Goal: Transaction & Acquisition: Purchase product/service

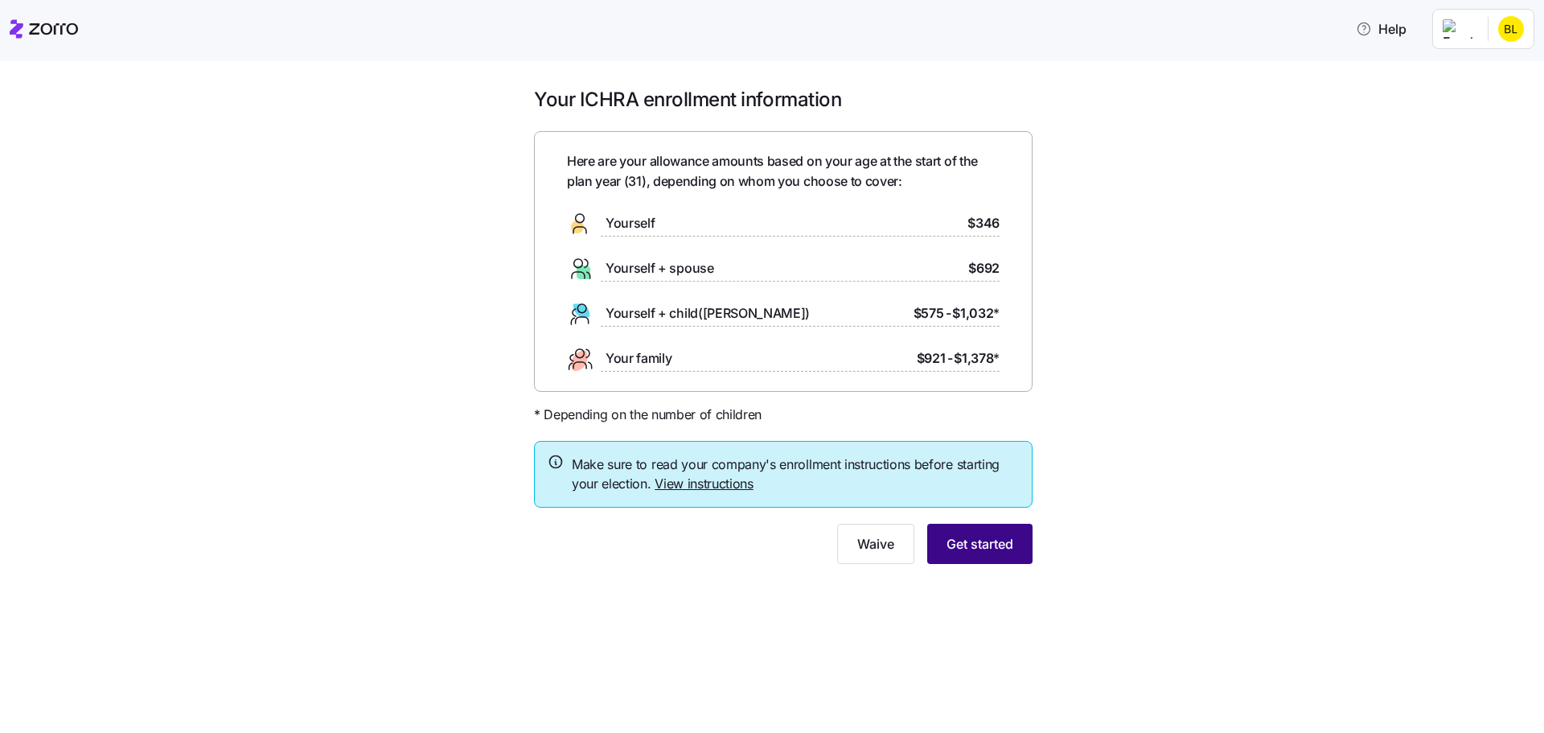
click at [999, 534] on button "Get started" at bounding box center [979, 544] width 105 height 40
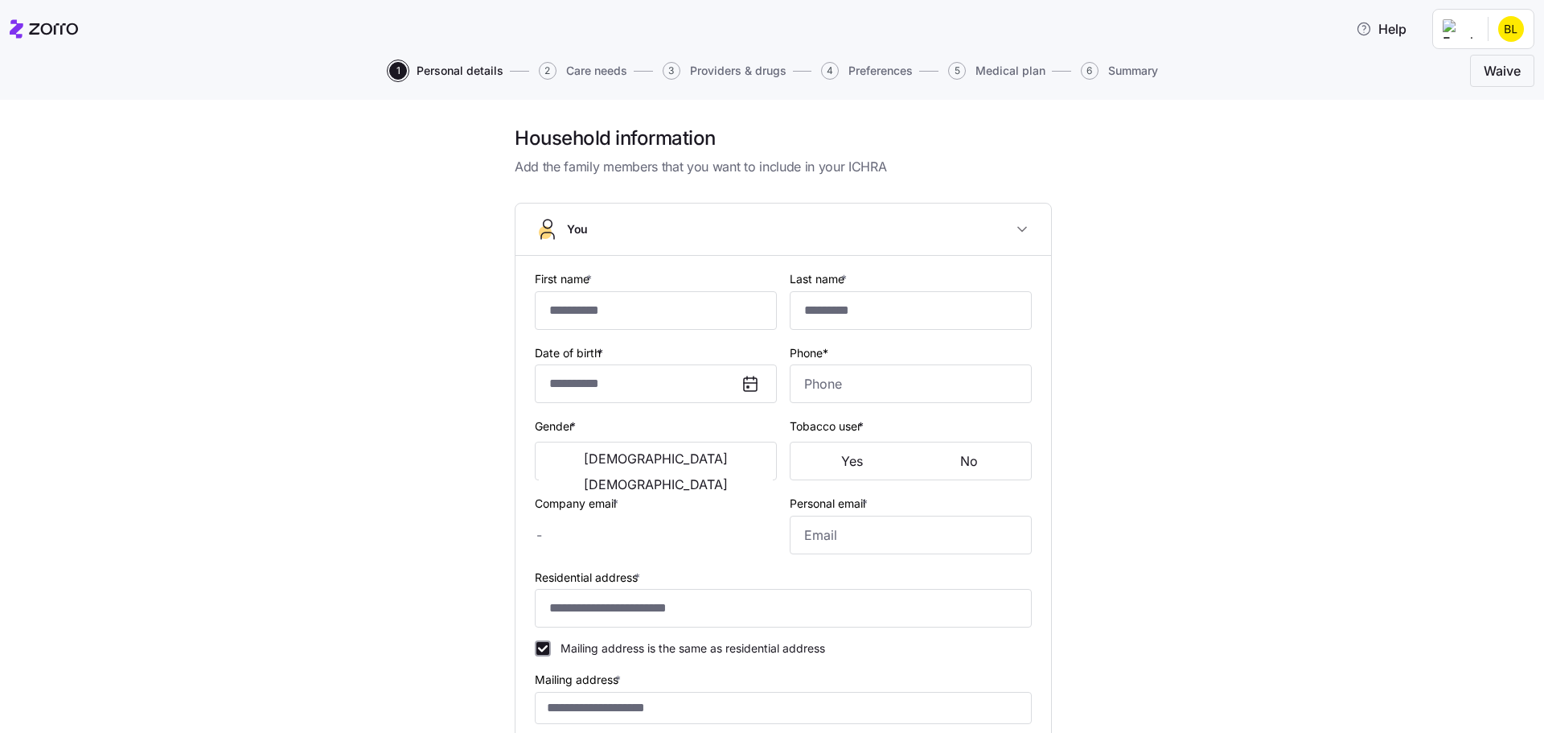
type input "*******"
type input "****"
type input "[EMAIL_ADDRESS][DOMAIN_NAME]"
type input "**********"
checkbox input "true"
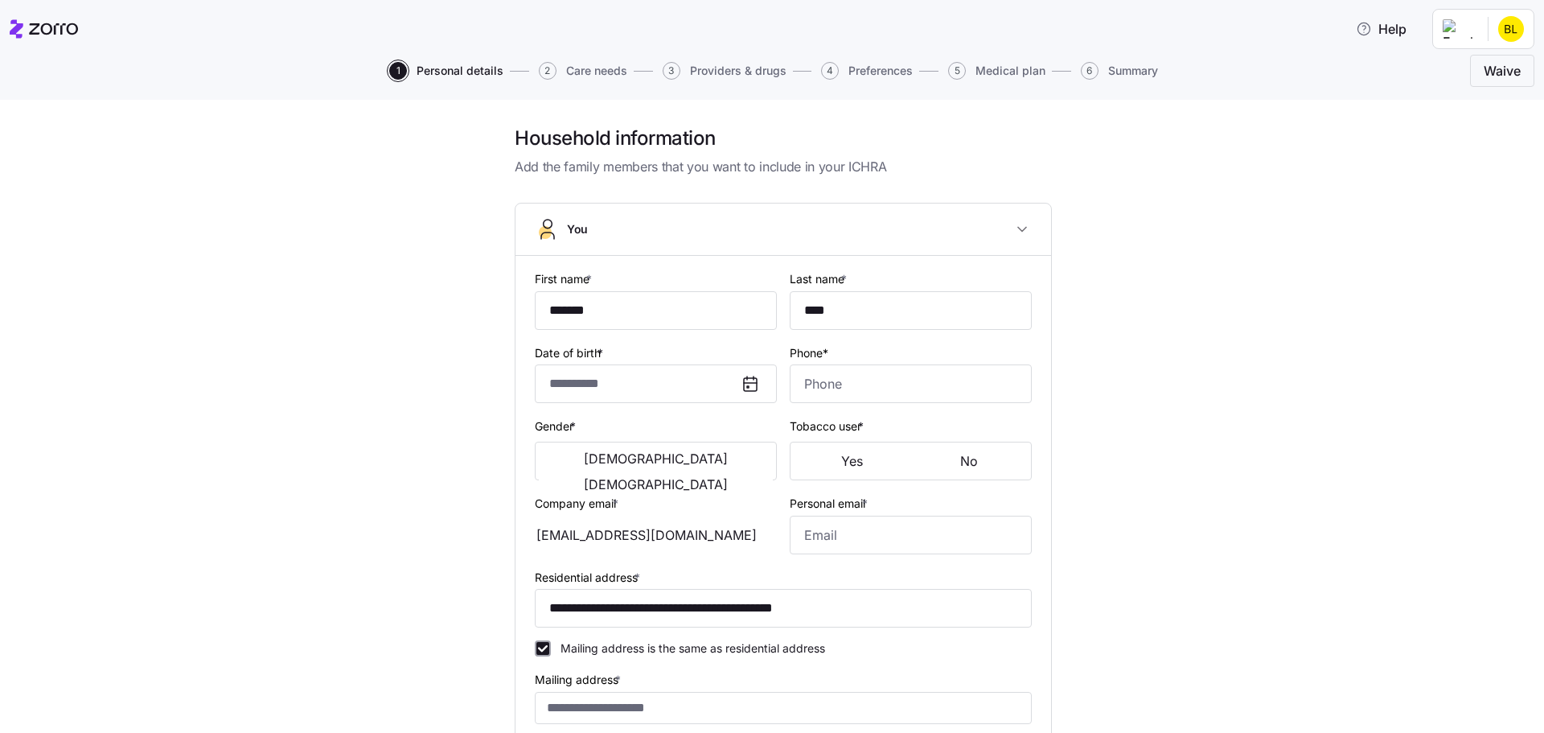
type input "**********"
type input "[PHONE_NUMBER]"
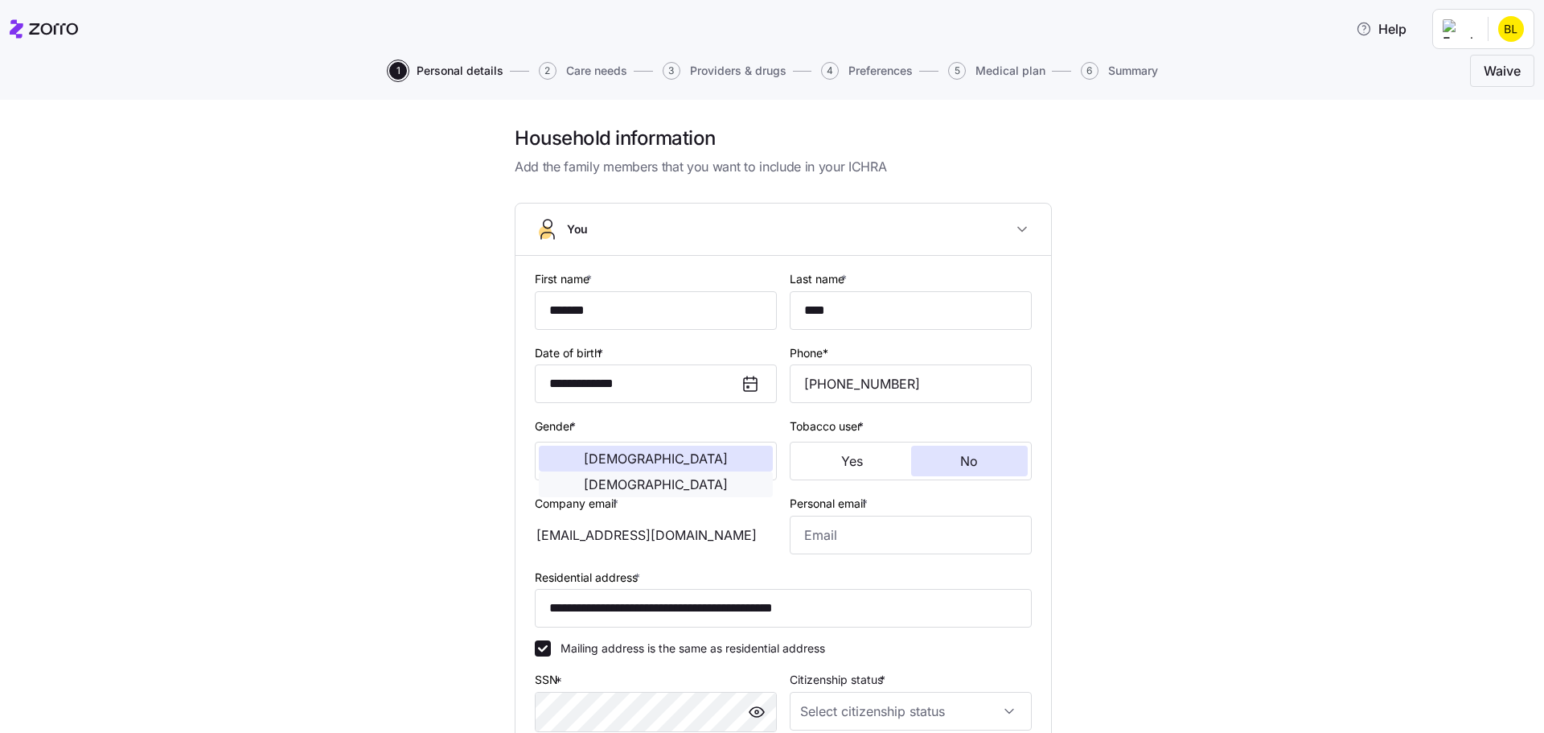
click at [727, 478] on span "[DEMOGRAPHIC_DATA]" at bounding box center [656, 484] width 144 height 13
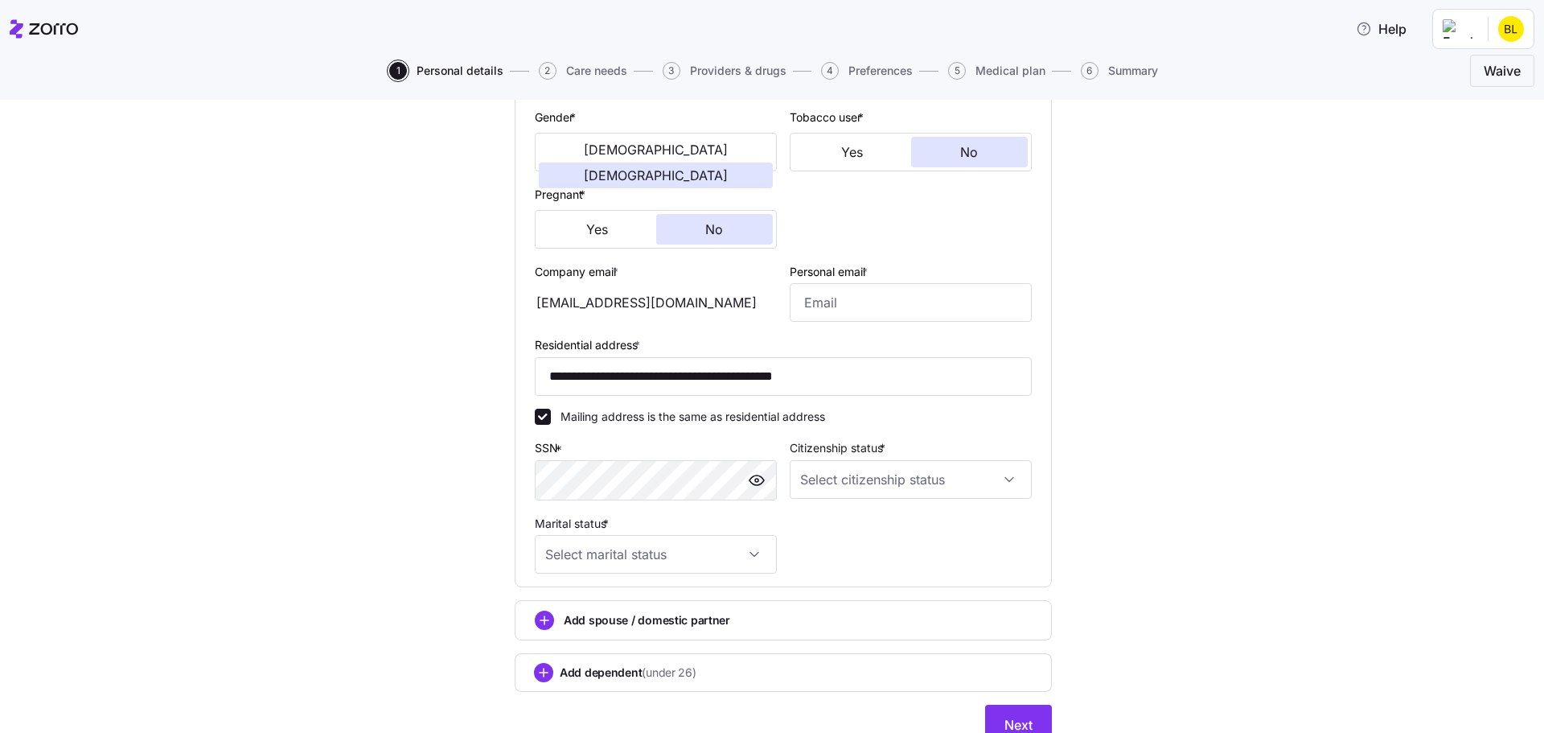
scroll to position [342, 0]
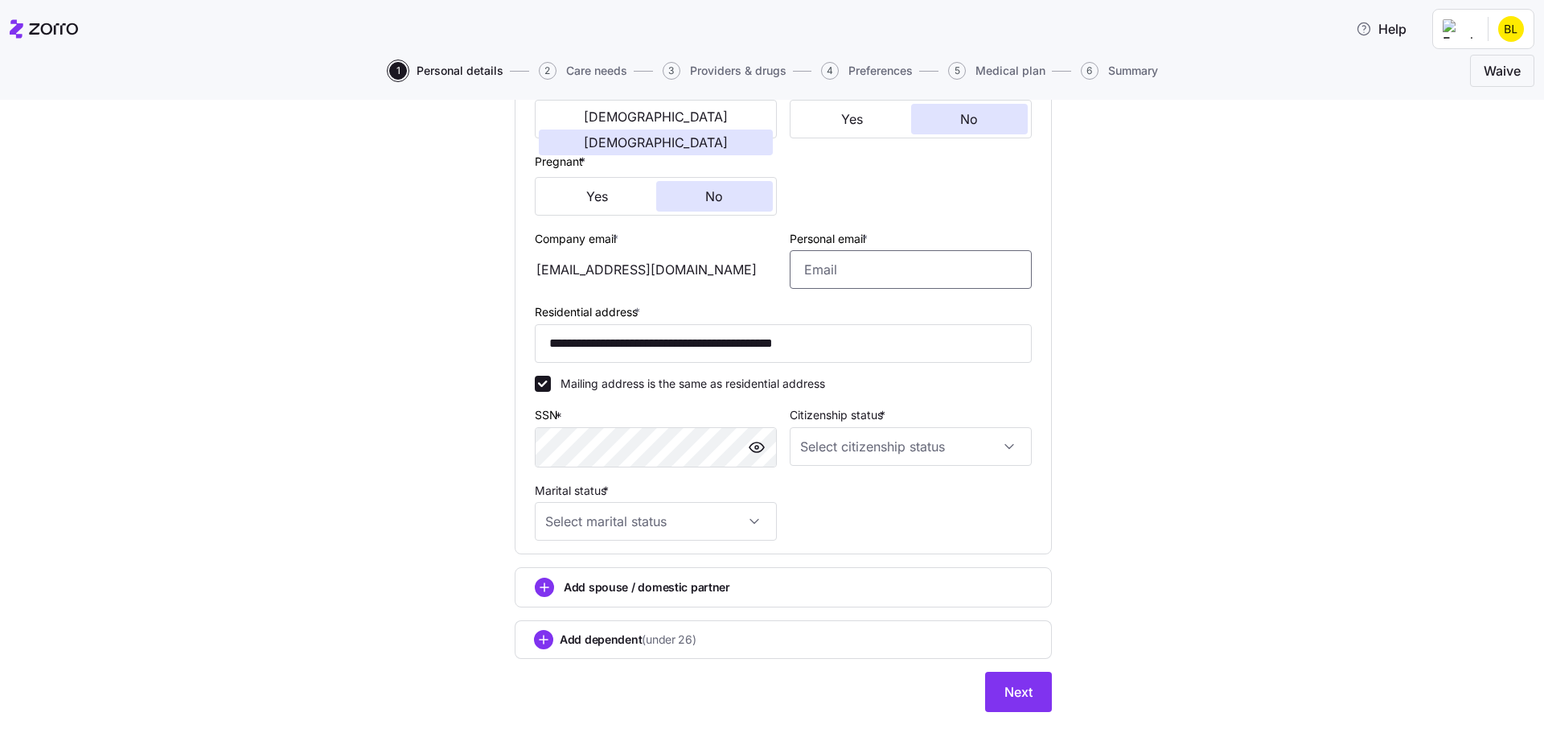
click at [845, 273] on input "Personal email *" at bounding box center [911, 269] width 242 height 39
type input "[EMAIL_ADDRESS][DOMAIN_NAME]"
type input "[PHONE_NUMBER]"
click at [897, 434] on input "Citizenship status *" at bounding box center [911, 446] width 242 height 39
click at [880, 493] on div "[DEMOGRAPHIC_DATA] citizen" at bounding box center [905, 496] width 229 height 34
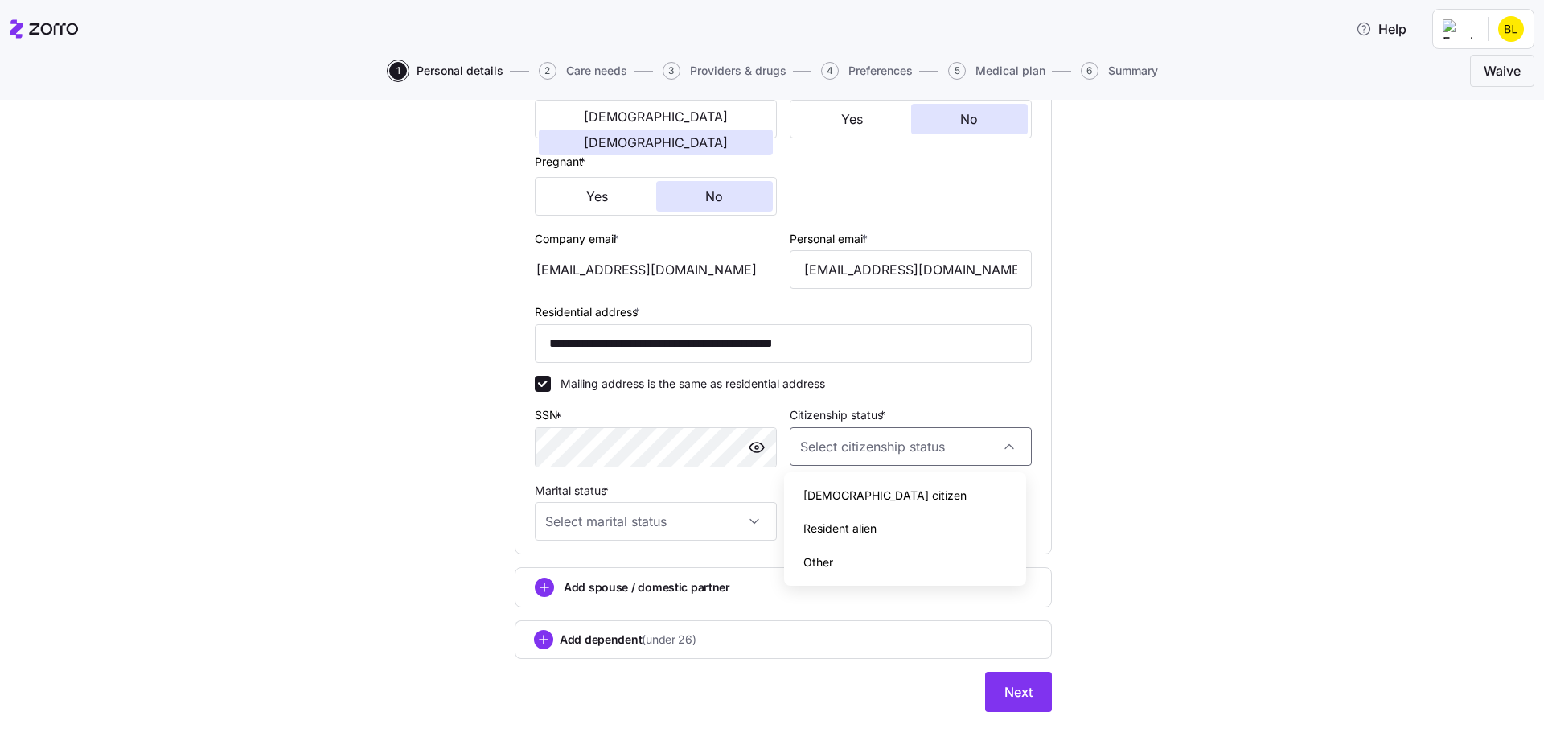
type input "[DEMOGRAPHIC_DATA] citizen"
click at [644, 519] on input "Marital status *" at bounding box center [656, 521] width 242 height 39
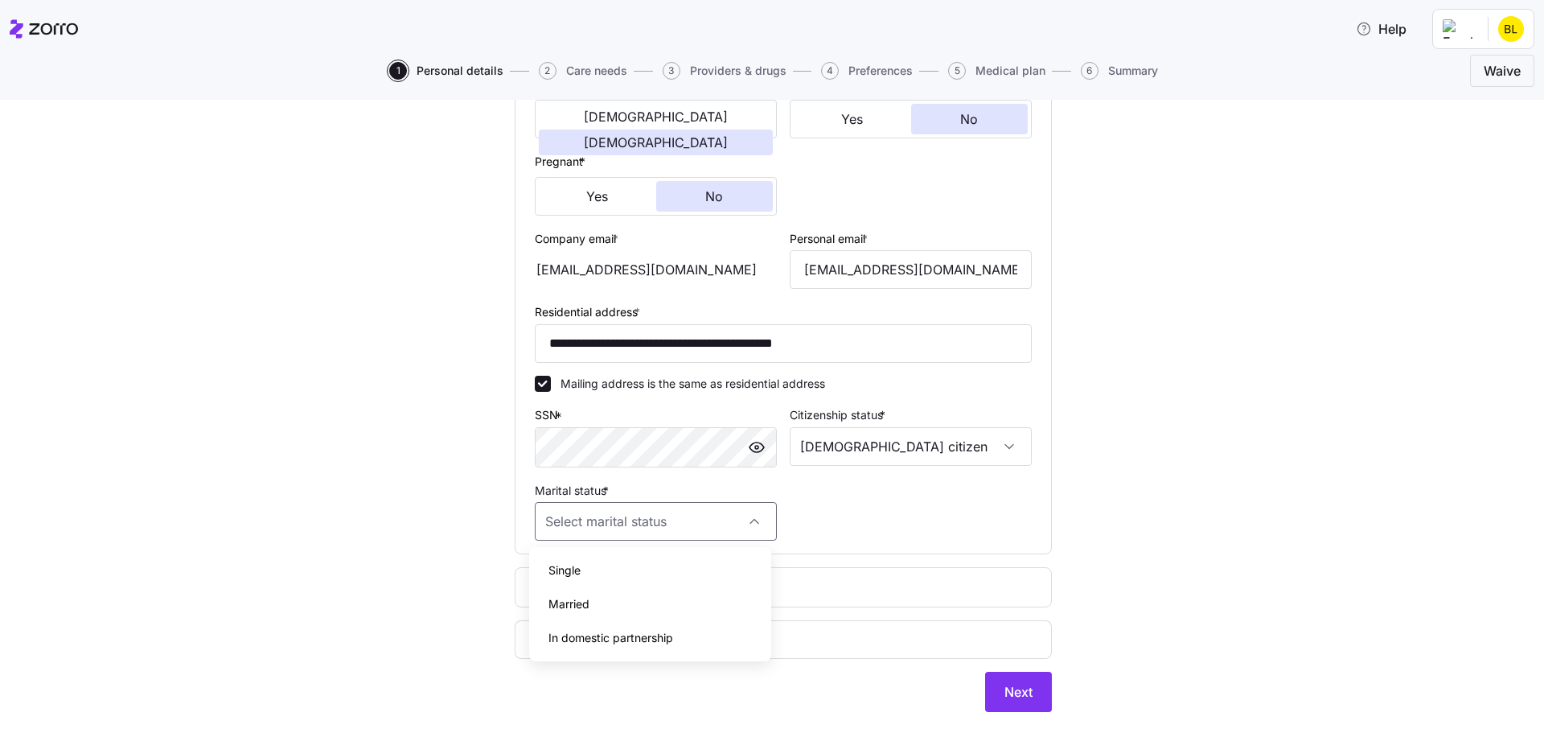
click at [622, 597] on div "Married" at bounding box center [650, 604] width 229 height 34
type input "Married"
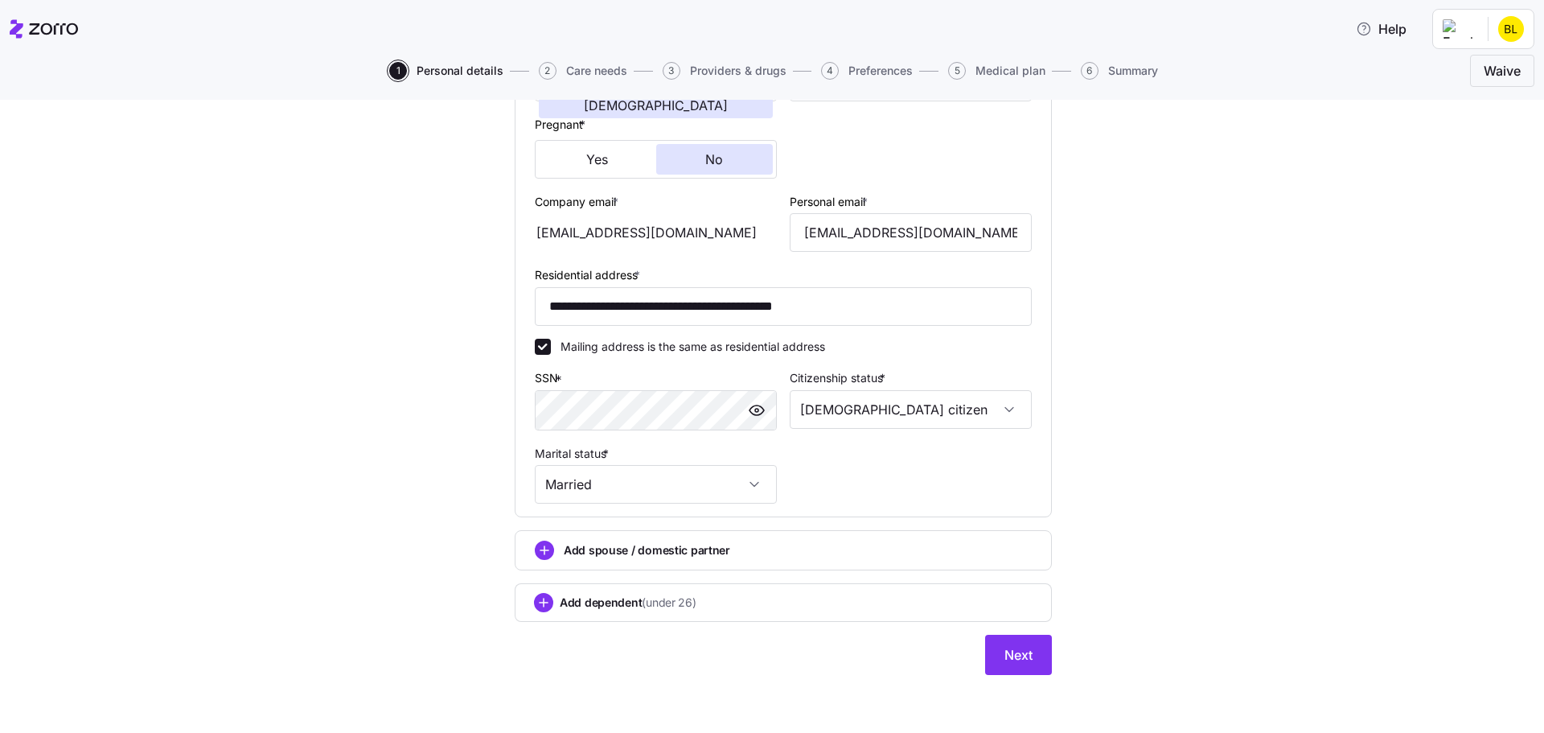
click at [577, 548] on span "Add spouse / domestic partner" at bounding box center [647, 550] width 166 height 16
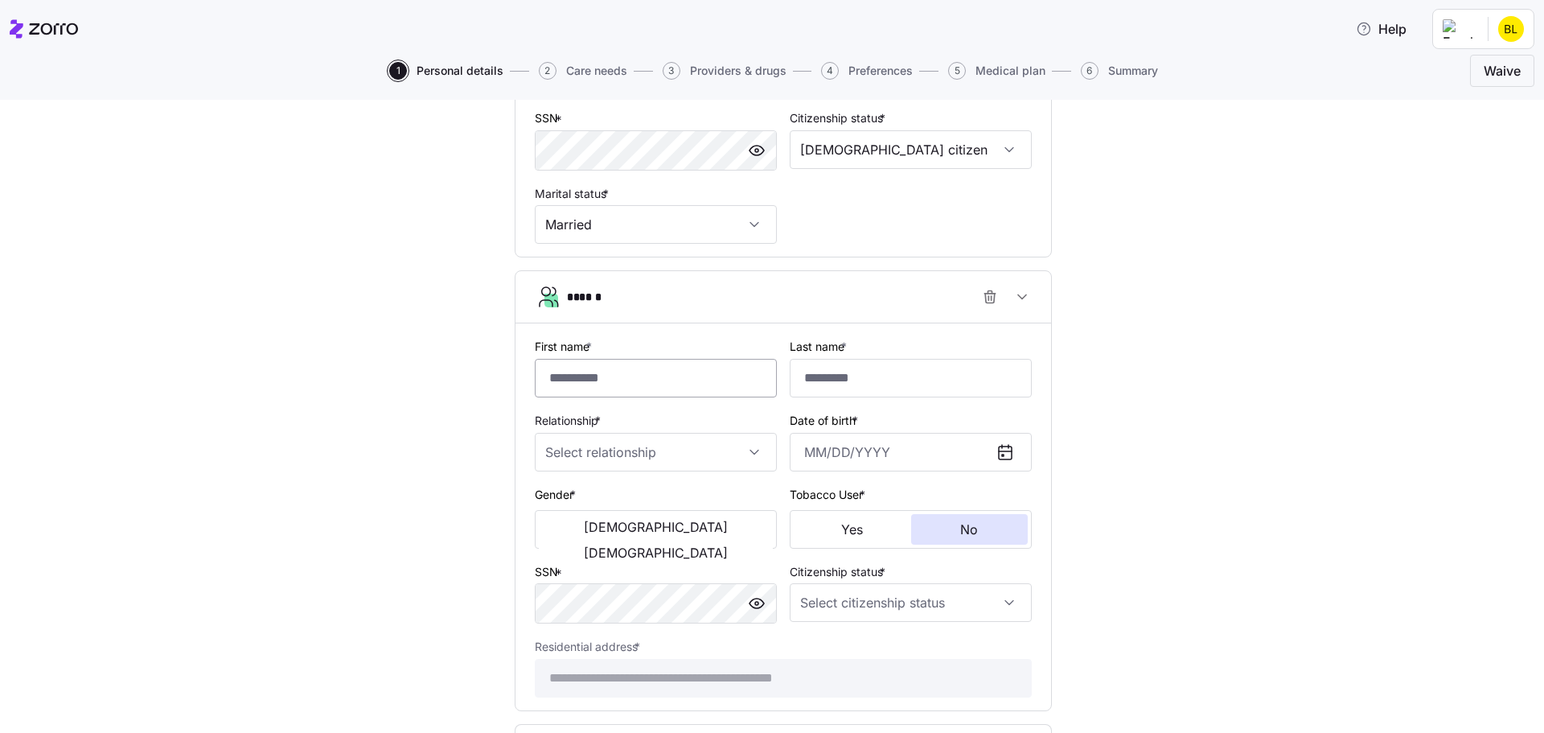
scroll to position [640, 0]
click at [590, 372] on input "First name *" at bounding box center [656, 376] width 242 height 39
type input "*"
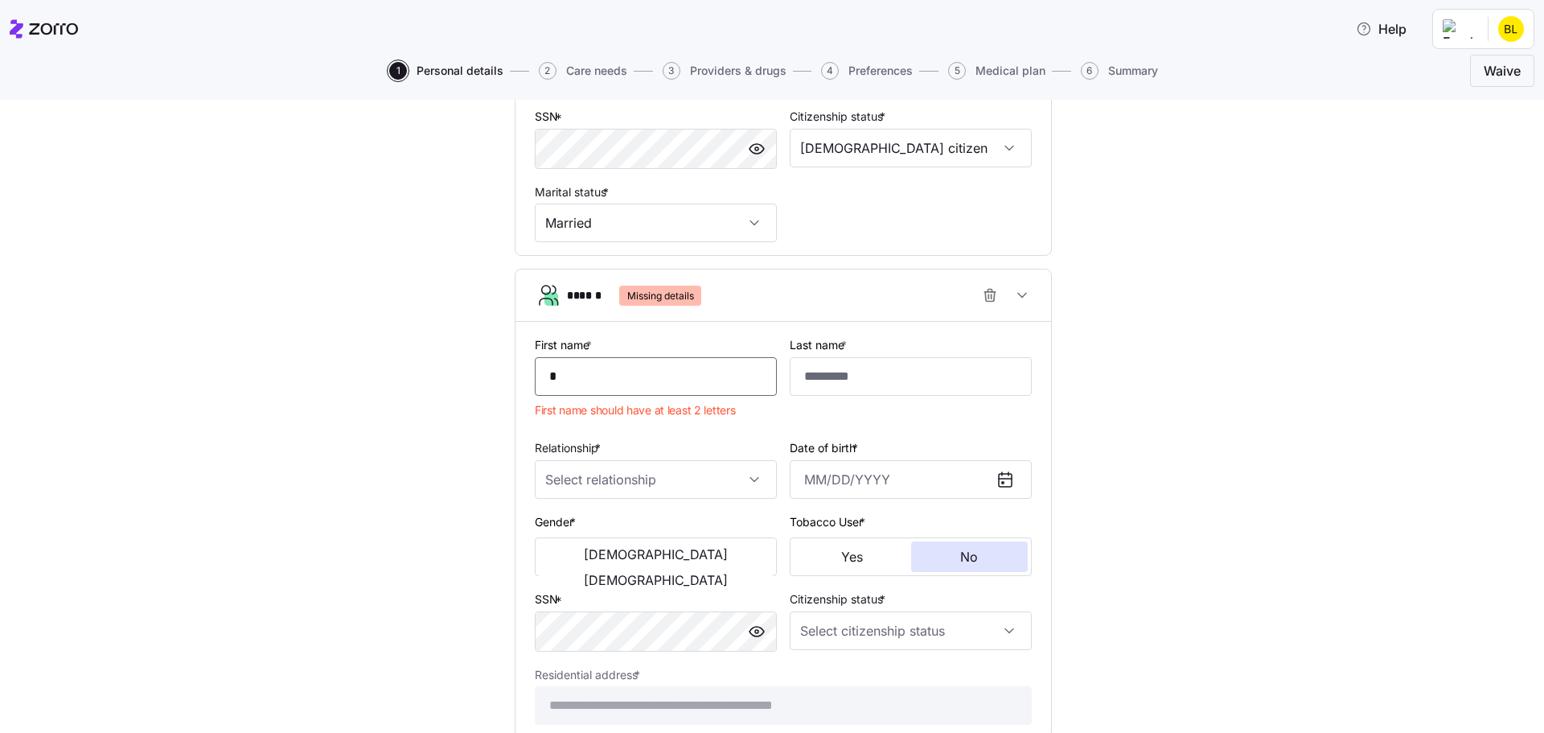
type input "**********"
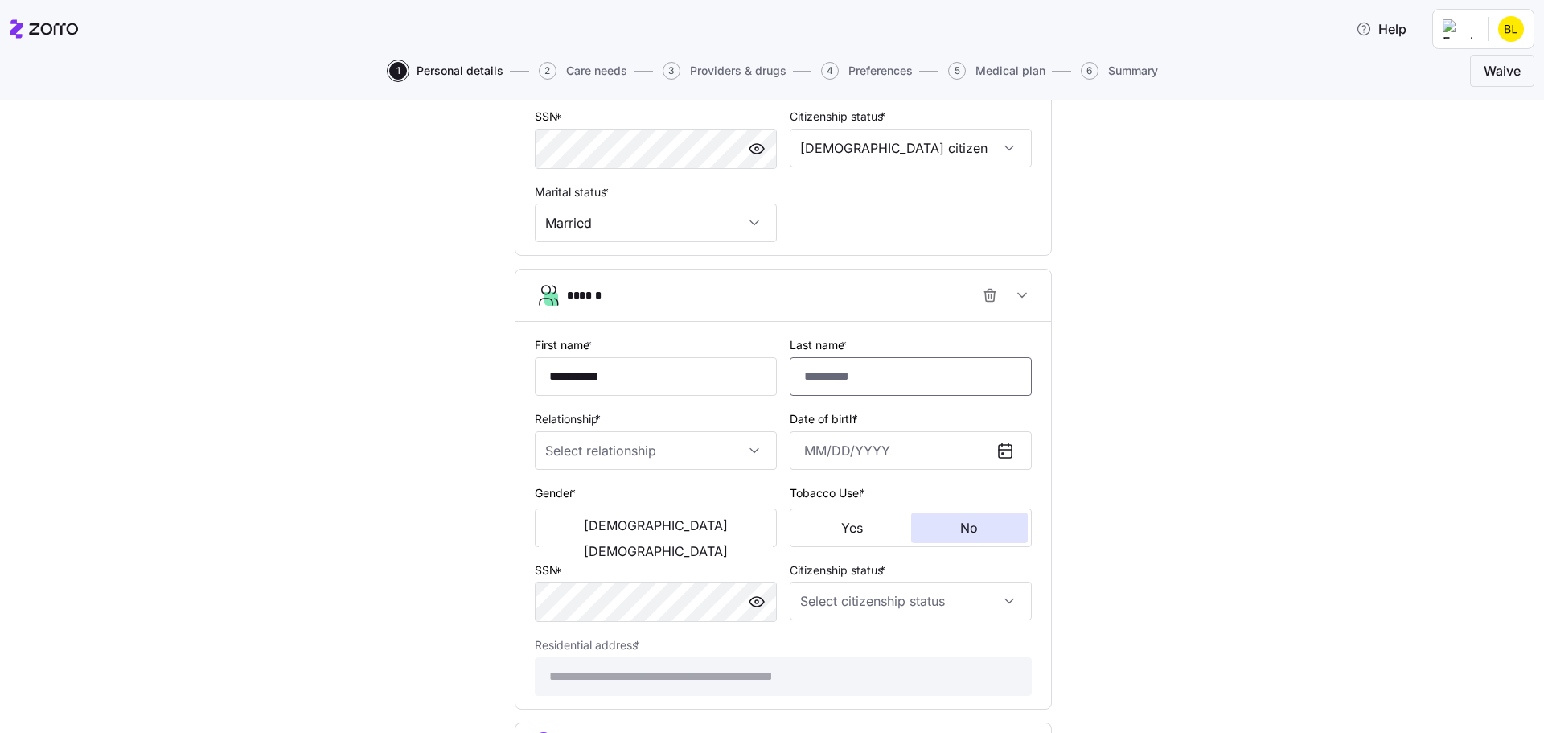
click at [836, 370] on input "Last name *" at bounding box center [911, 376] width 242 height 39
type input "****"
click at [550, 460] on input "Relationship *" at bounding box center [656, 450] width 242 height 39
click at [580, 505] on span "Spouse" at bounding box center [568, 500] width 39 height 18
type input "Spouse"
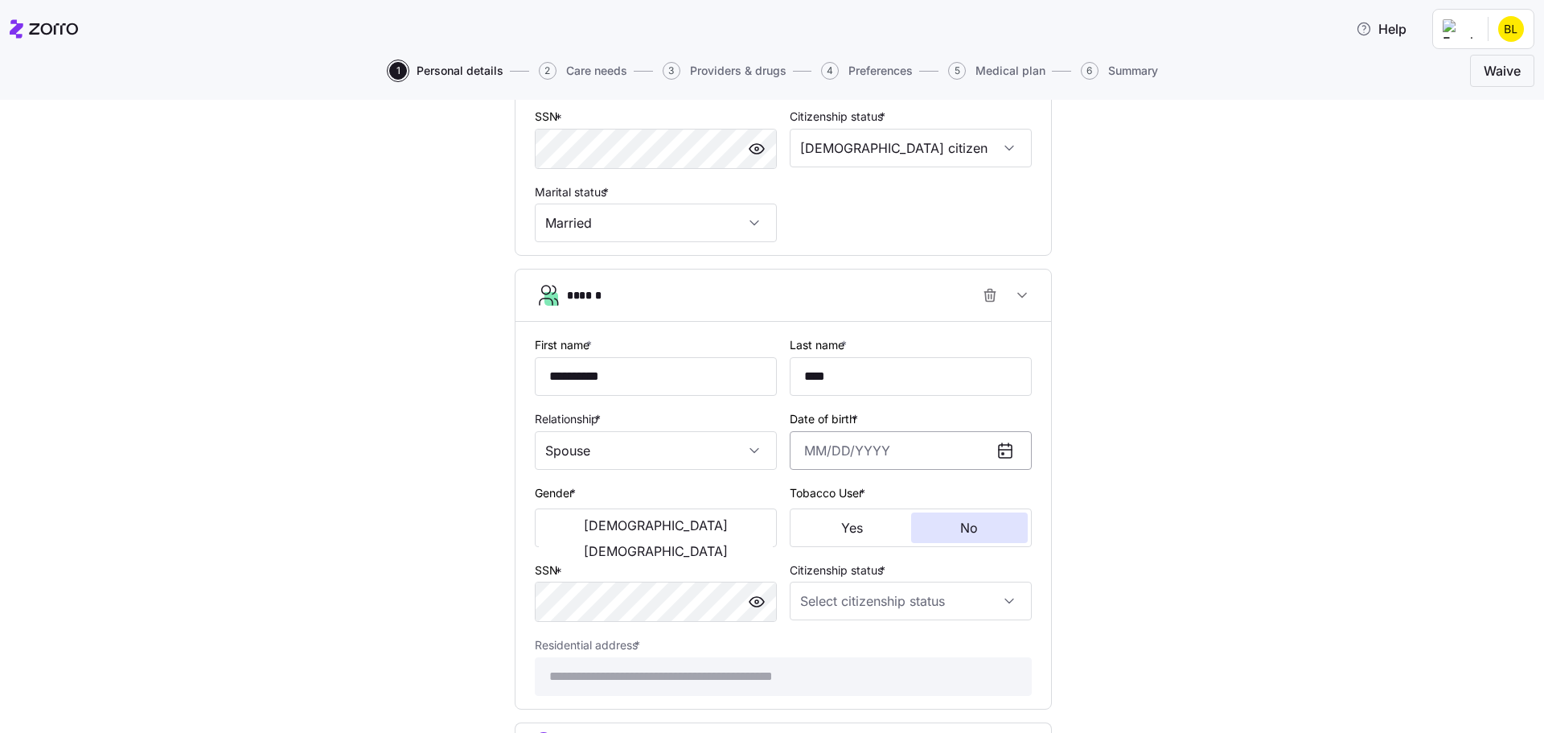
click at [826, 446] on input "Date of birth *" at bounding box center [911, 450] width 242 height 39
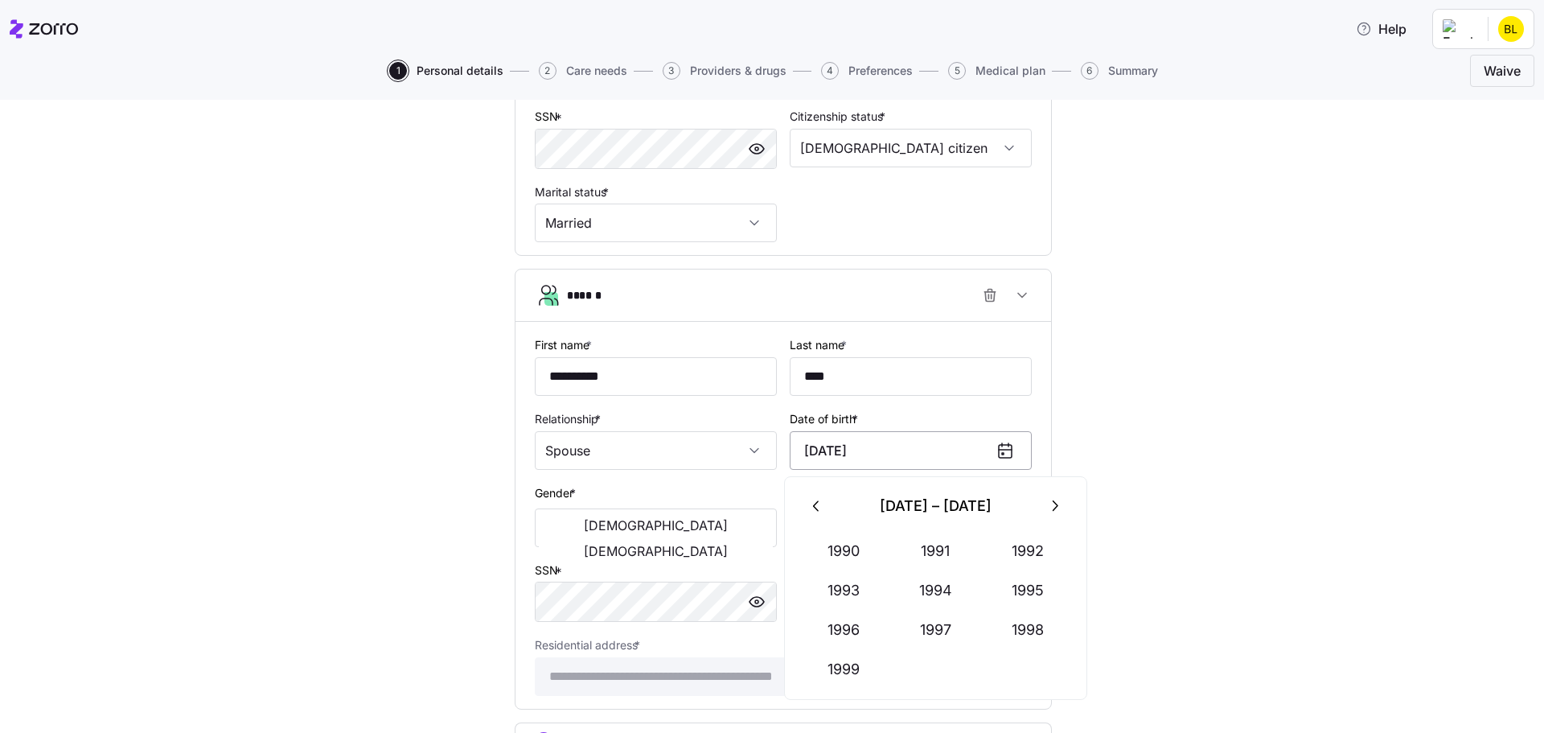
type input "[DATE]"
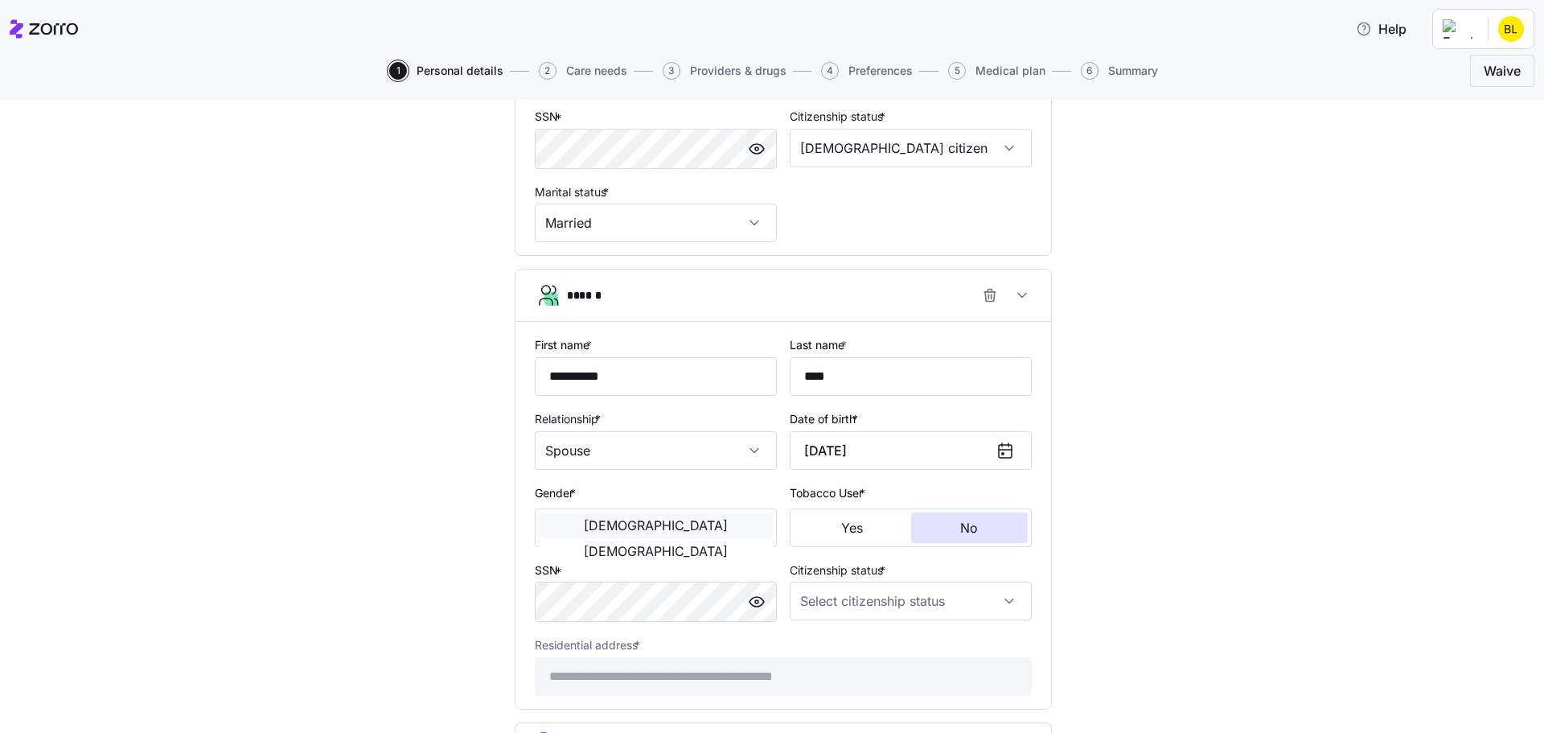
click at [565, 528] on button "[DEMOGRAPHIC_DATA]" at bounding box center [656, 525] width 234 height 26
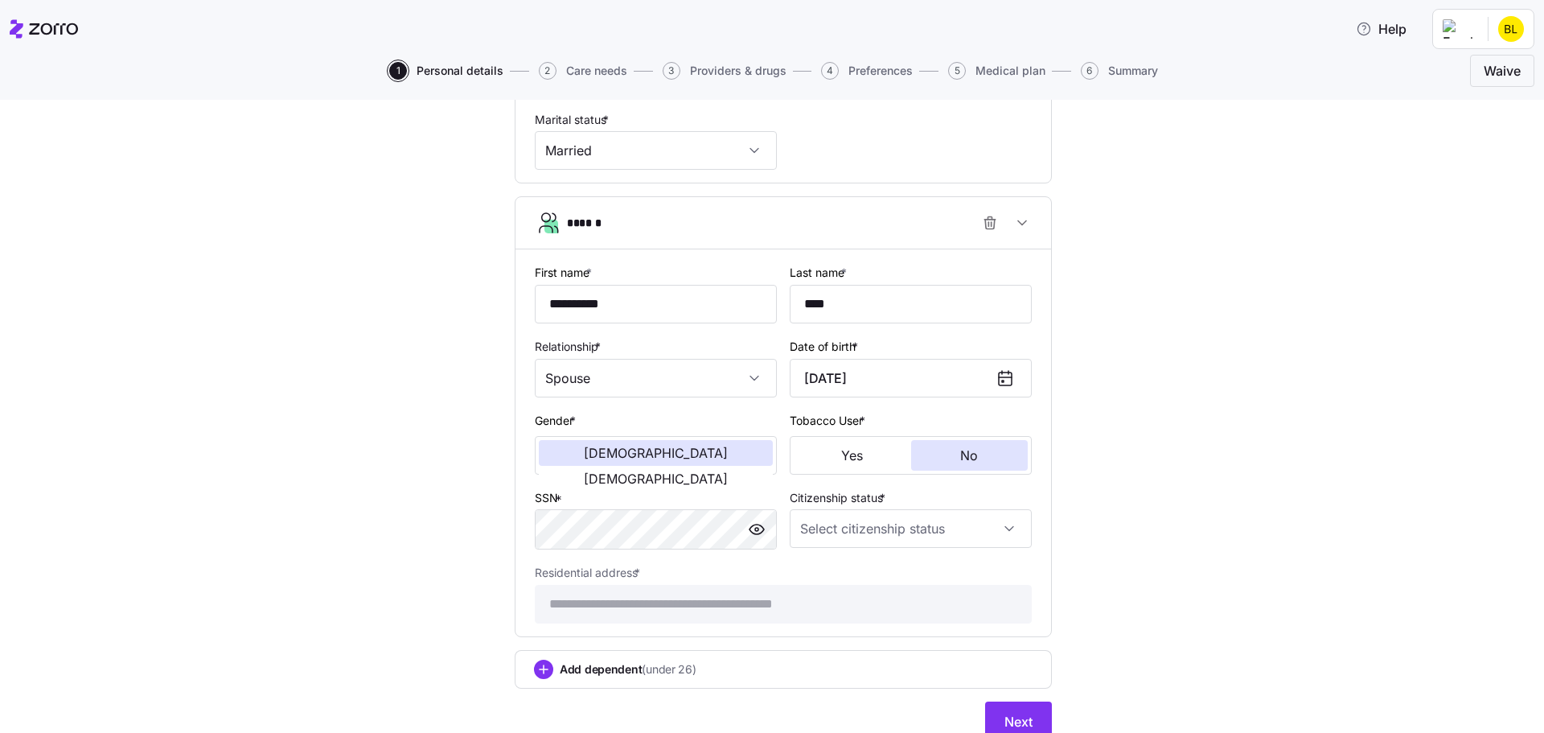
scroll to position [721, 0]
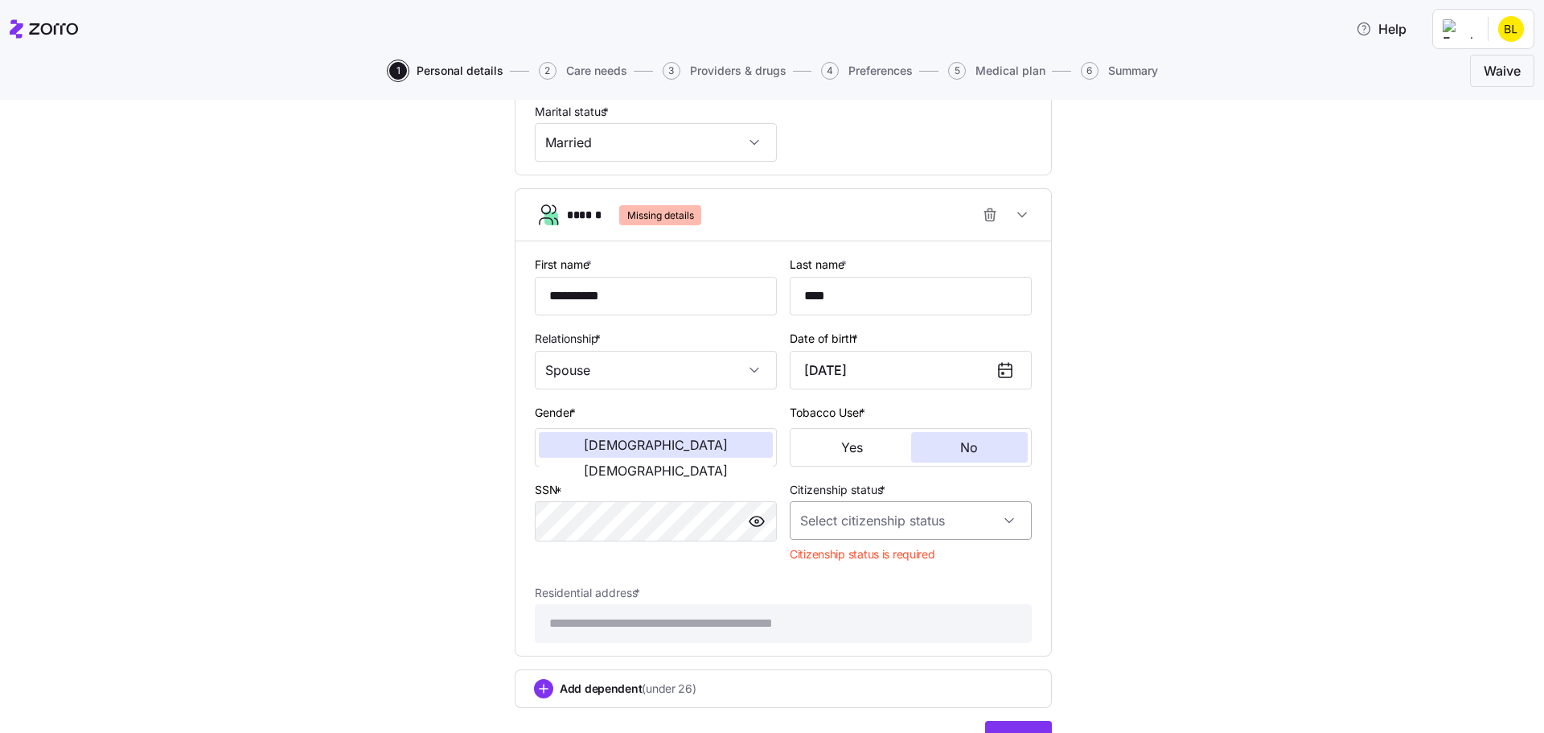
click at [927, 522] on input "Citizenship status *" at bounding box center [911, 520] width 242 height 39
click at [891, 573] on div "[DEMOGRAPHIC_DATA] citizen" at bounding box center [905, 570] width 229 height 34
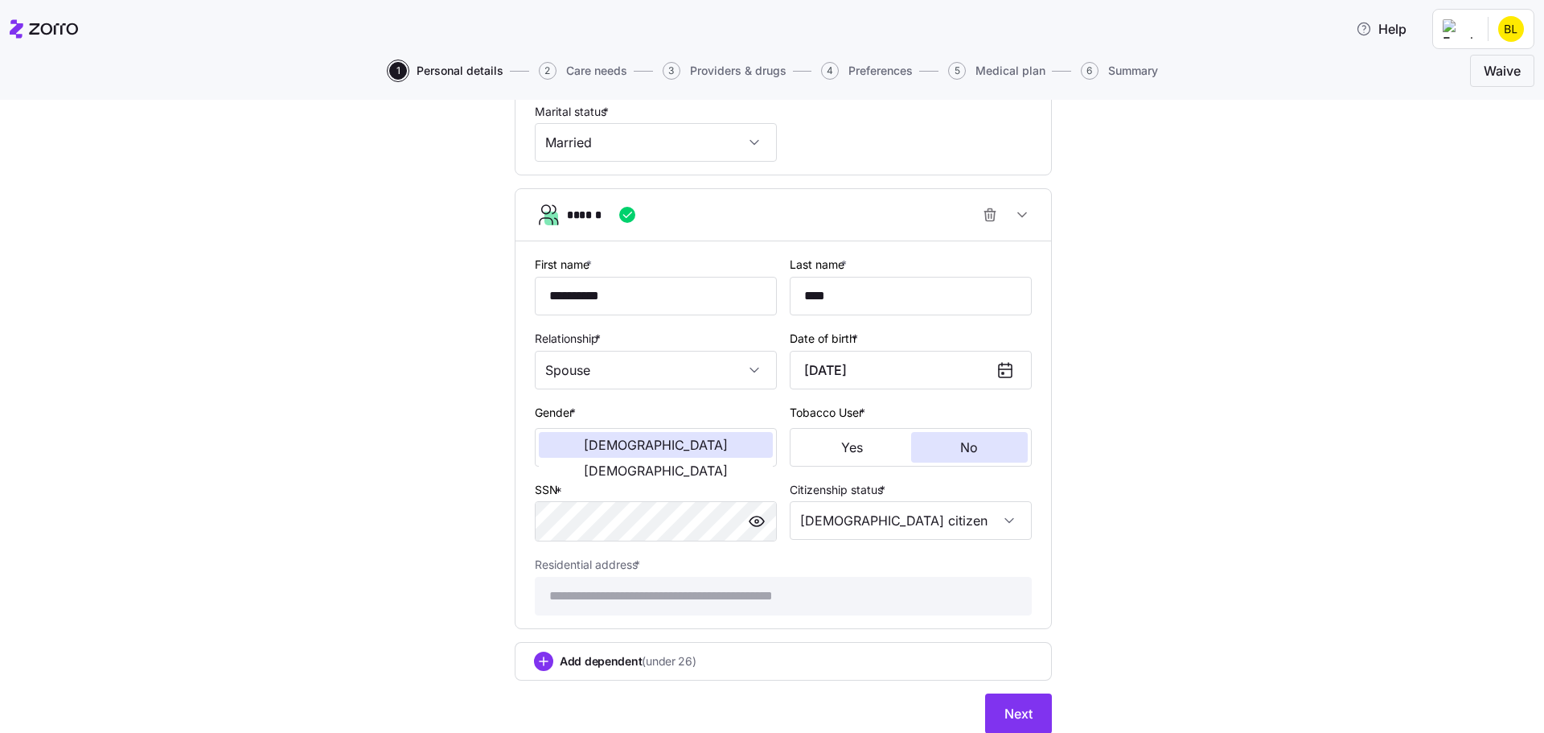
type input "[DEMOGRAPHIC_DATA] citizen"
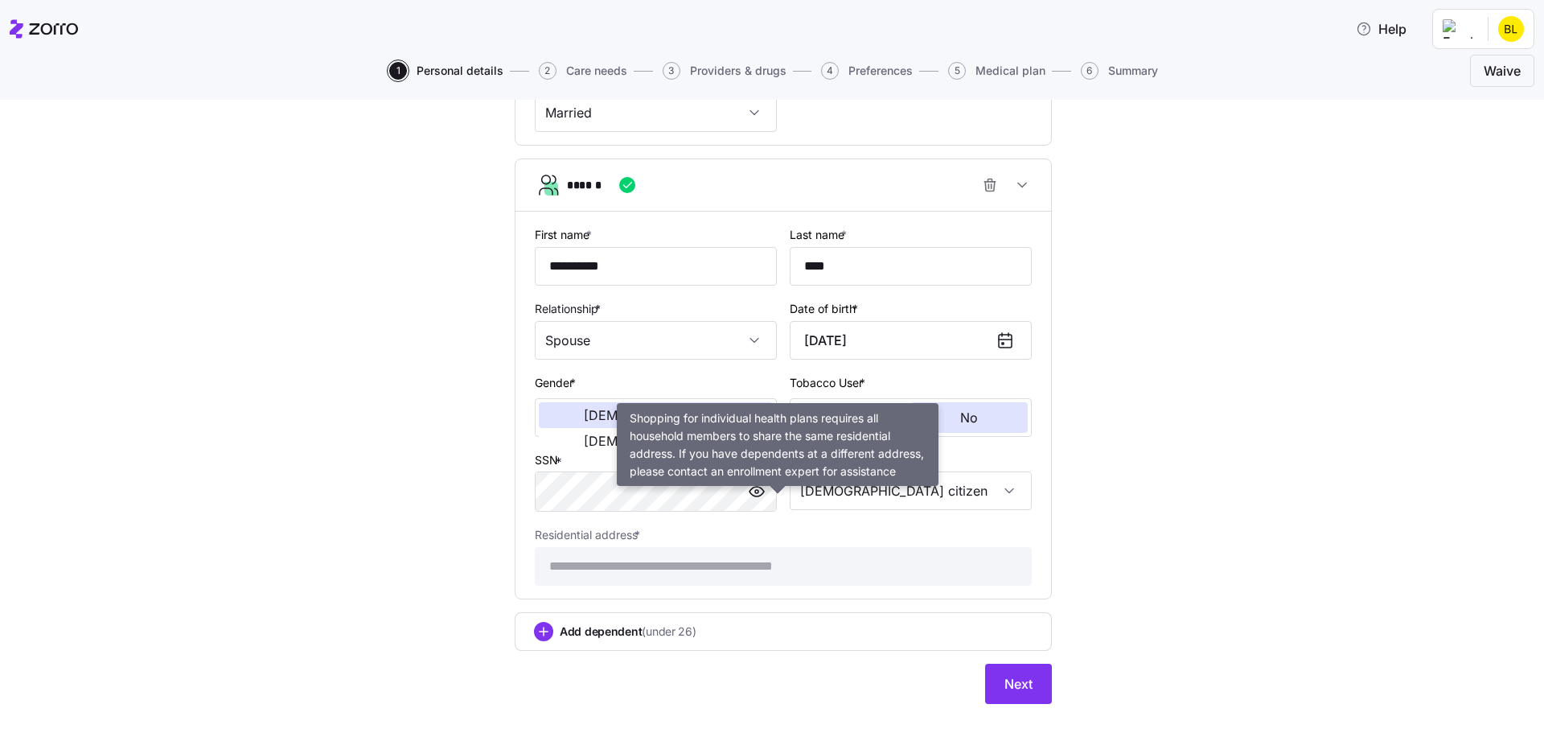
scroll to position [779, 0]
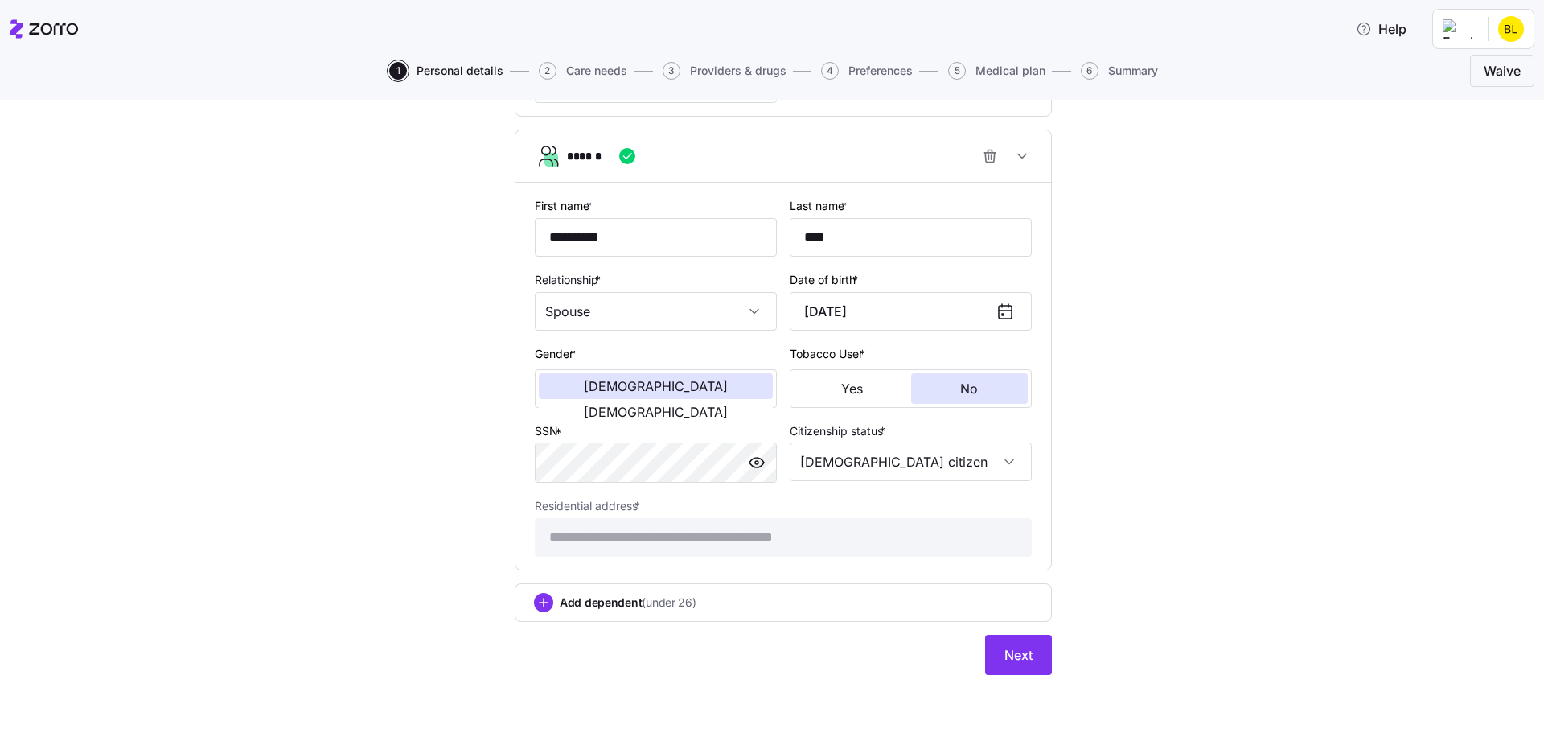
click at [571, 601] on span "Add dependent (under 26)" at bounding box center [628, 602] width 137 height 16
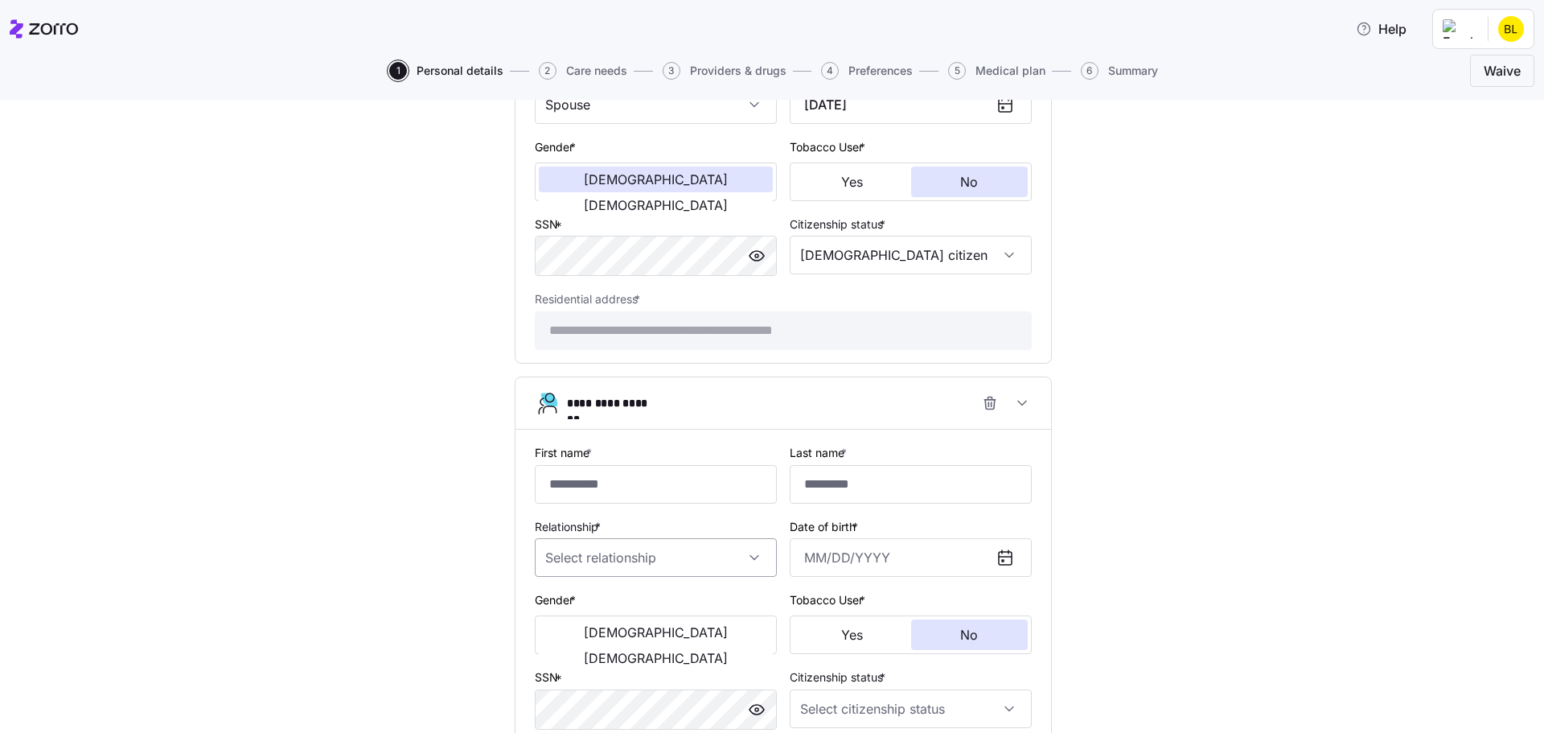
scroll to position [1021, 0]
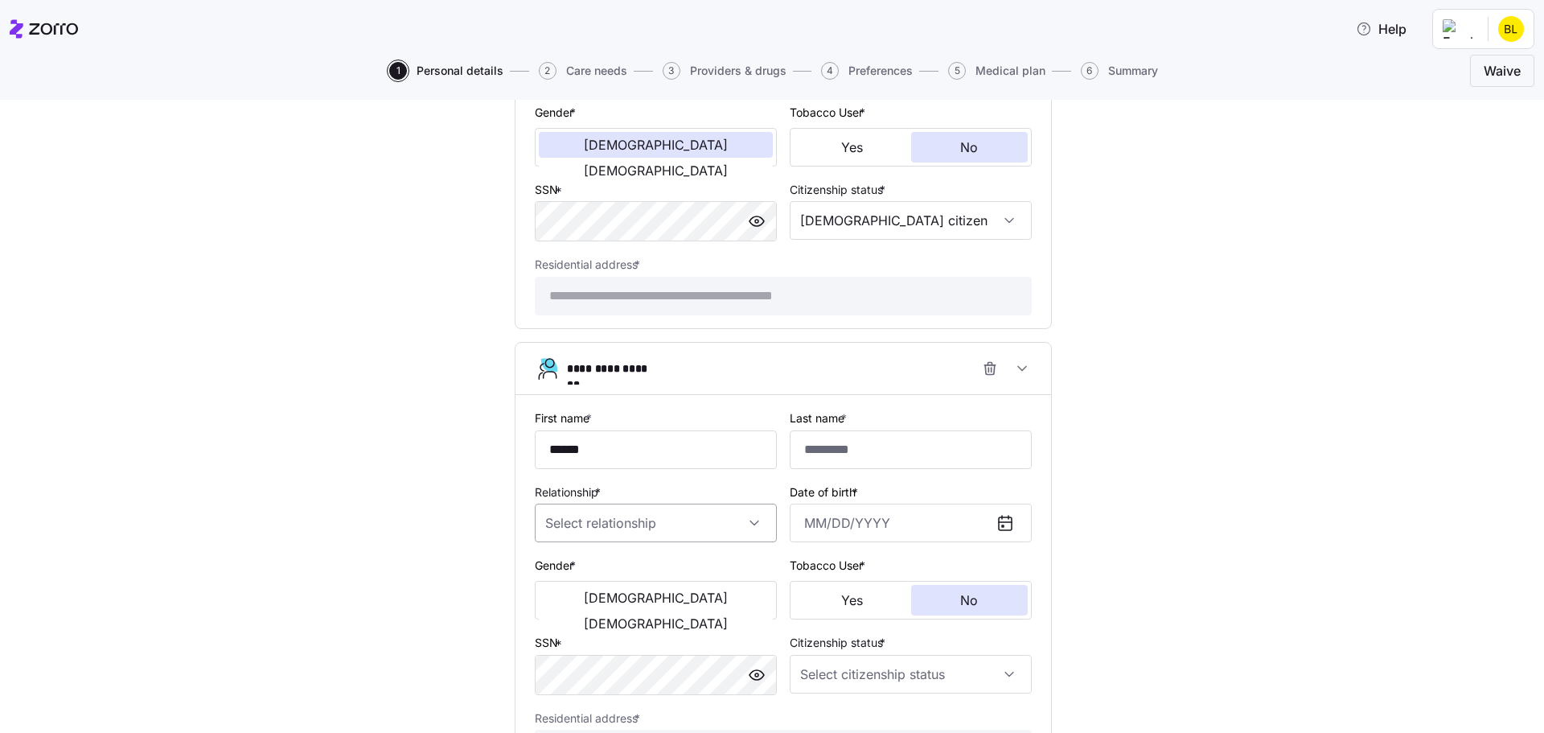
type input "******"
type input "****"
click at [600, 532] on input "Relationship *" at bounding box center [656, 523] width 242 height 39
click at [602, 582] on div "Child" at bounding box center [650, 572] width 229 height 34
type input "Child"
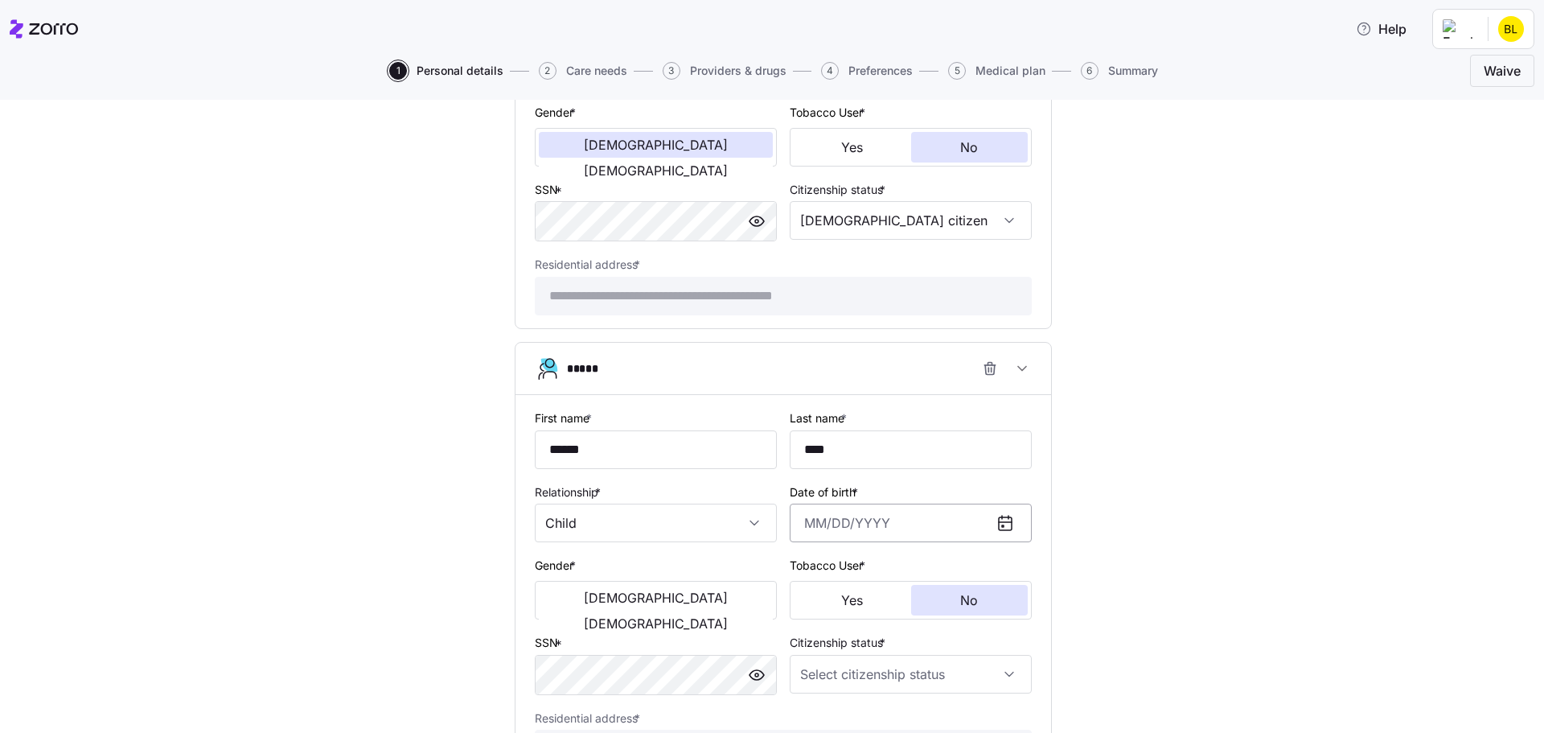
click at [853, 514] on input "Date of birth *" at bounding box center [911, 523] width 242 height 39
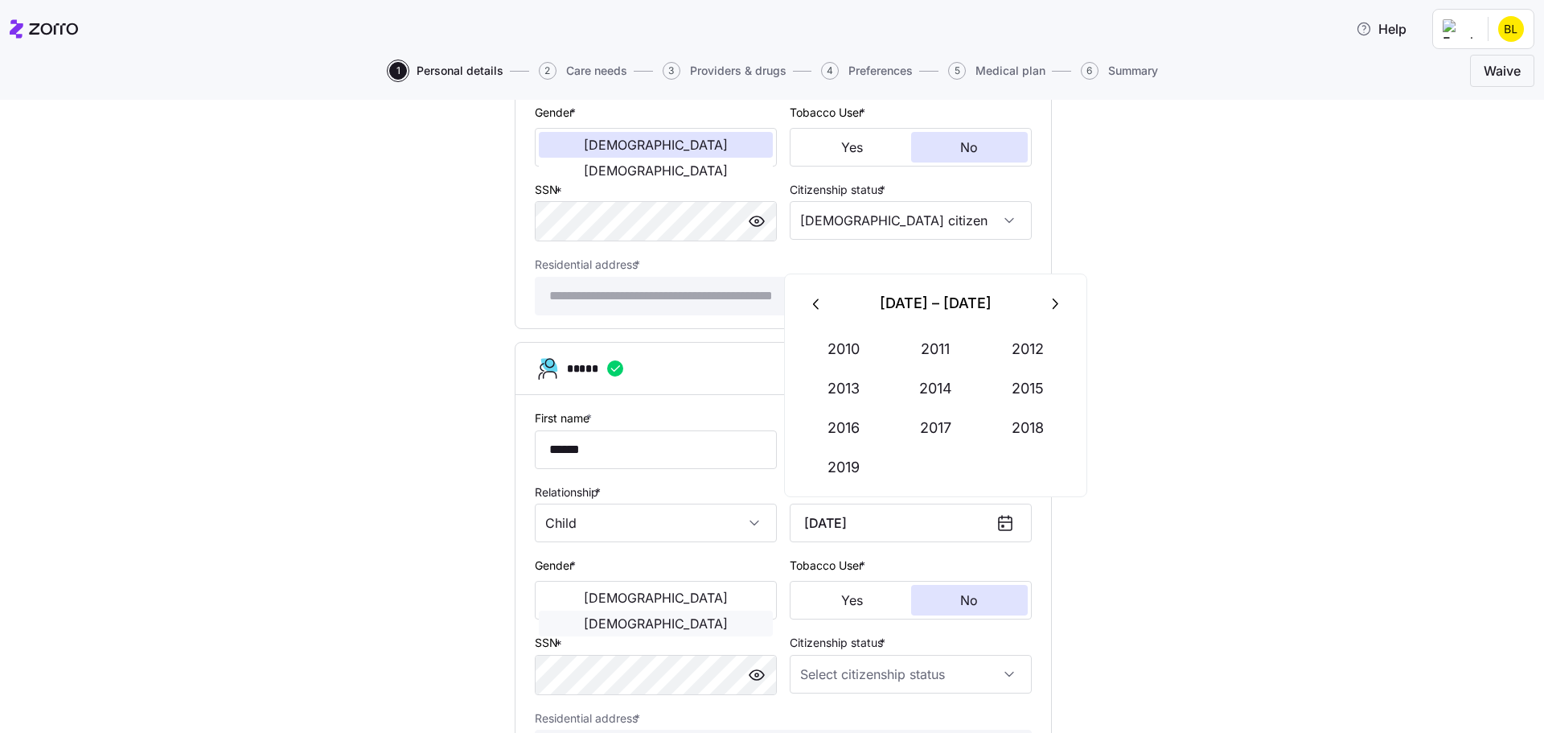
type input "[DATE]"
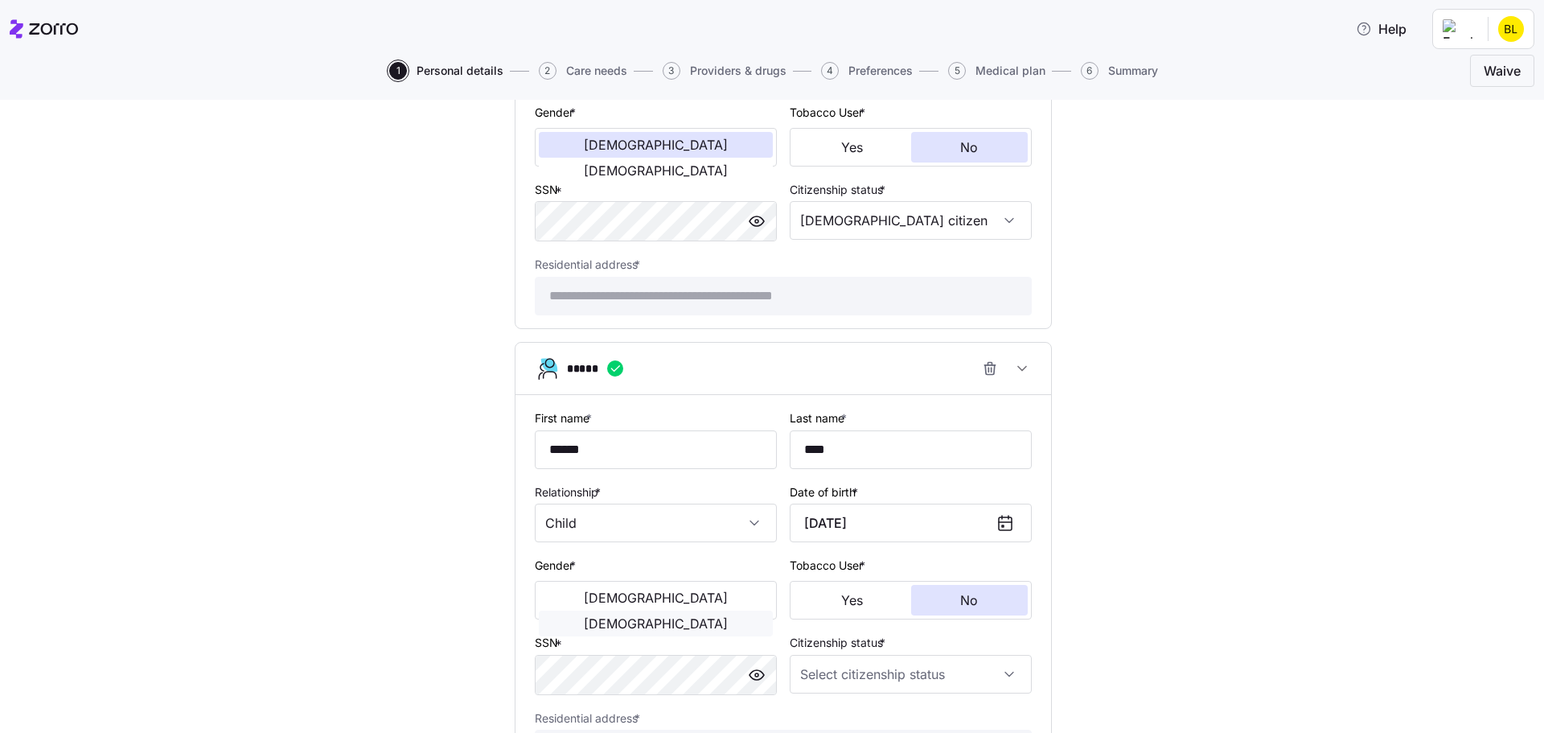
click at [694, 617] on span "[DEMOGRAPHIC_DATA]" at bounding box center [656, 623] width 144 height 13
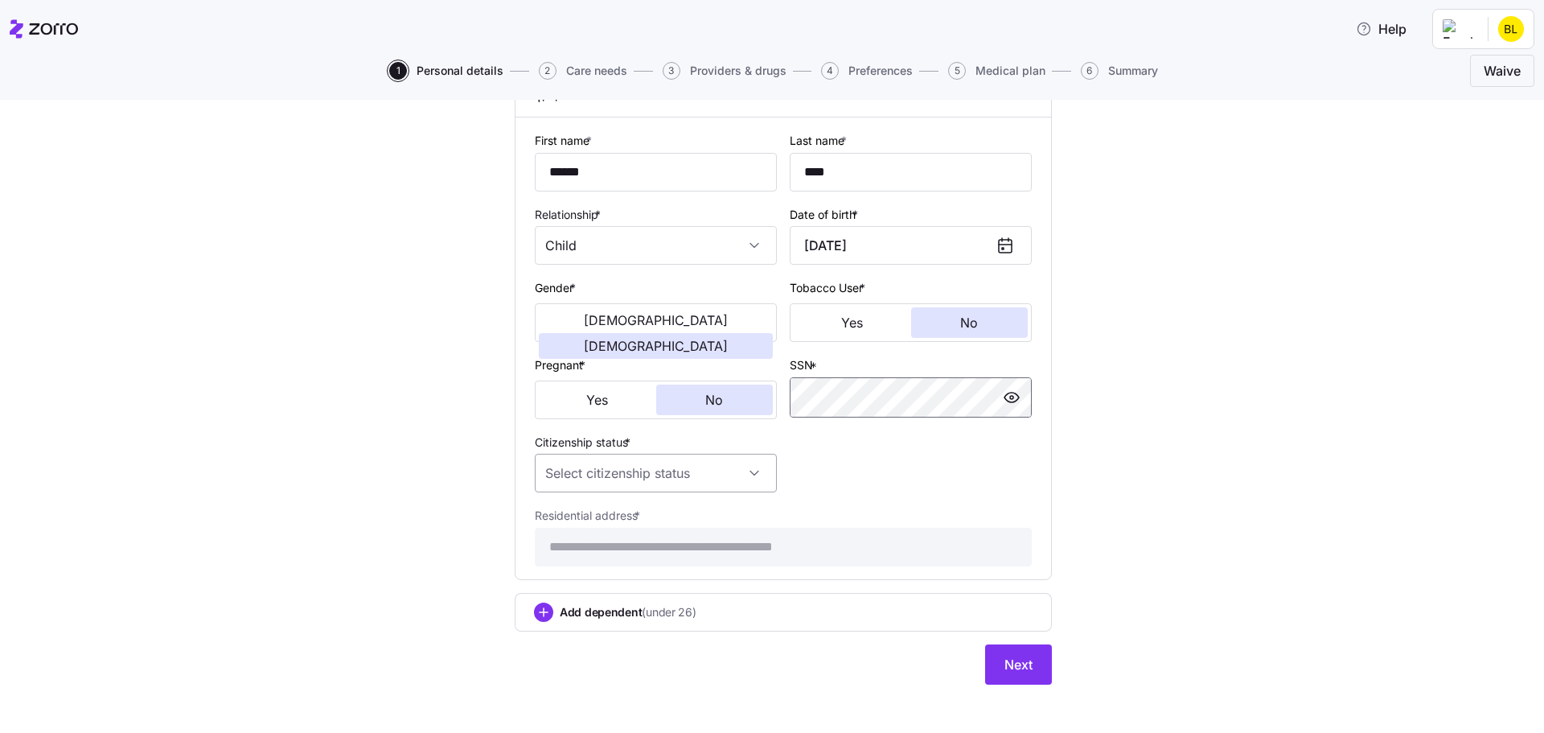
scroll to position [1302, 0]
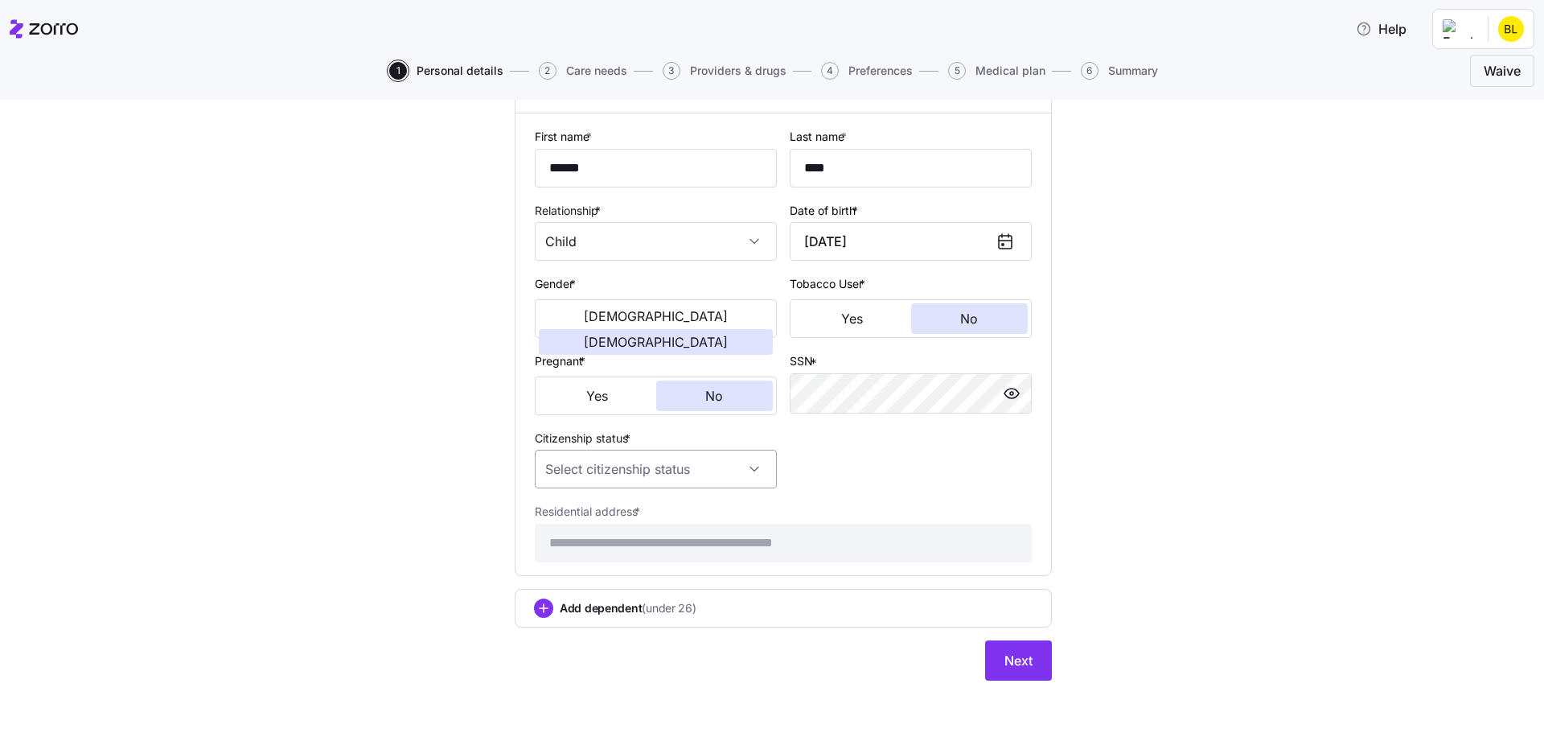
click at [684, 472] on input "Citizenship status *" at bounding box center [656, 469] width 242 height 39
click at [627, 513] on div "[DEMOGRAPHIC_DATA] citizen" at bounding box center [650, 518] width 229 height 34
type input "[DEMOGRAPHIC_DATA] citizen"
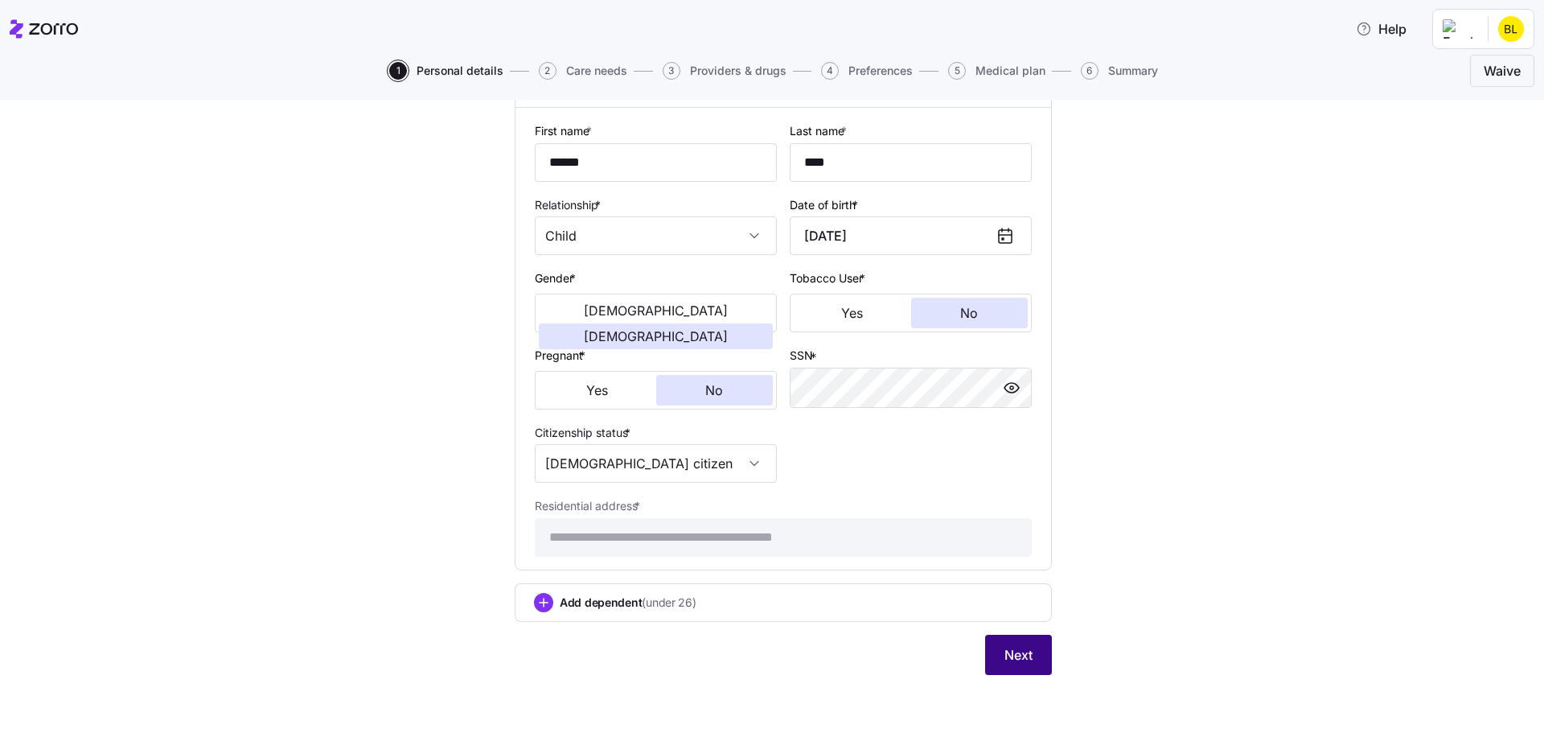
click at [1005, 661] on span "Next" at bounding box center [1019, 654] width 28 height 19
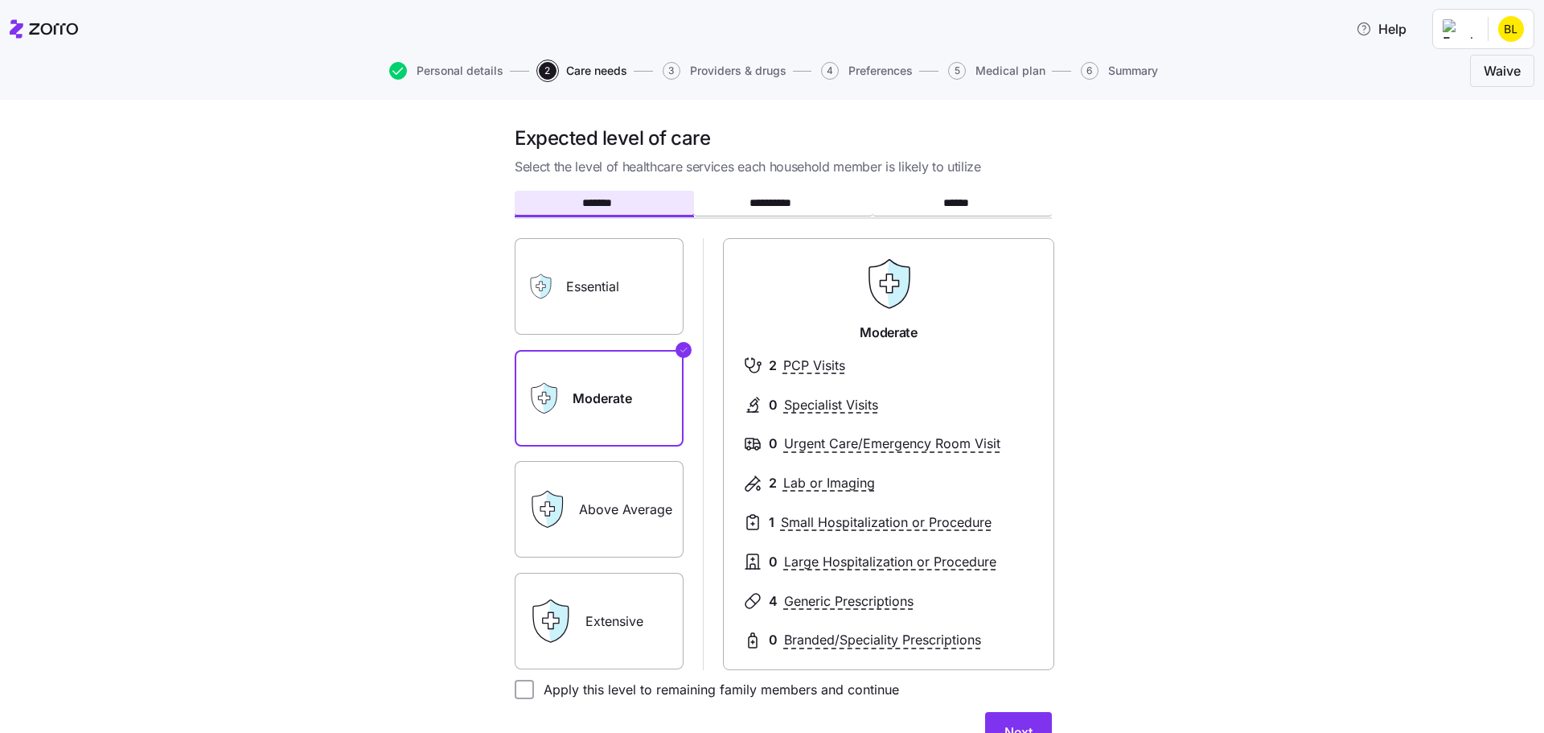
click at [605, 299] on label "Essential" at bounding box center [599, 286] width 169 height 97
click at [0, 0] on input "Essential" at bounding box center [0, 0] width 0 height 0
click at [606, 398] on label "Moderate" at bounding box center [599, 398] width 169 height 97
click at [0, 0] on input "Moderate" at bounding box center [0, 0] width 0 height 0
click at [618, 511] on label "Above Average" at bounding box center [599, 509] width 169 height 97
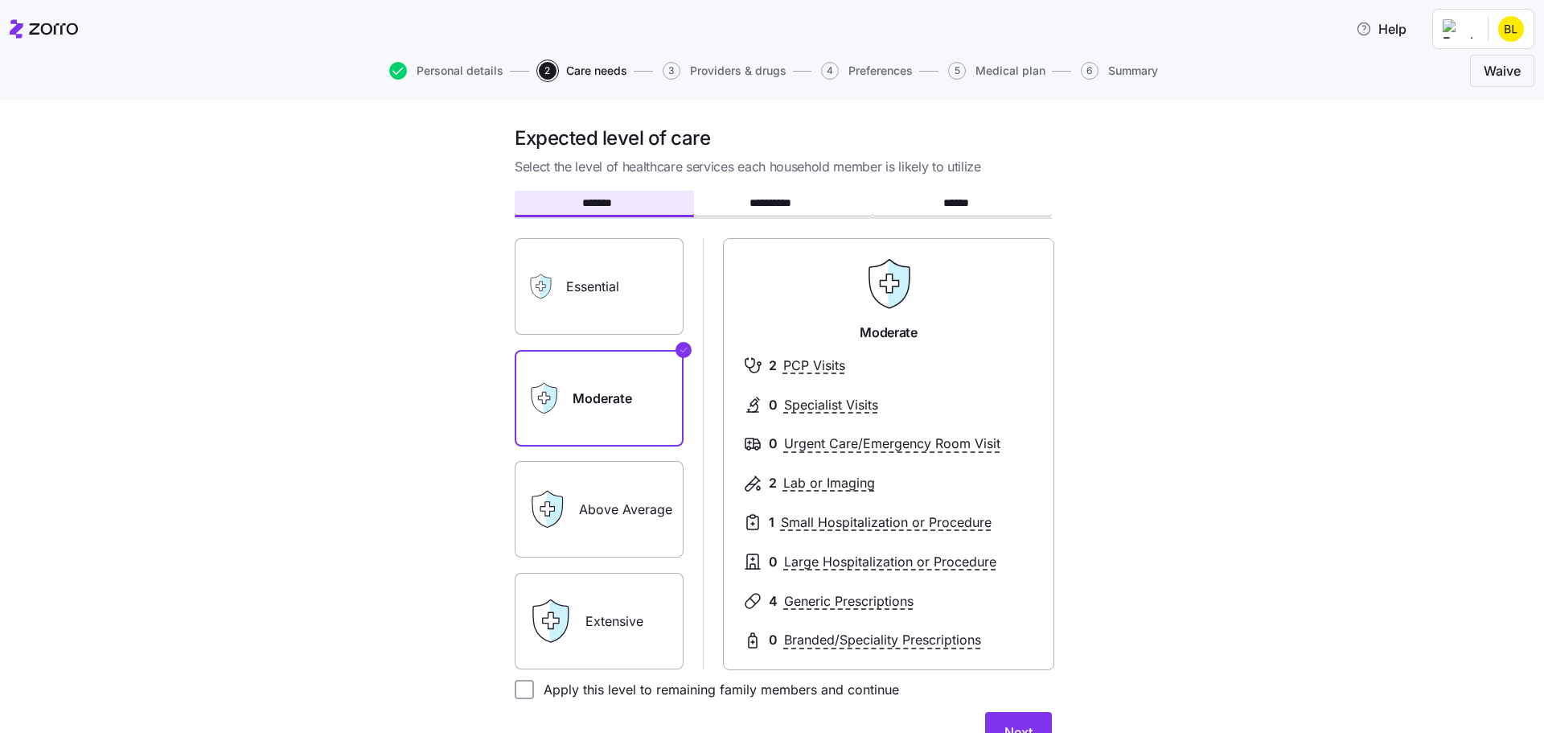
click at [0, 0] on input "Above Average" at bounding box center [0, 0] width 0 height 0
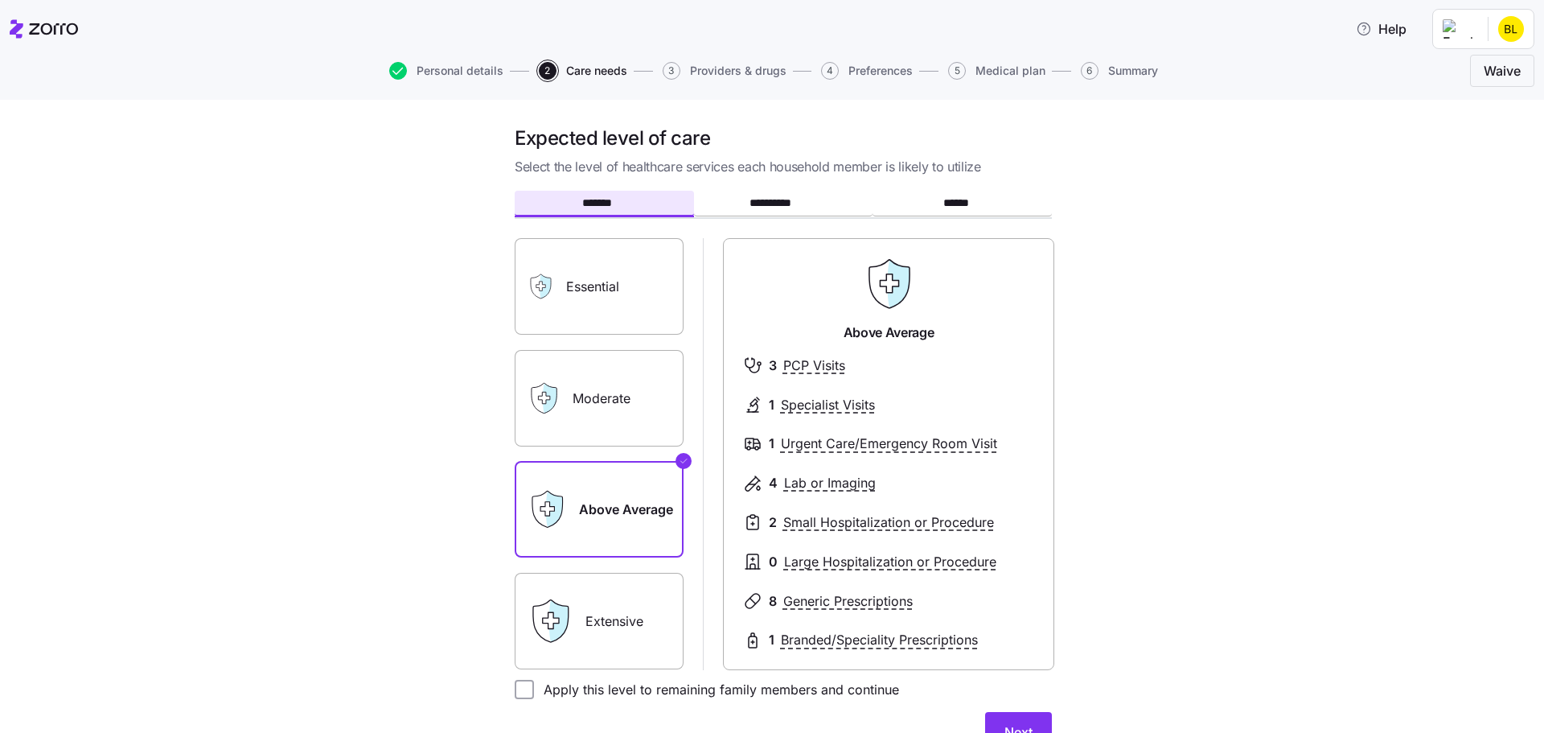
click at [613, 623] on label "Extensive" at bounding box center [599, 621] width 169 height 97
click at [0, 0] on input "Extensive" at bounding box center [0, 0] width 0 height 0
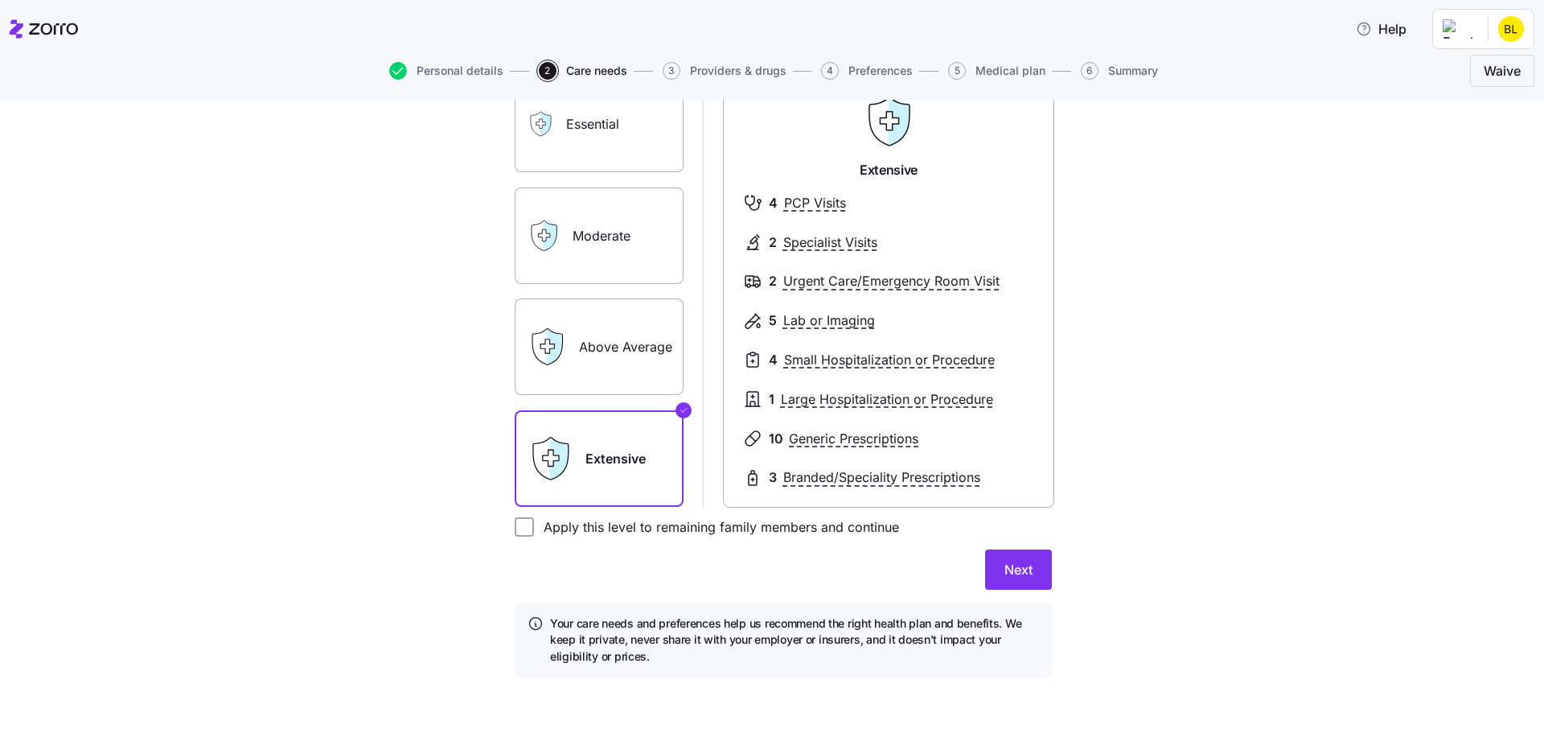
scroll to position [165, 0]
click at [610, 334] on label "Above Average" at bounding box center [599, 344] width 169 height 97
click at [0, 0] on input "Above Average" at bounding box center [0, 0] width 0 height 0
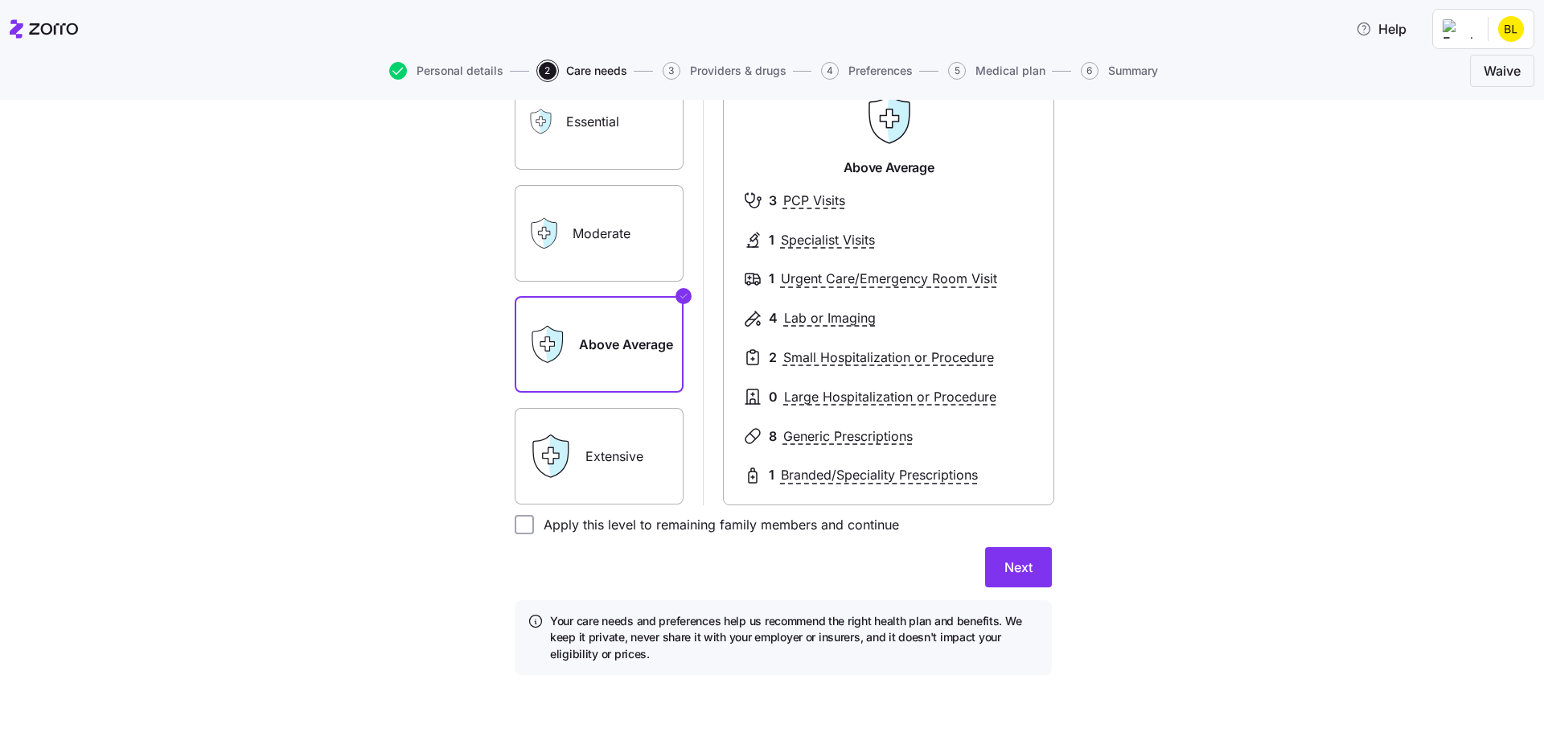
click at [618, 466] on label "Extensive" at bounding box center [599, 456] width 169 height 97
click at [0, 0] on input "Extensive" at bounding box center [0, 0] width 0 height 0
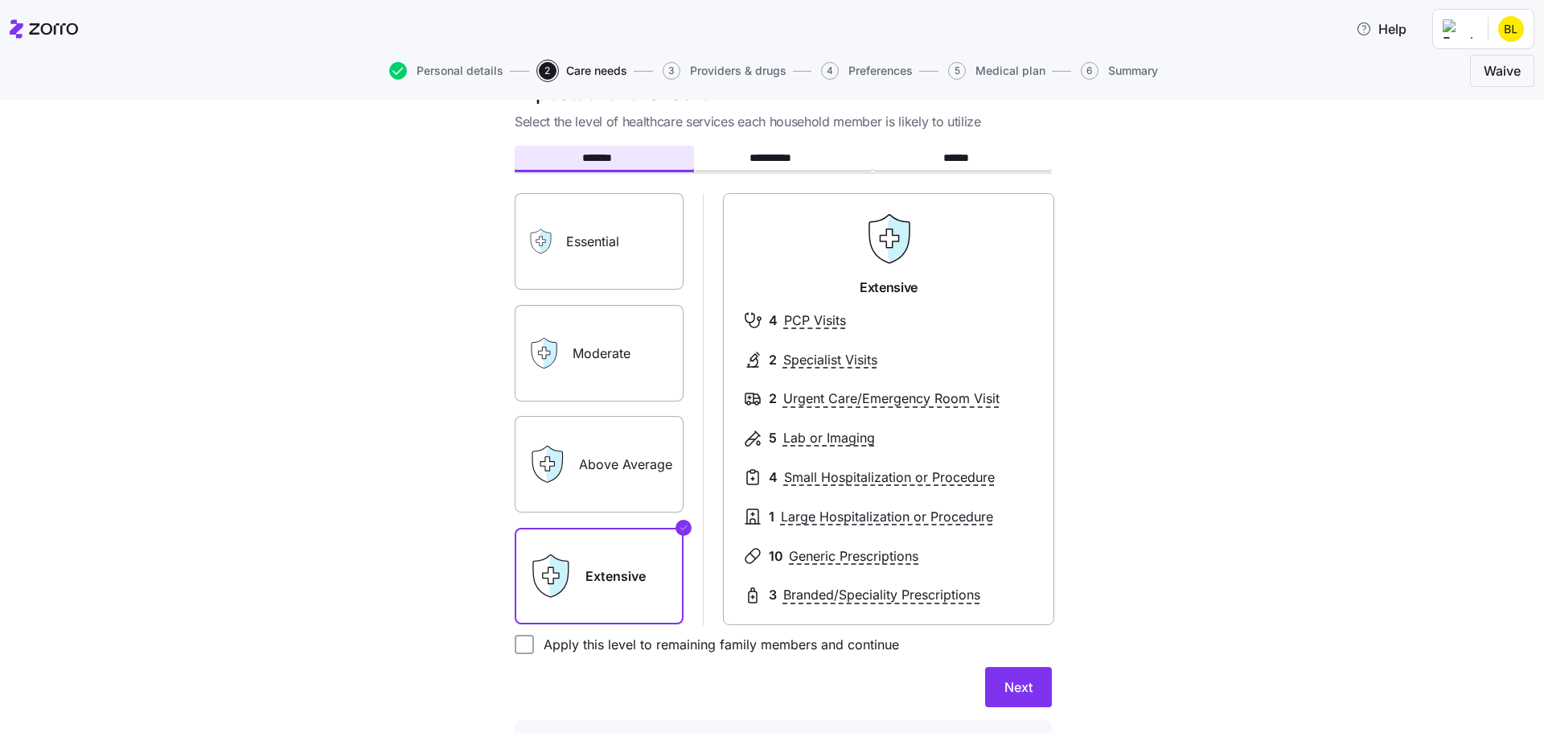
scroll to position [141, 0]
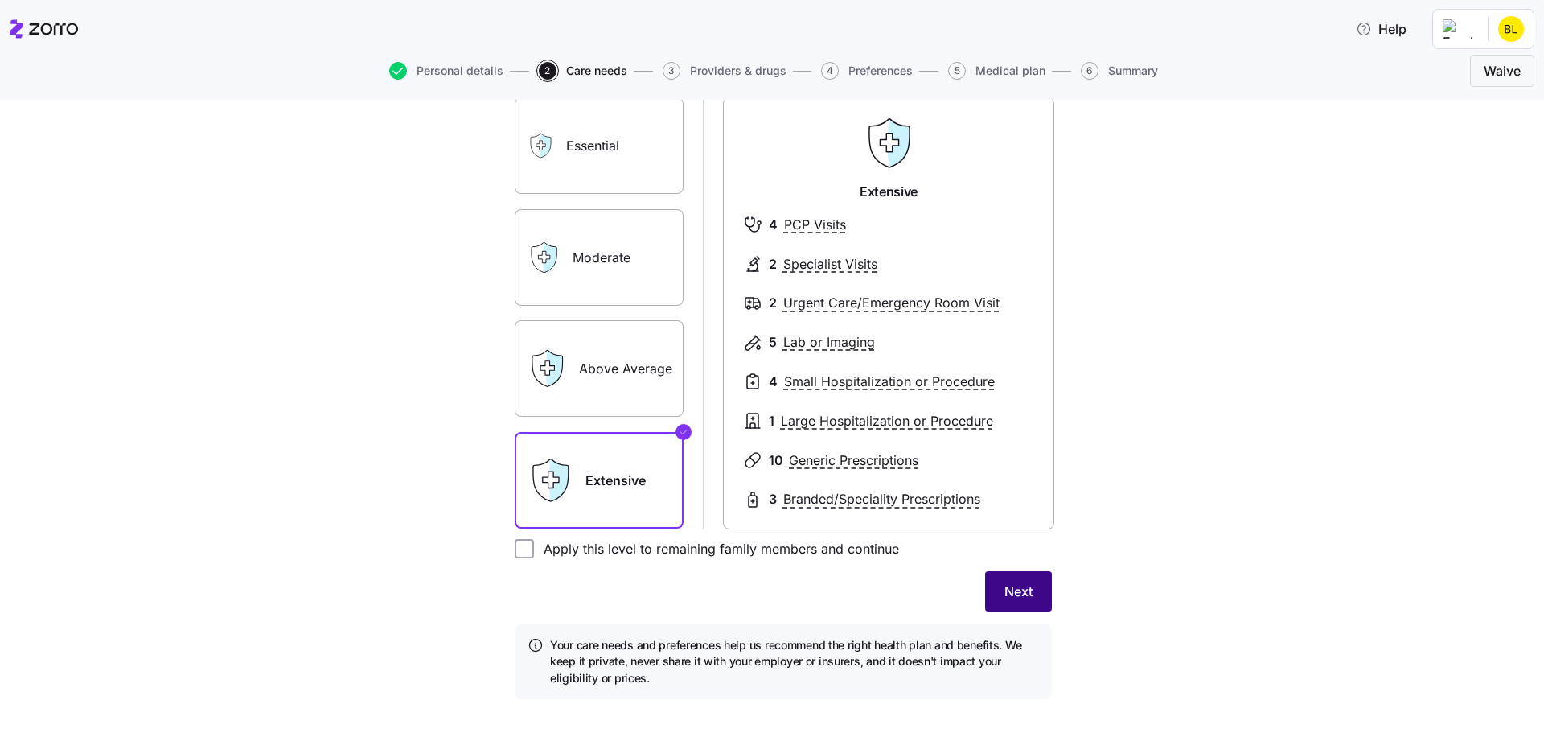
click at [1007, 581] on button "Next" at bounding box center [1018, 591] width 67 height 40
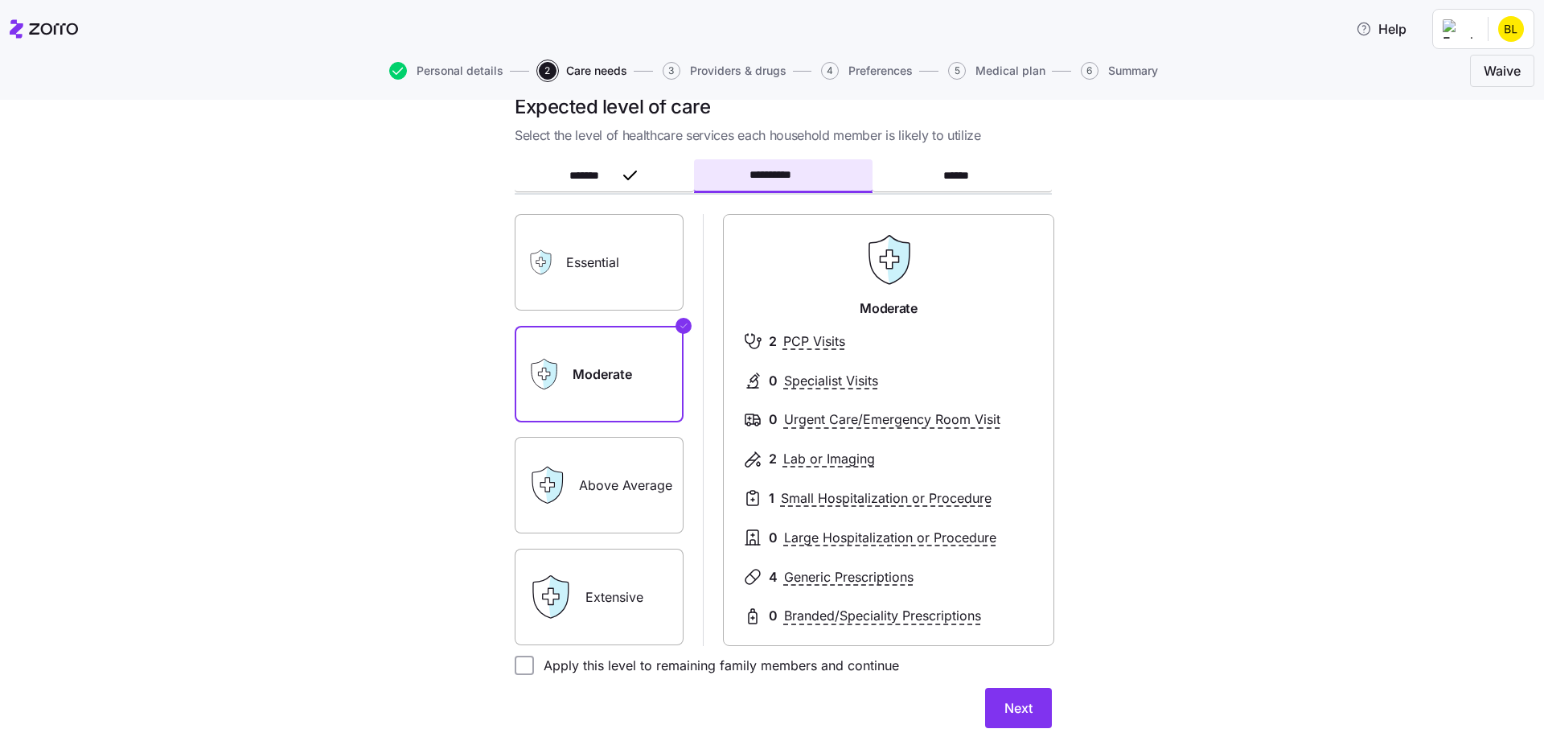
scroll to position [0, 0]
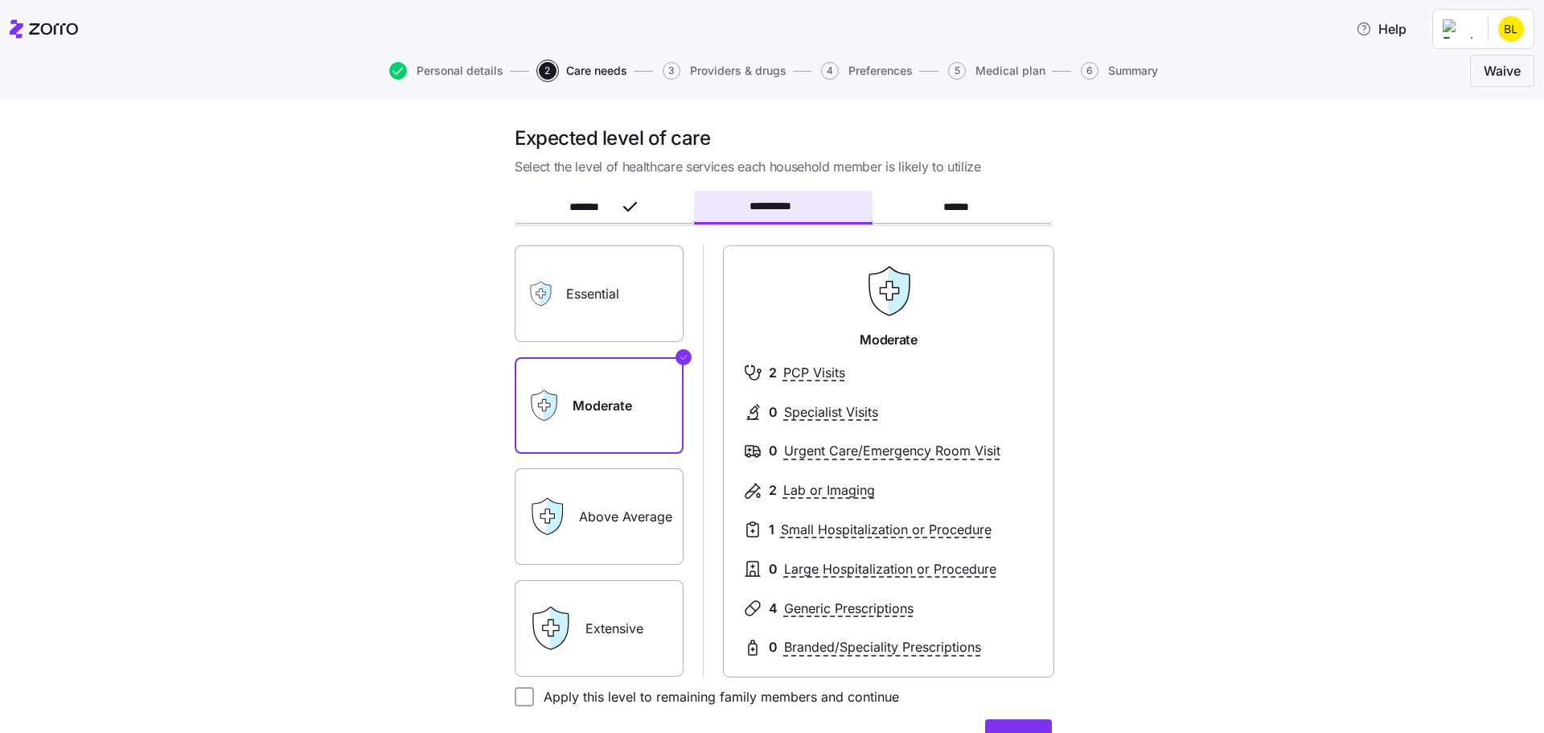
click at [582, 287] on label "Essential" at bounding box center [599, 293] width 169 height 97
click at [0, 0] on input "Essential" at bounding box center [0, 0] width 0 height 0
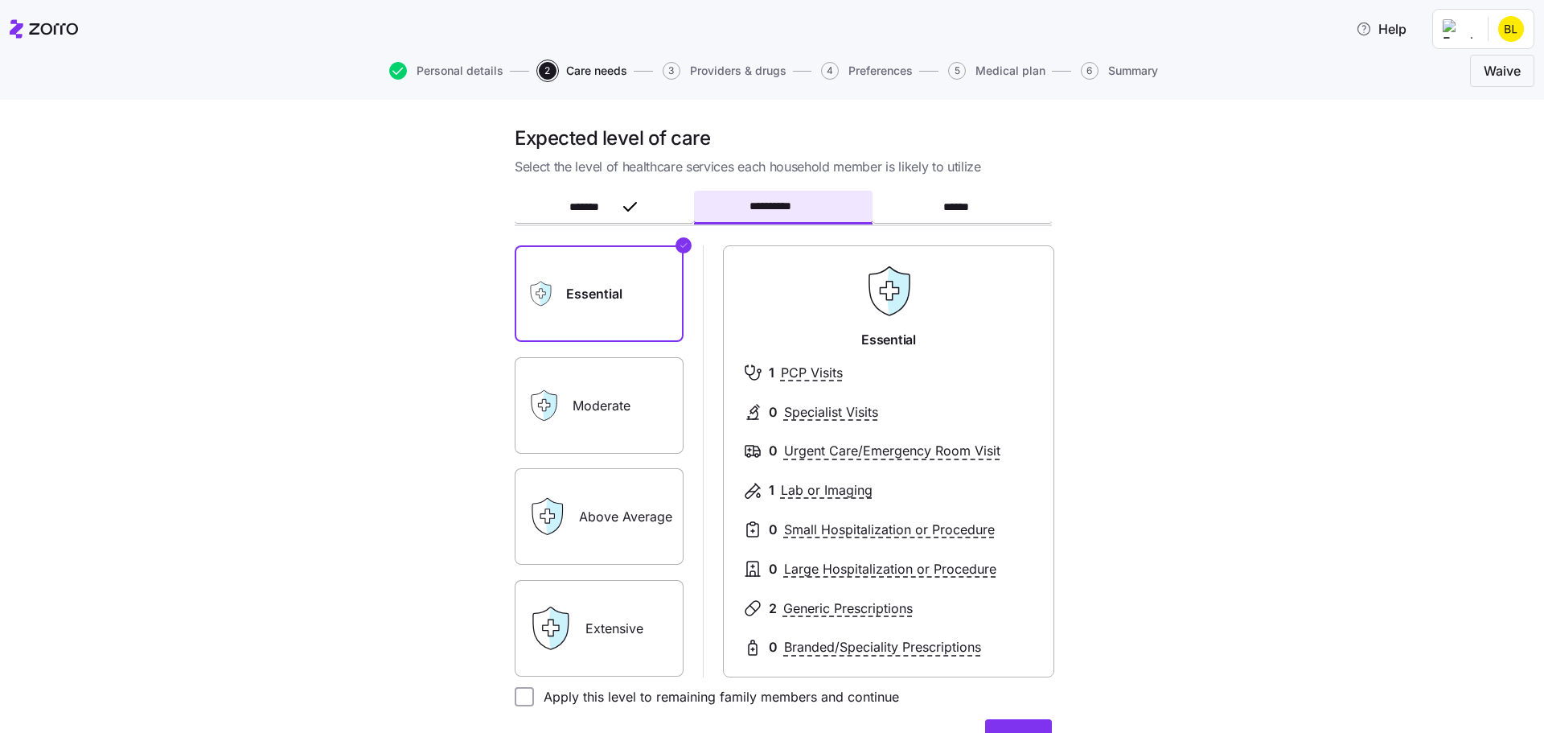
click at [600, 394] on label "Moderate" at bounding box center [599, 405] width 169 height 97
click at [0, 0] on input "Moderate" at bounding box center [0, 0] width 0 height 0
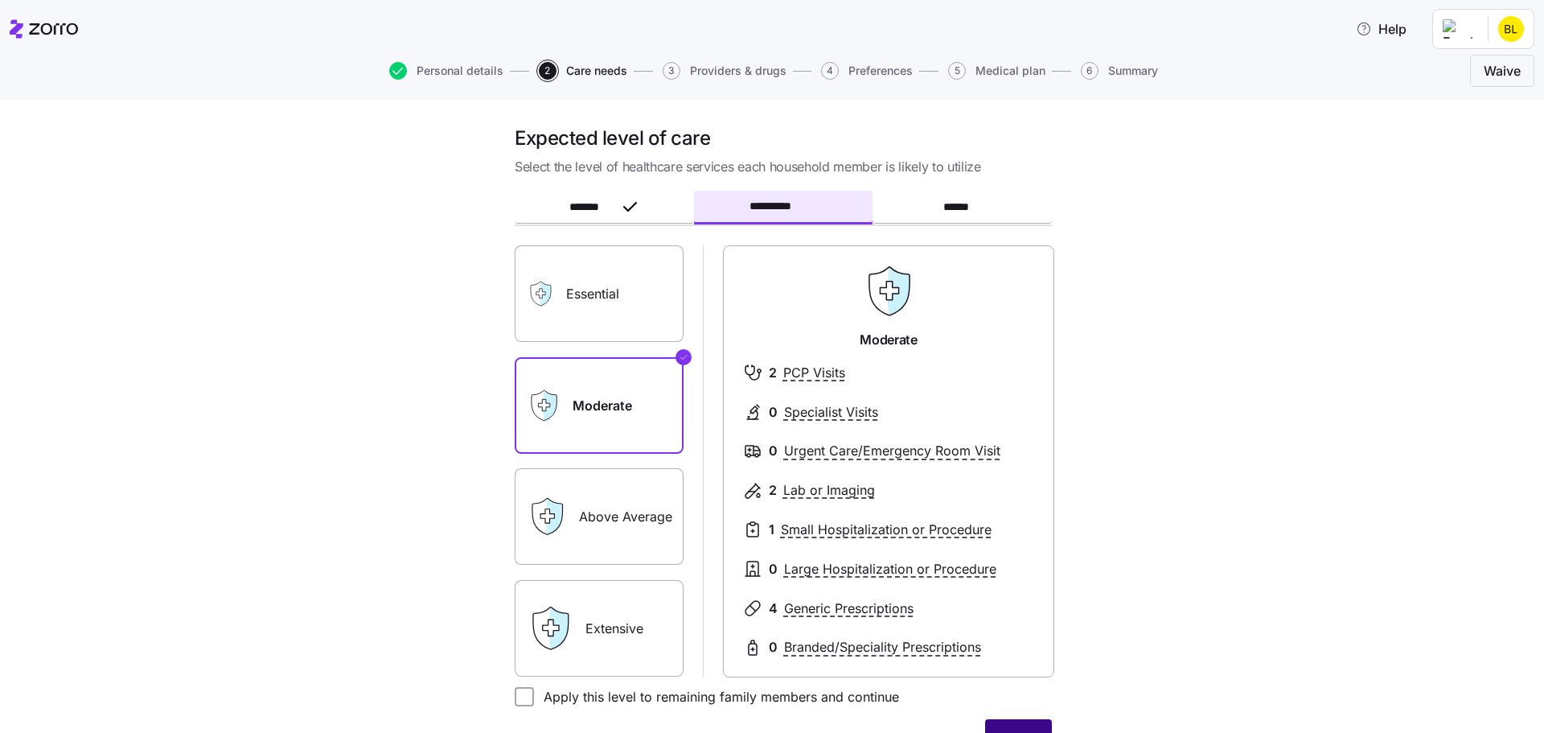
click at [1005, 723] on button "Next" at bounding box center [1018, 739] width 67 height 40
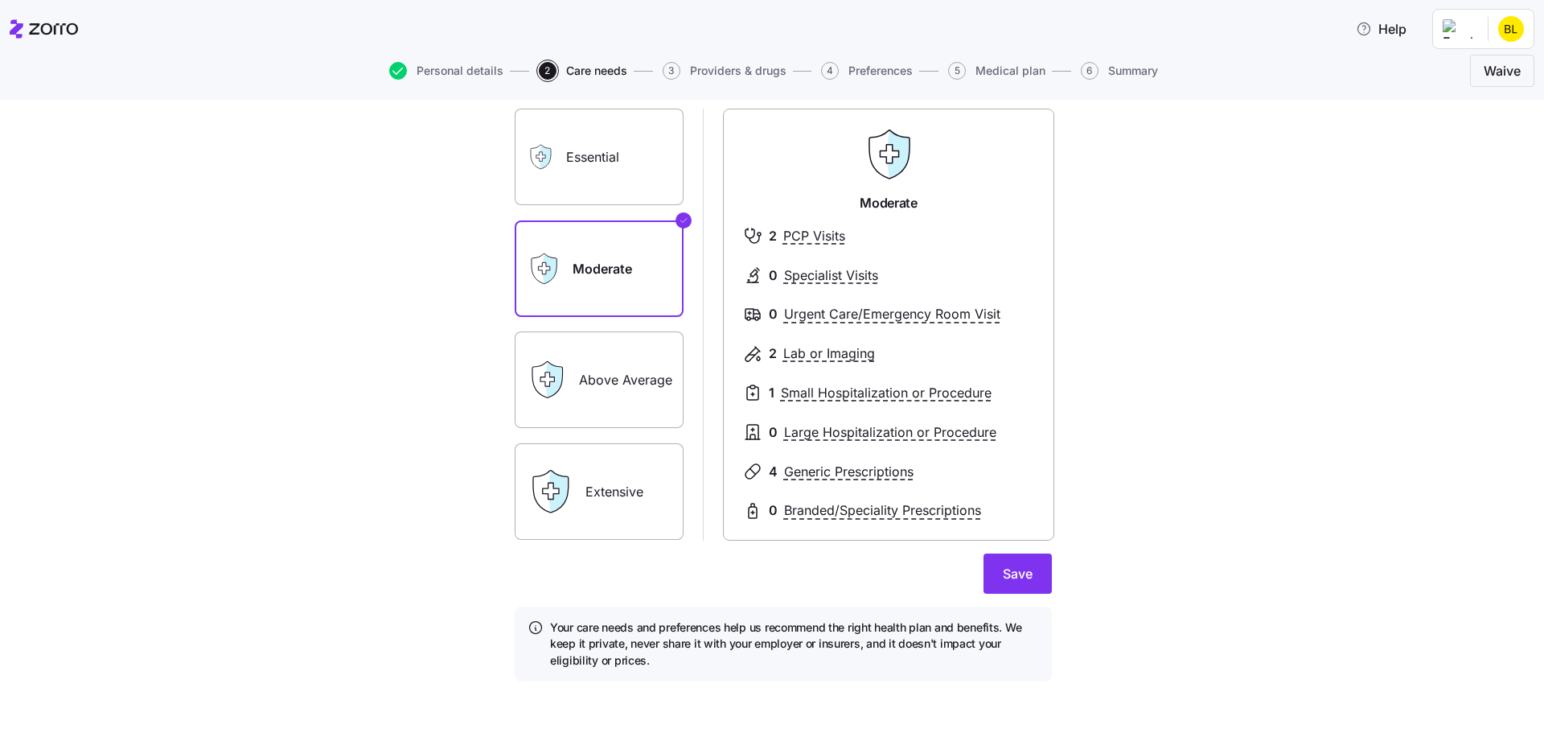
scroll to position [143, 0]
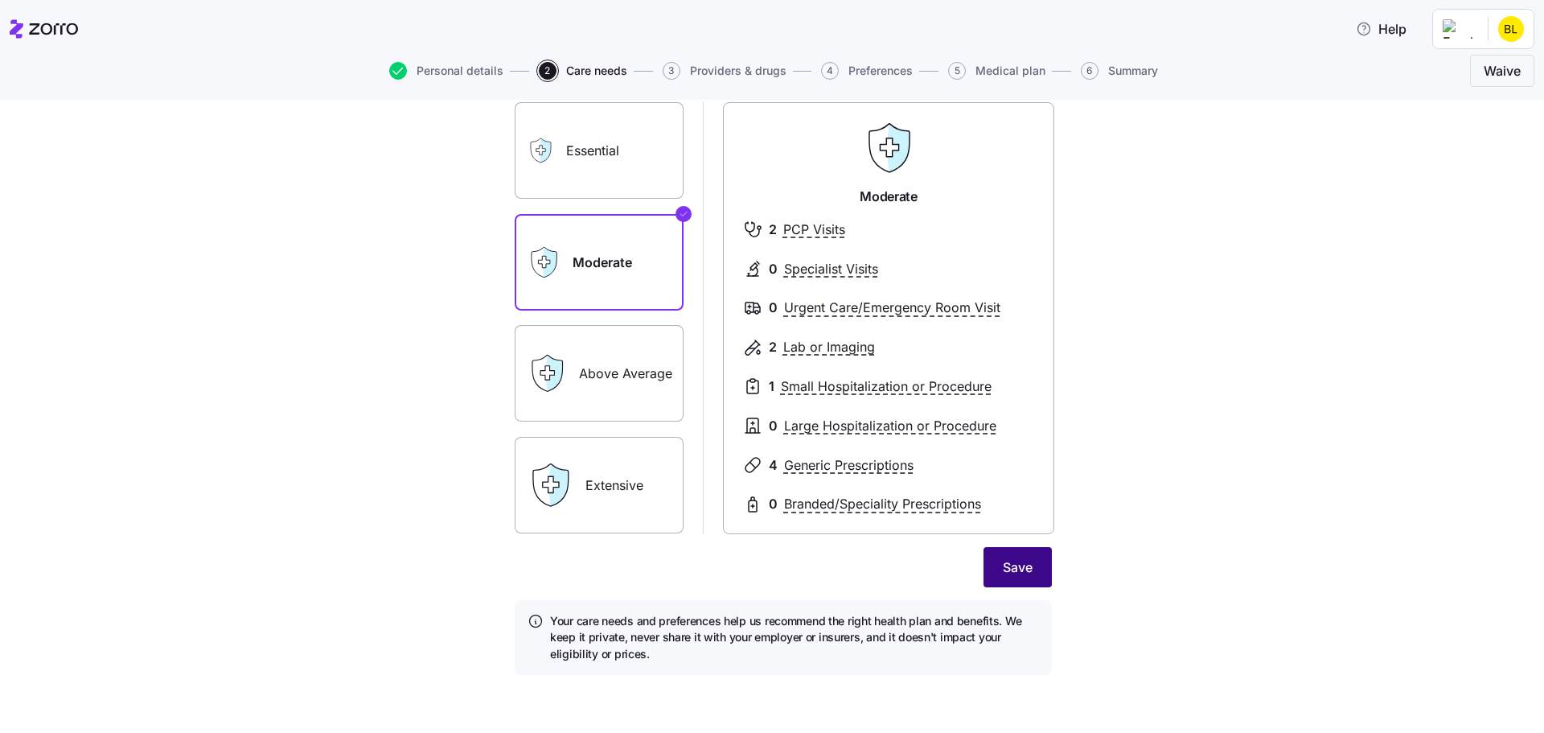
click at [1026, 570] on span "Save" at bounding box center [1018, 566] width 30 height 19
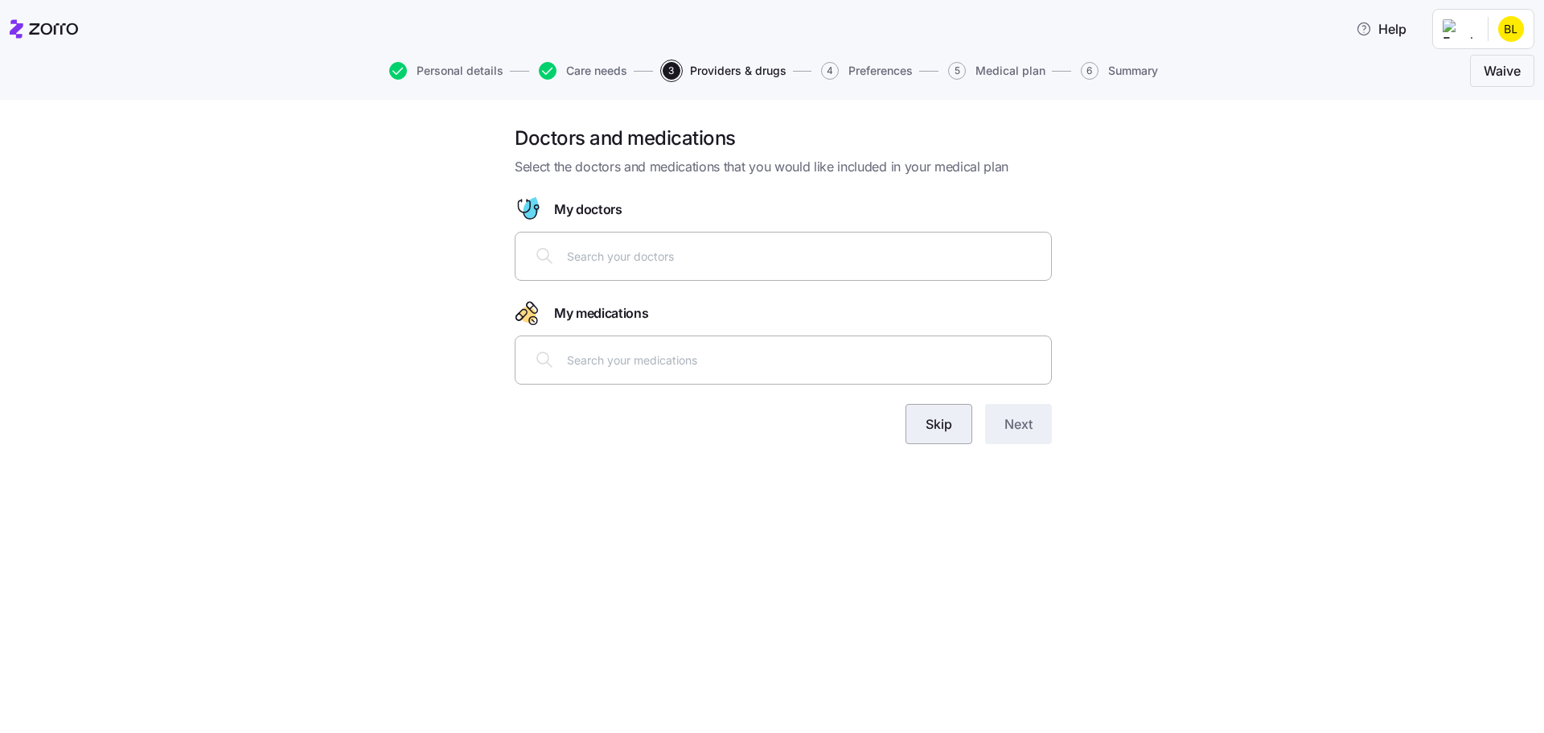
click at [950, 427] on span "Skip" at bounding box center [939, 423] width 27 height 19
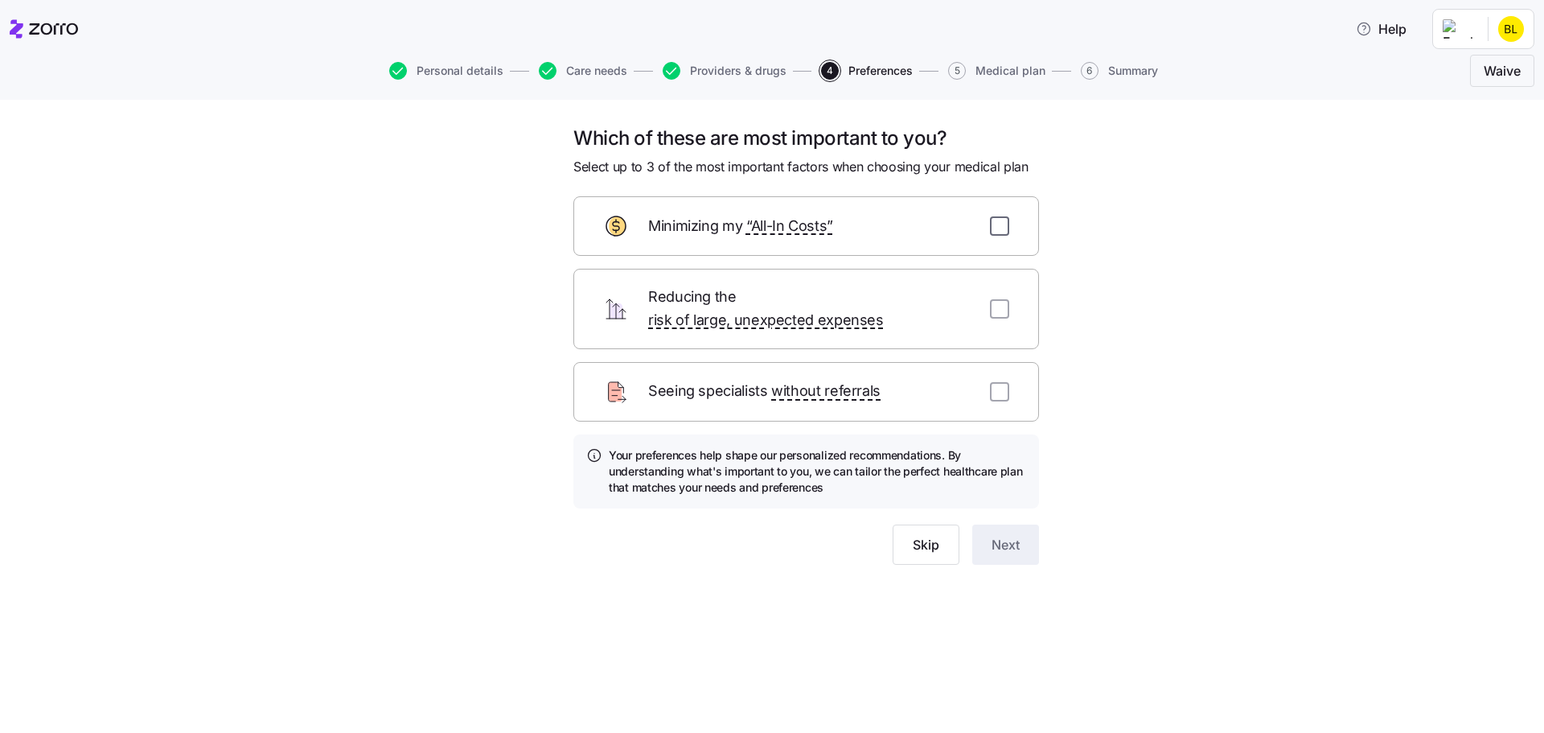
click at [999, 227] on input "checkbox" at bounding box center [999, 225] width 19 height 19
checkbox input "true"
click at [1001, 282] on div "Reducing the risk of large, unexpected expenses" at bounding box center [806, 309] width 466 height 80
click at [1012, 535] on span "Next" at bounding box center [1006, 544] width 28 height 19
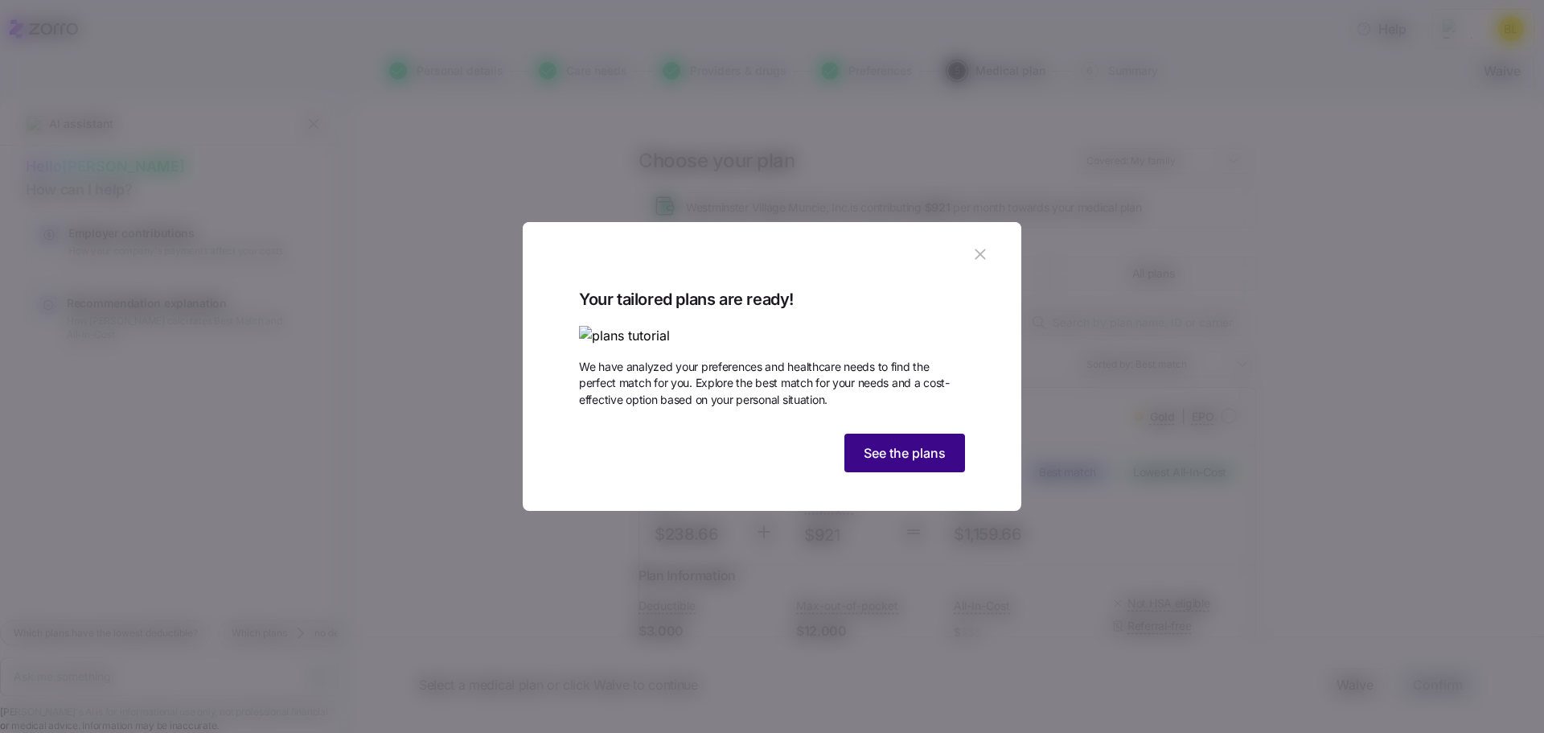
click at [903, 462] on span "See the plans" at bounding box center [905, 452] width 82 height 19
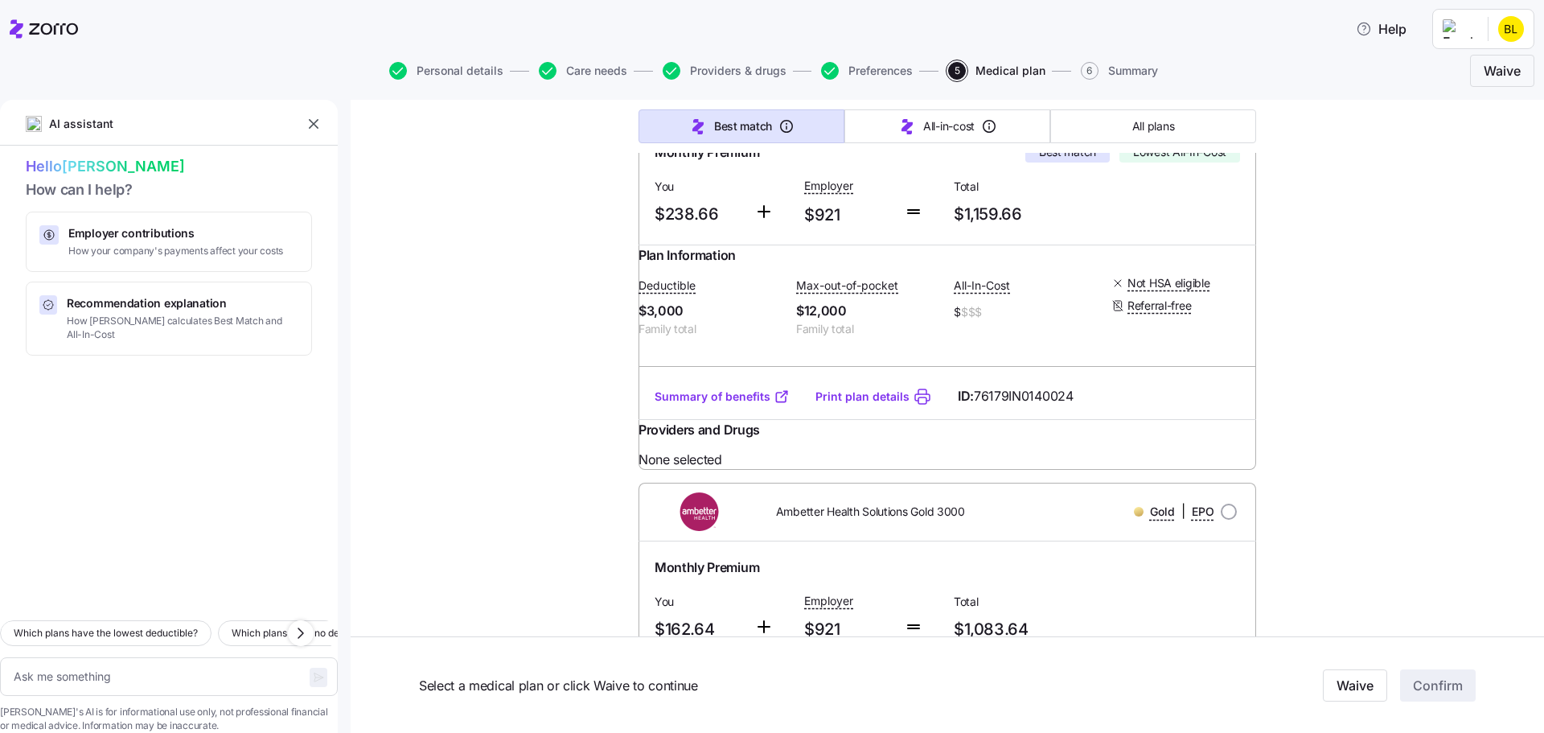
scroll to position [322, 0]
click at [746, 403] on link "Summary of benefits" at bounding box center [722, 395] width 135 height 16
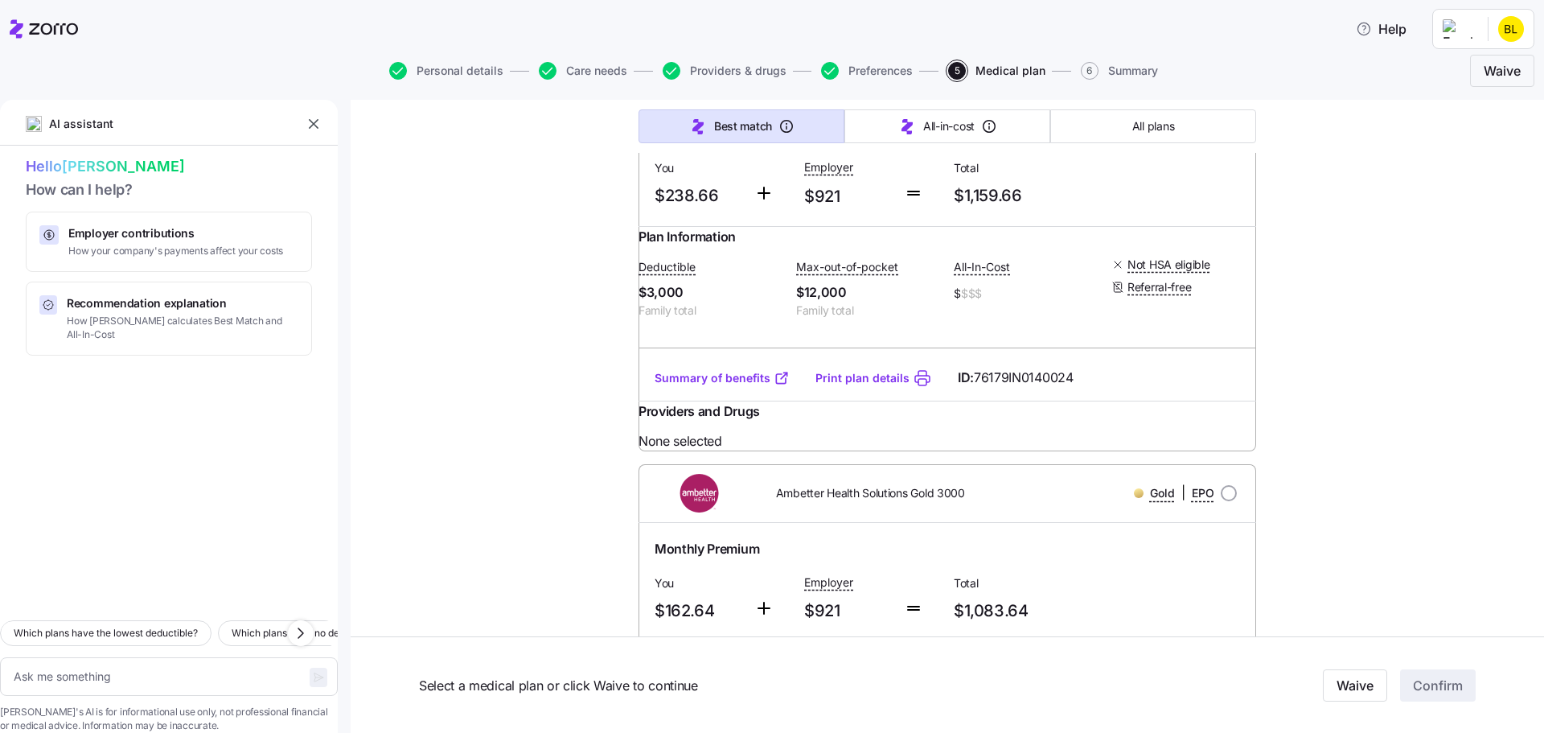
scroll to position [342, 0]
click at [861, 383] on link "Print plan details" at bounding box center [863, 375] width 94 height 16
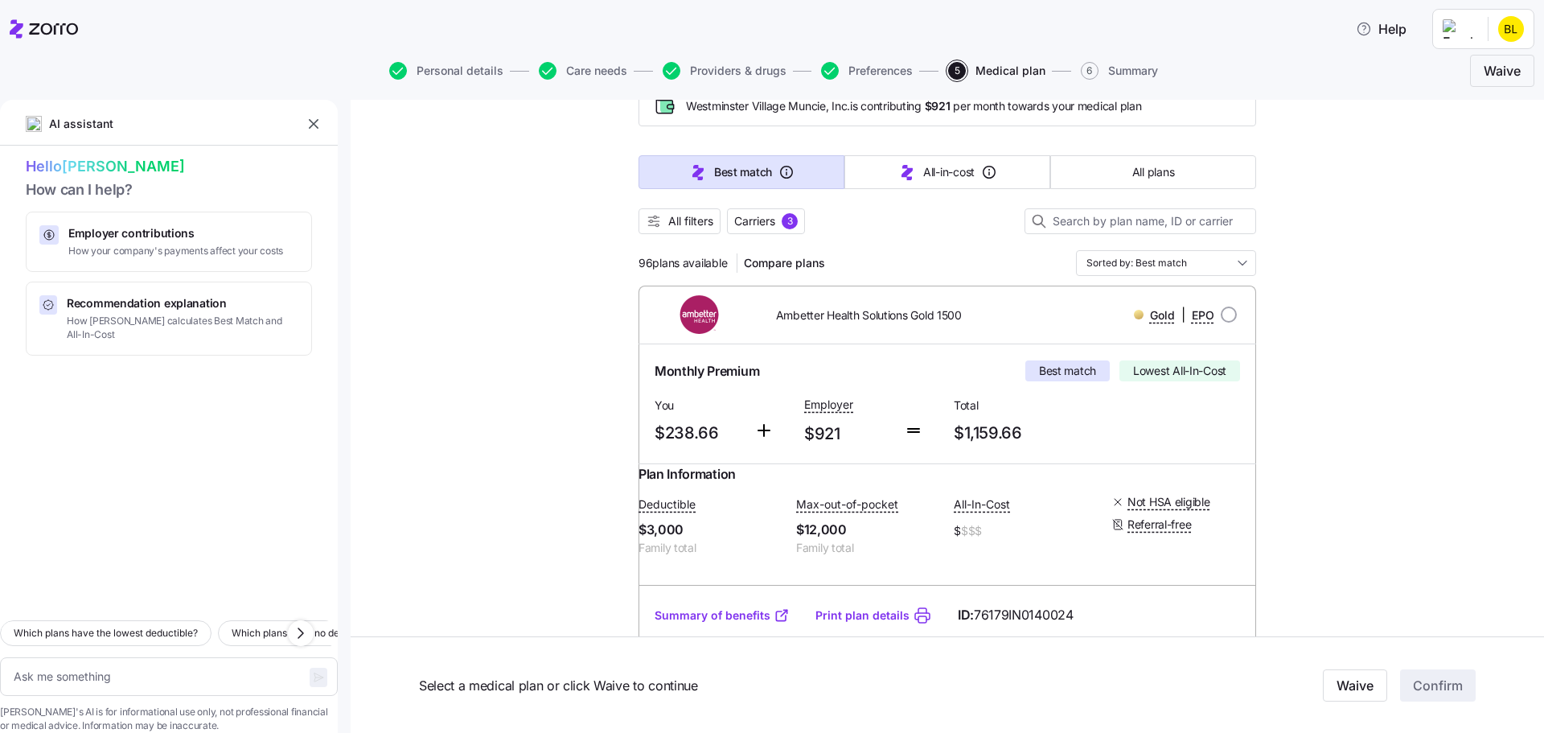
scroll to position [101, 0]
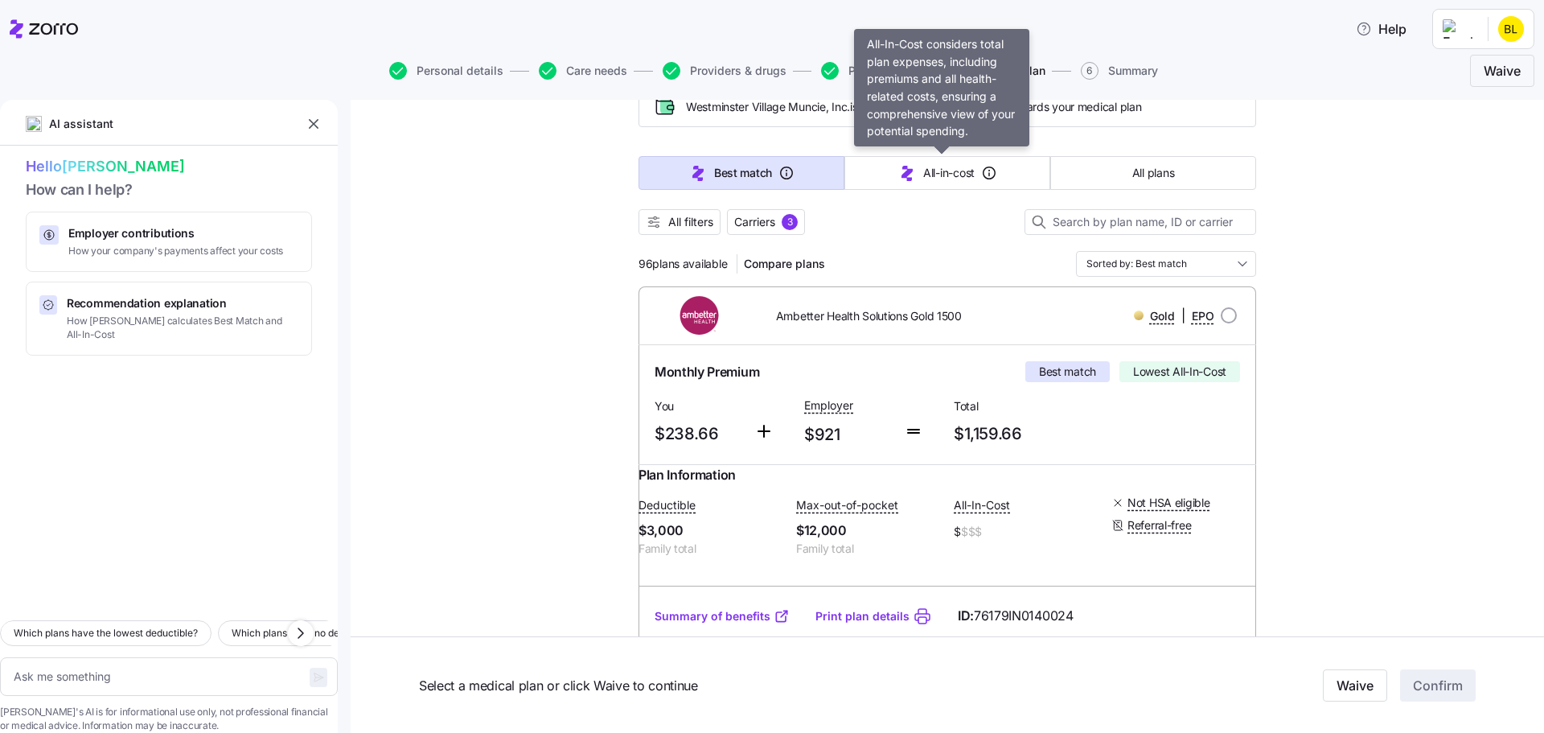
click at [953, 176] on span "All-in-cost" at bounding box center [948, 173] width 51 height 16
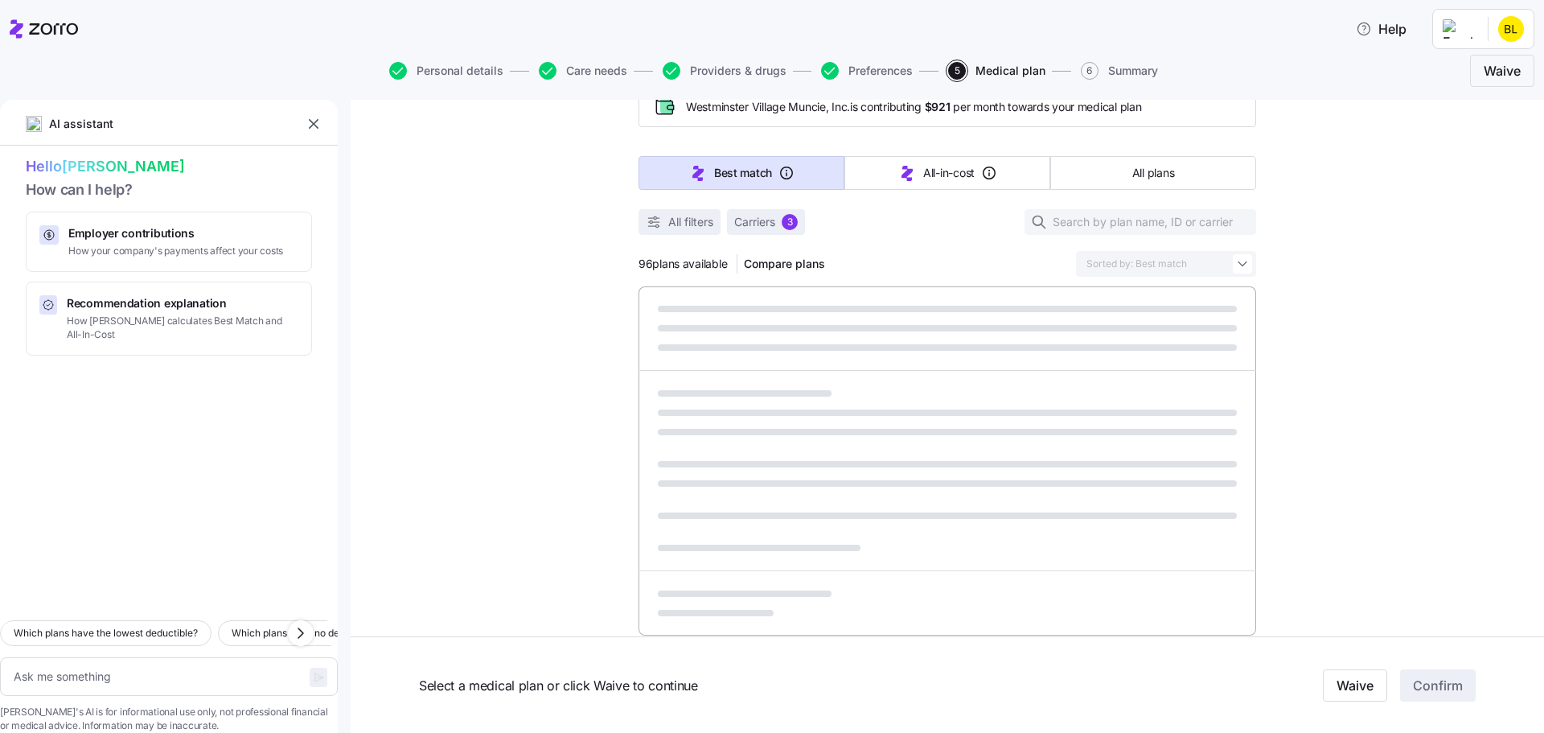
type textarea "x"
type input "Sorted by: All-in-cost"
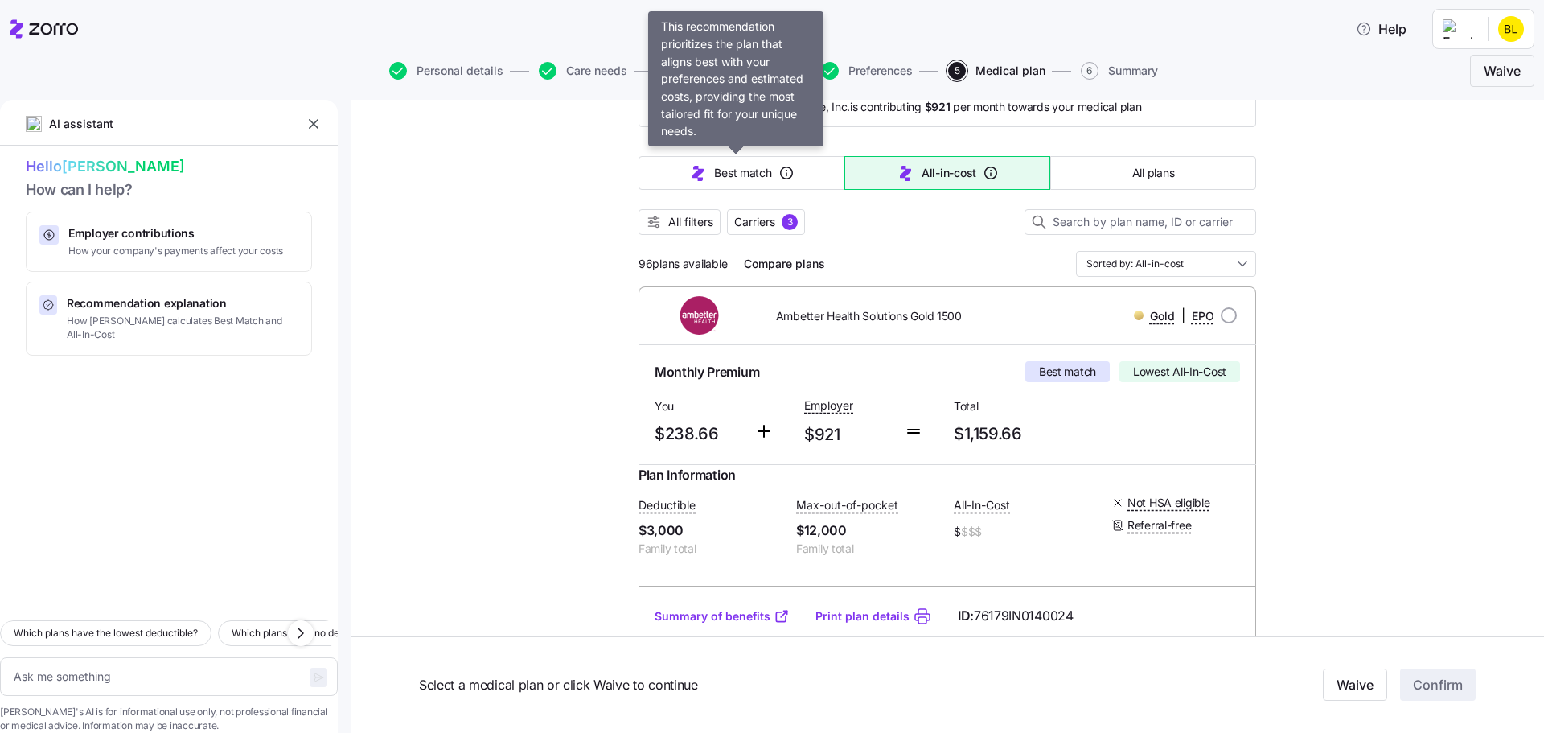
click at [704, 168] on button "Best match" at bounding box center [742, 173] width 206 height 34
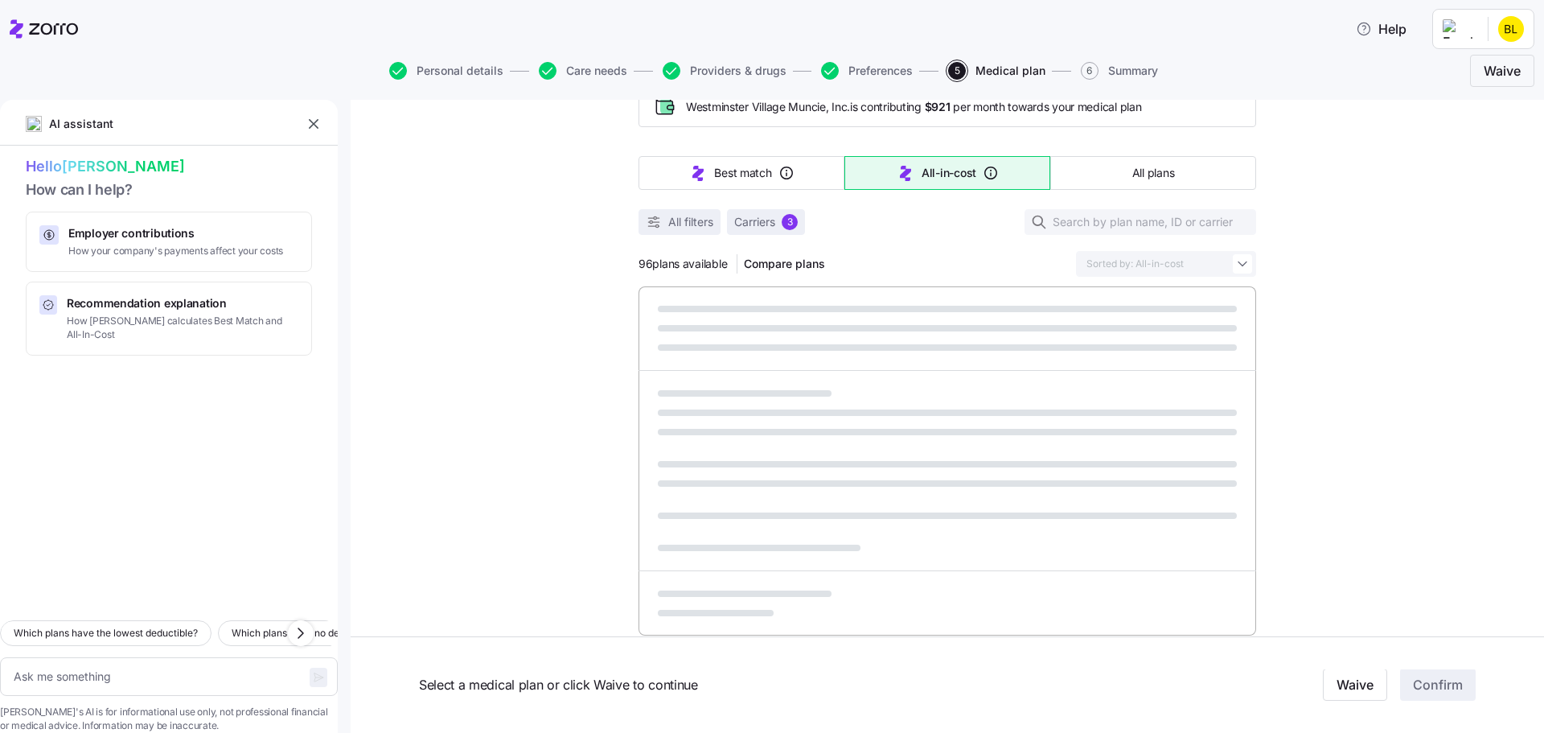
type textarea "x"
type input "Sorted by: Best match"
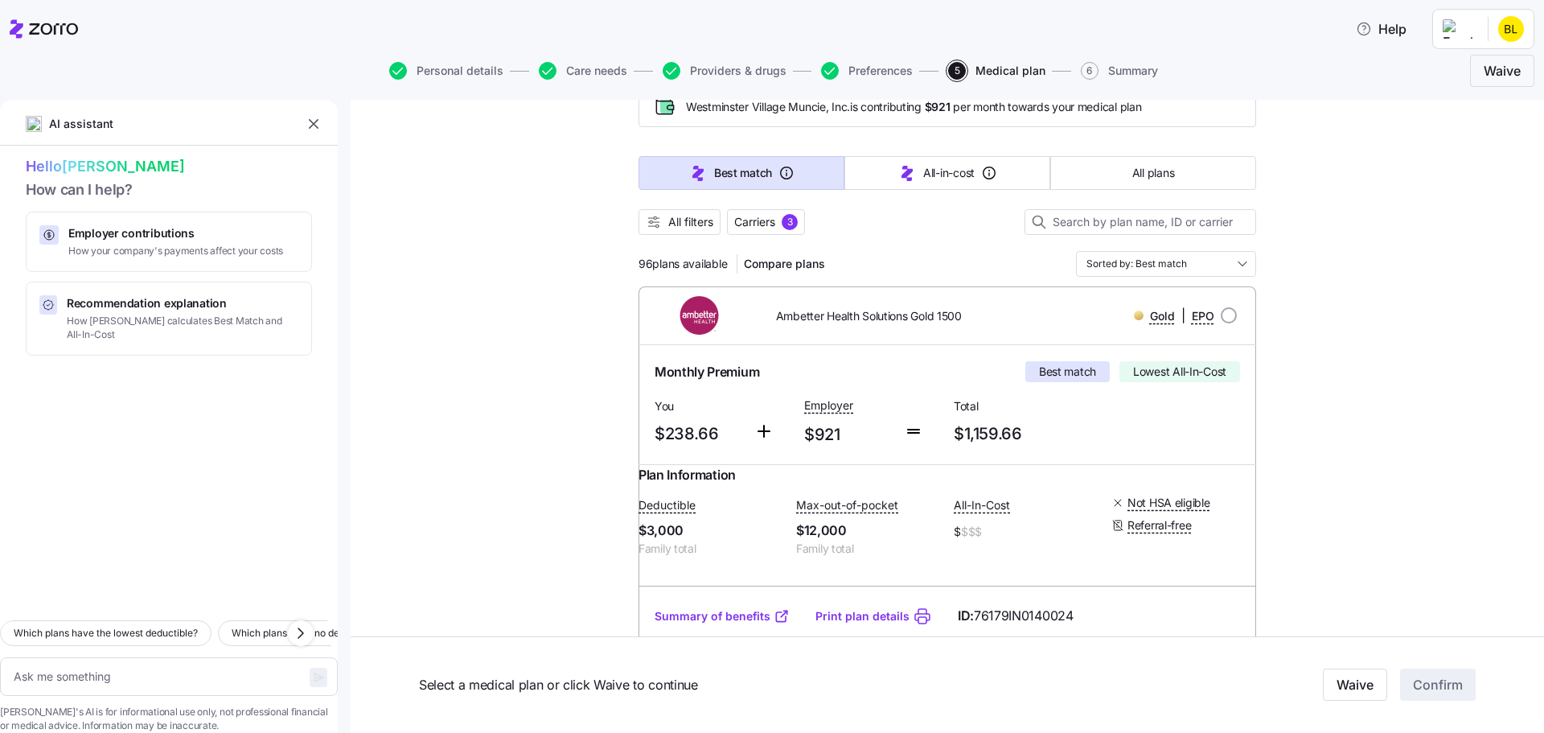
click at [1221, 315] on input "radio" at bounding box center [1229, 315] width 16 height 16
radio input "true"
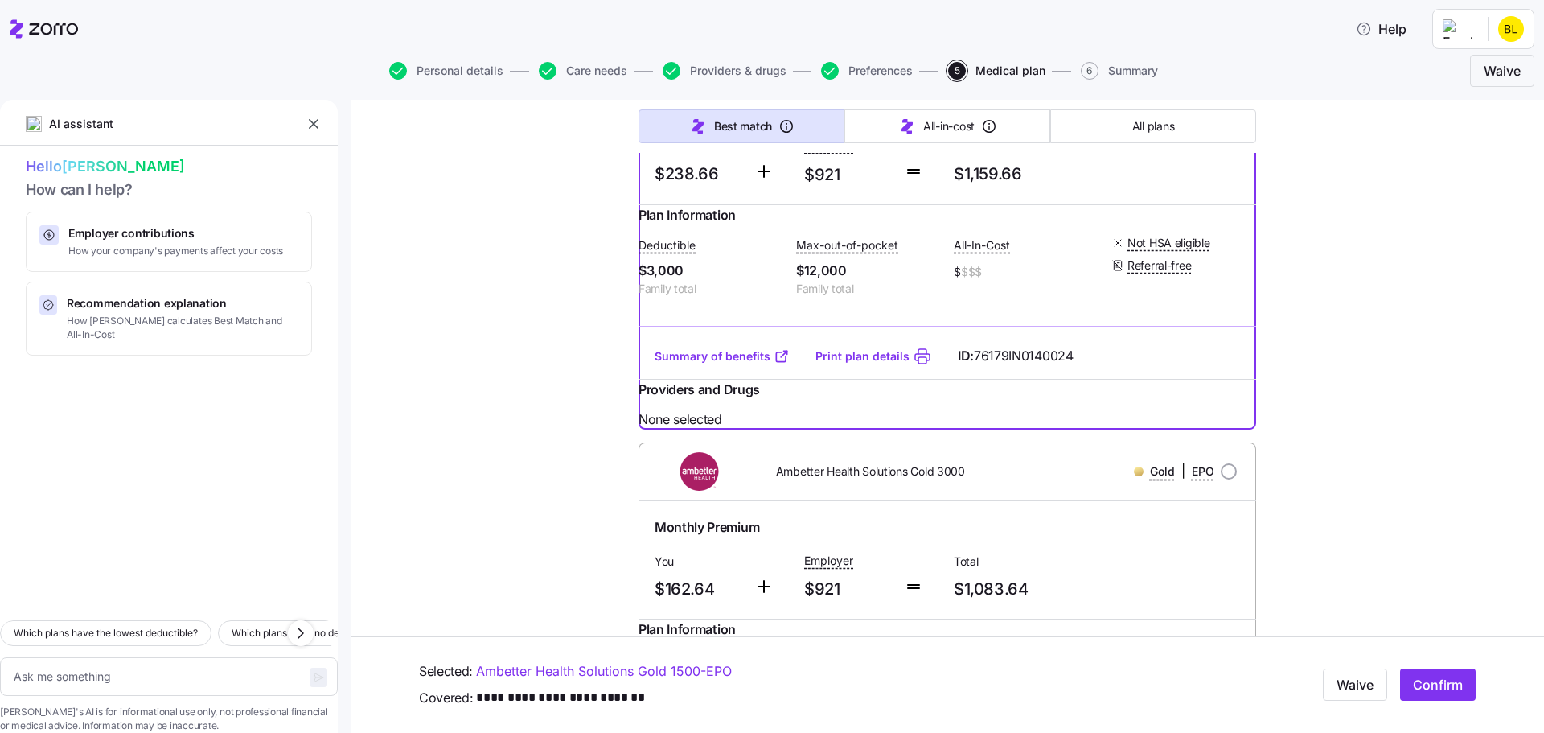
scroll to position [302, 0]
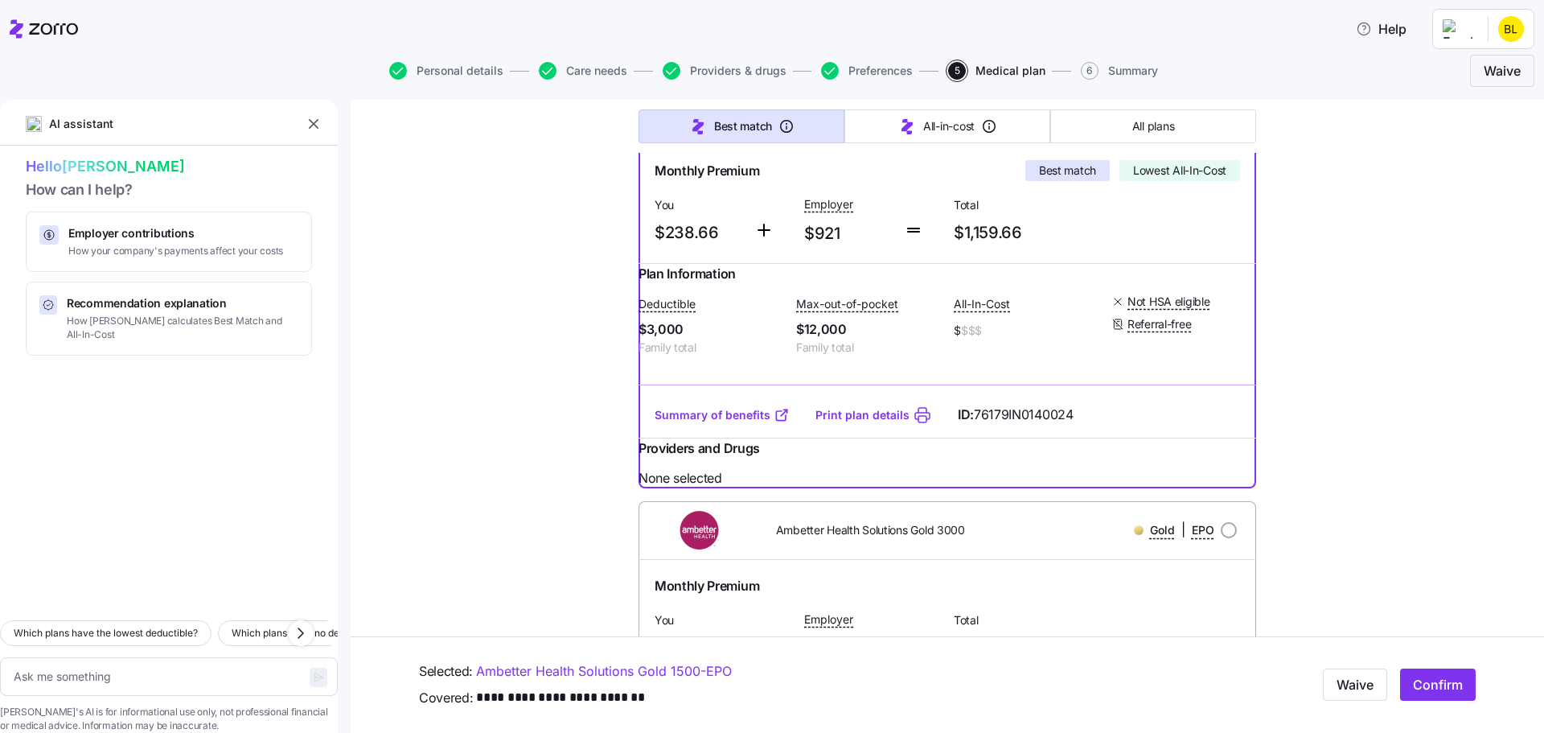
click at [1431, 680] on span "Confirm" at bounding box center [1438, 685] width 50 height 19
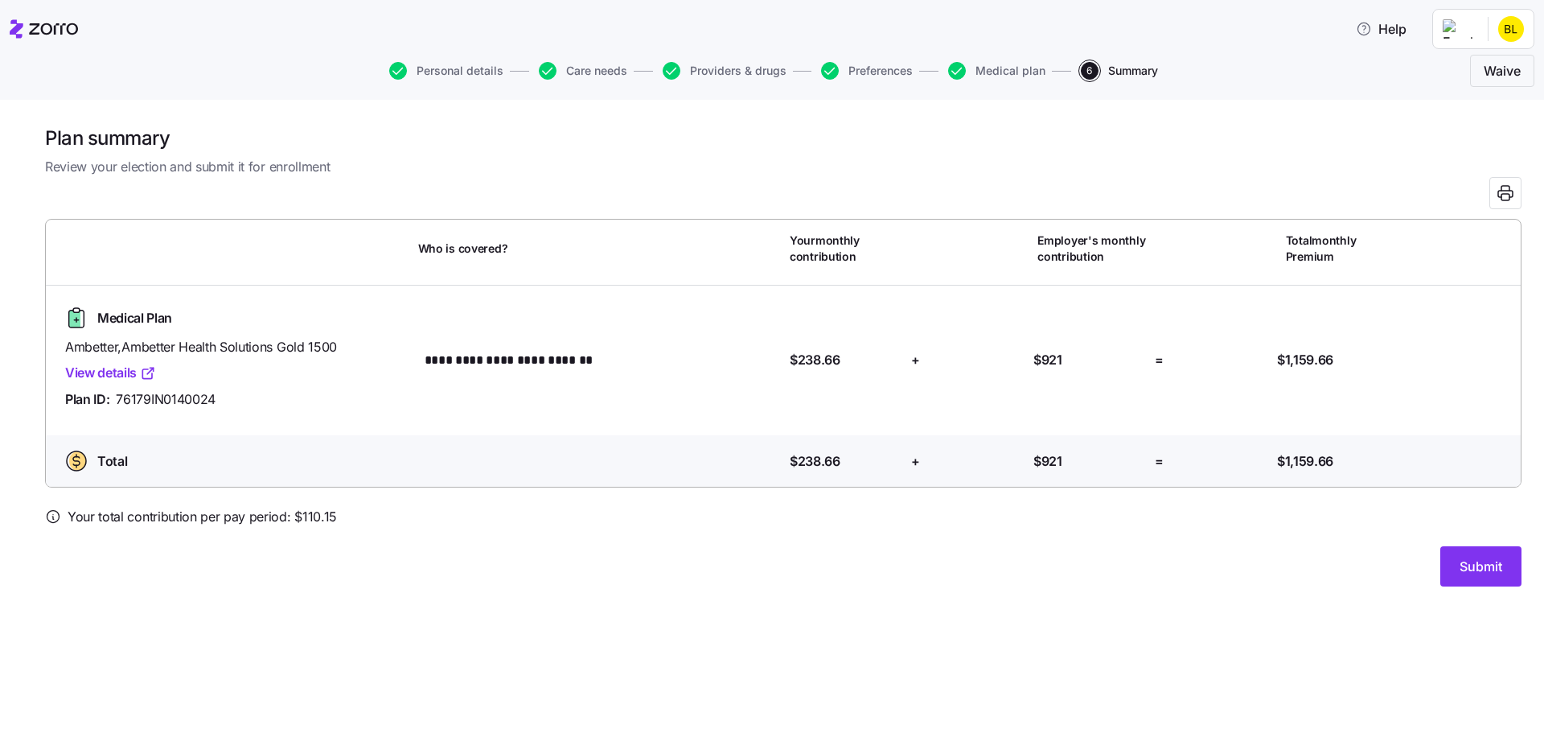
click at [150, 377] on icon at bounding box center [148, 373] width 16 height 16
click at [55, 512] on icon at bounding box center [53, 516] width 16 height 16
click at [52, 516] on icon at bounding box center [53, 517] width 2 height 2
click at [144, 368] on icon at bounding box center [148, 373] width 16 height 16
click at [876, 66] on span "Preferences" at bounding box center [881, 70] width 64 height 11
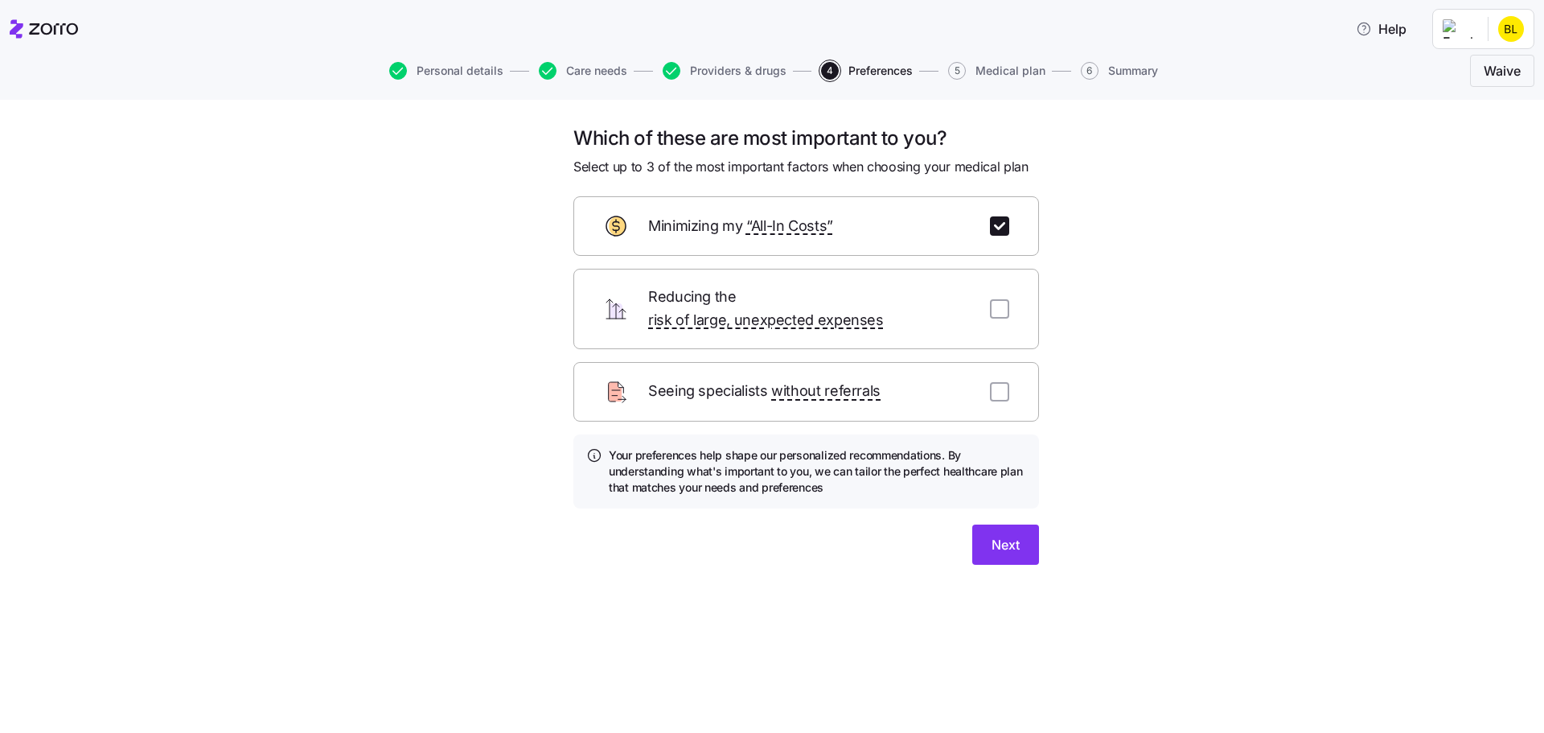
click at [978, 71] on span "Medical plan" at bounding box center [1011, 70] width 70 height 11
click at [1001, 71] on span "Medical plan" at bounding box center [1011, 70] width 70 height 11
click at [1003, 535] on span "Next" at bounding box center [1006, 544] width 28 height 19
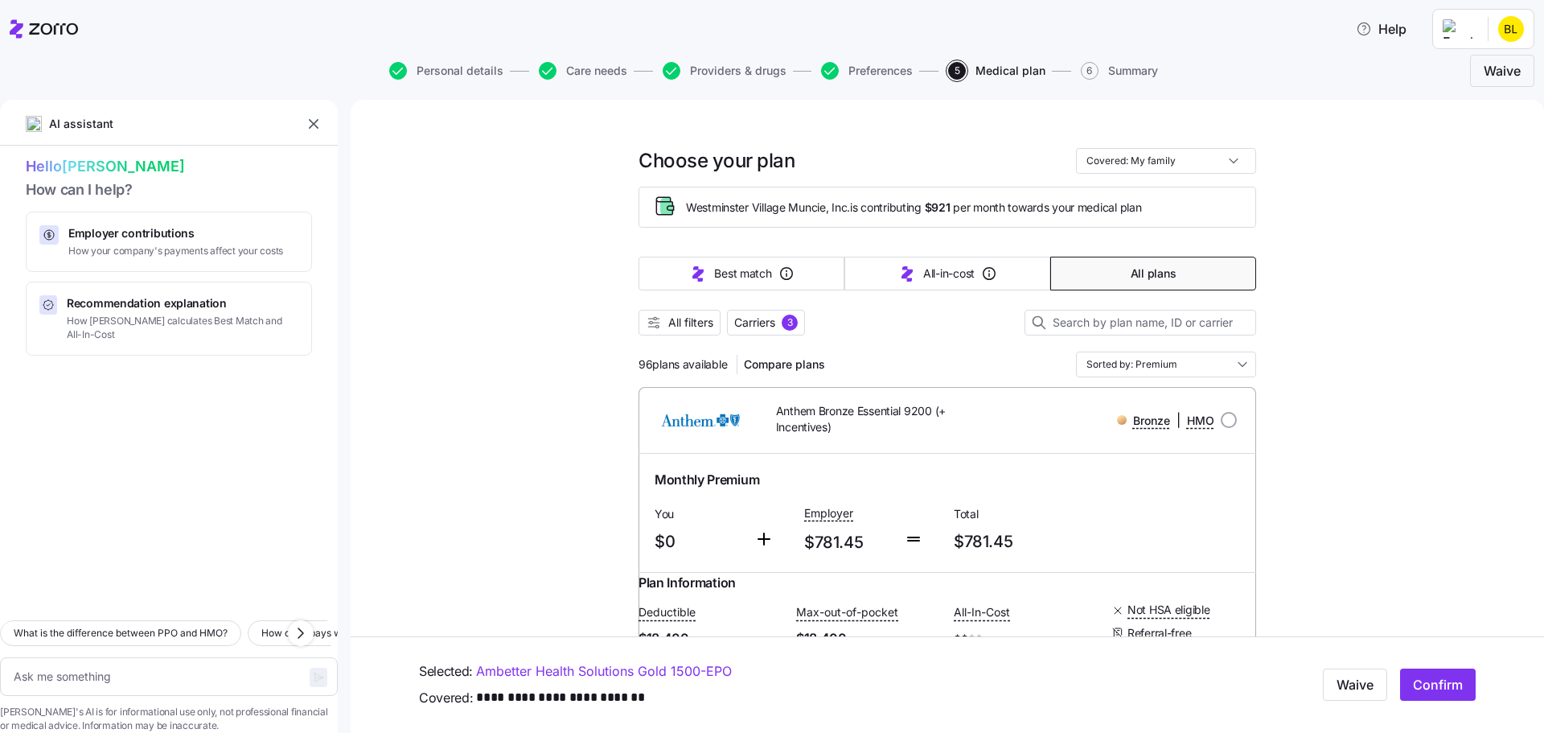
click at [576, 65] on span "Care needs" at bounding box center [596, 70] width 61 height 11
type textarea "x"
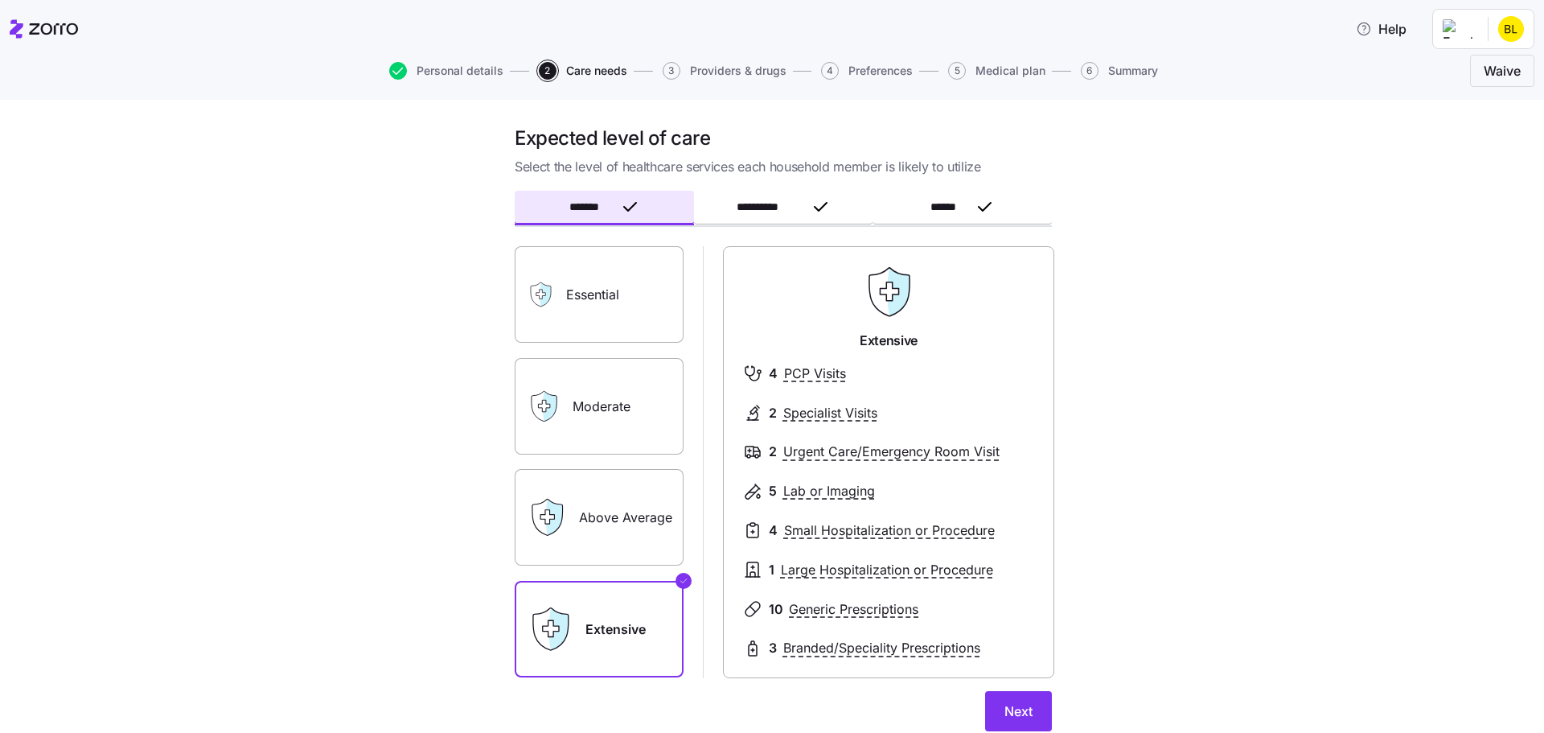
click at [584, 298] on label "Essential" at bounding box center [599, 294] width 169 height 97
click at [0, 0] on input "Essential" at bounding box center [0, 0] width 0 height 0
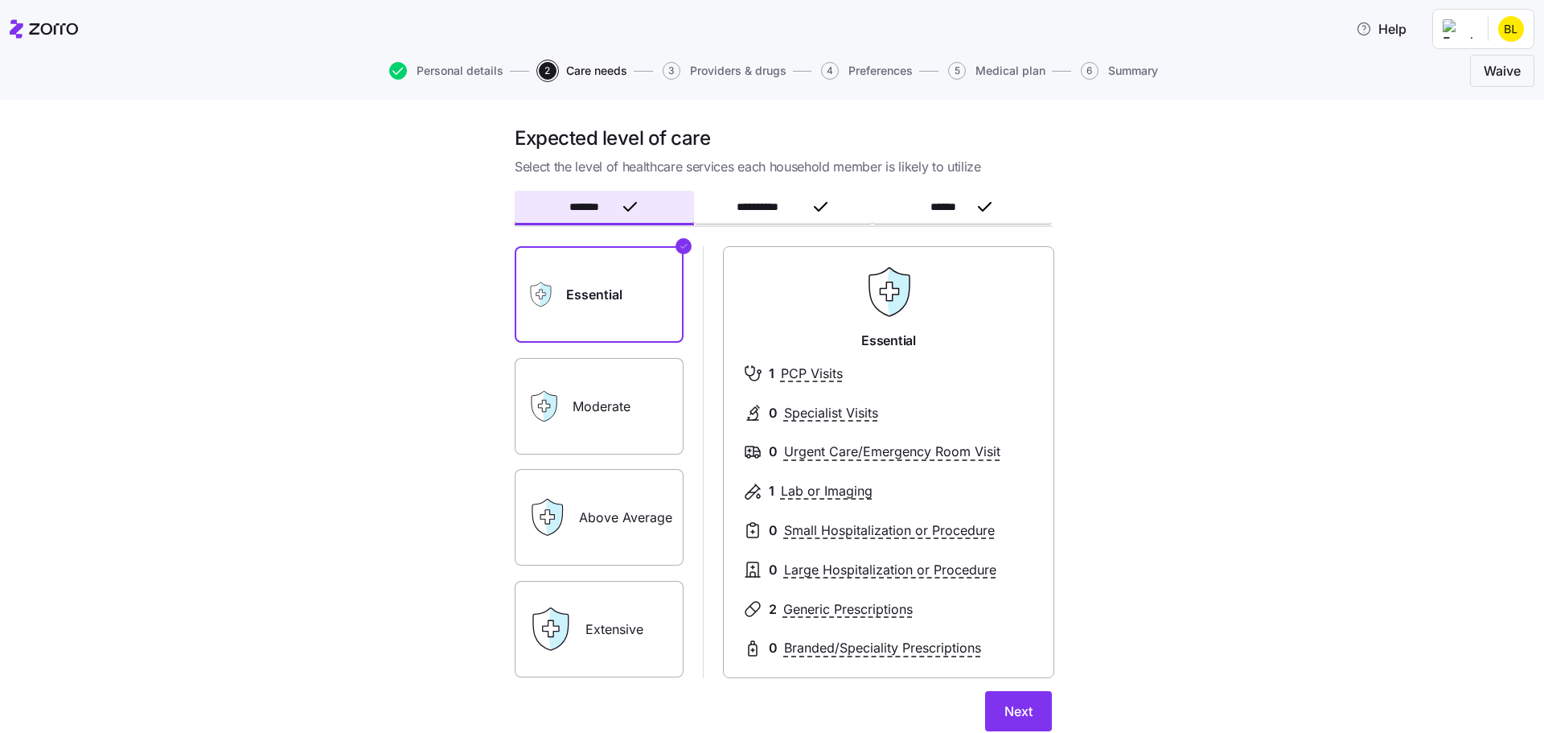
click at [603, 416] on label "Moderate" at bounding box center [599, 406] width 169 height 97
click at [0, 0] on input "Moderate" at bounding box center [0, 0] width 0 height 0
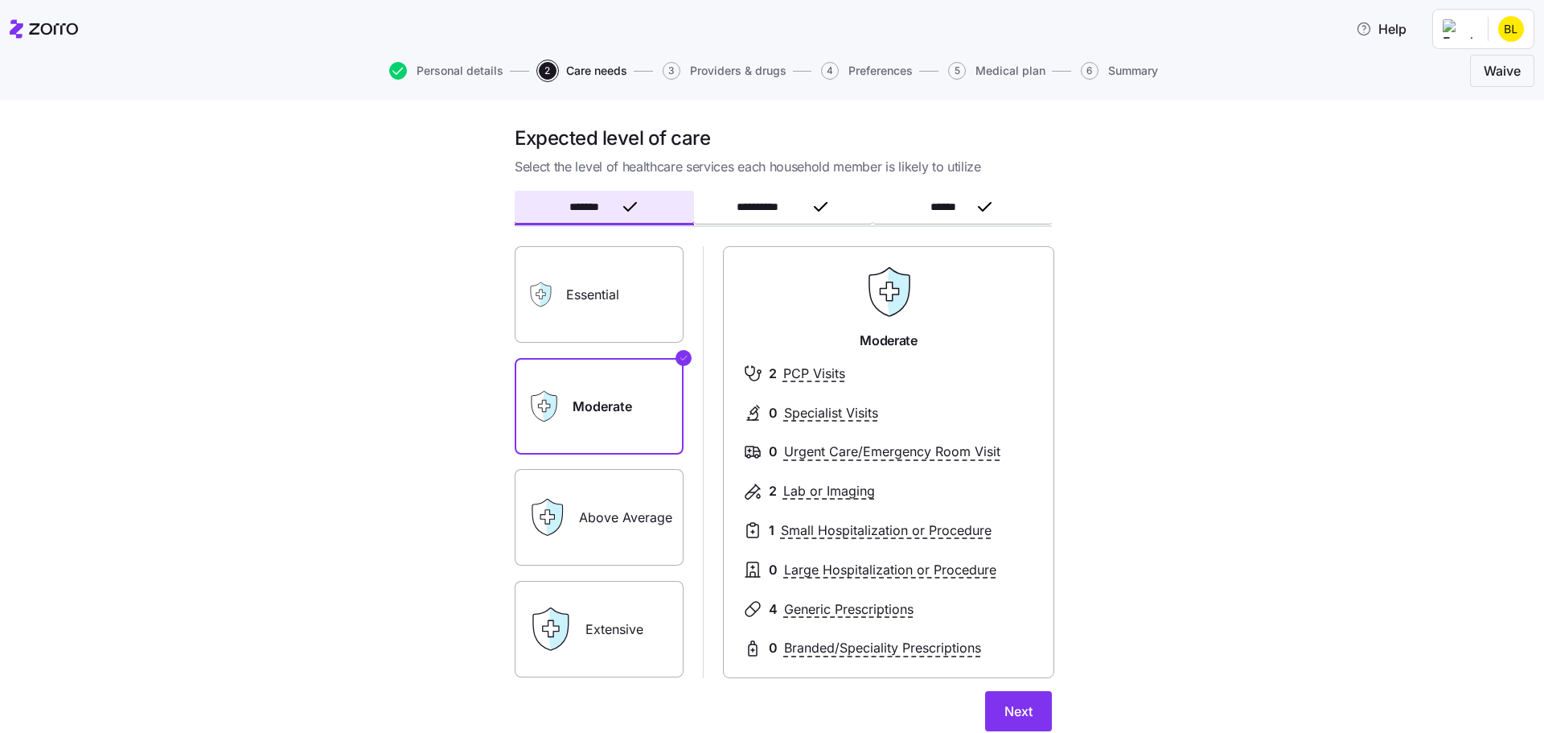
click at [622, 503] on label "Above Average" at bounding box center [599, 517] width 169 height 97
click at [0, 0] on input "Above Average" at bounding box center [0, 0] width 0 height 0
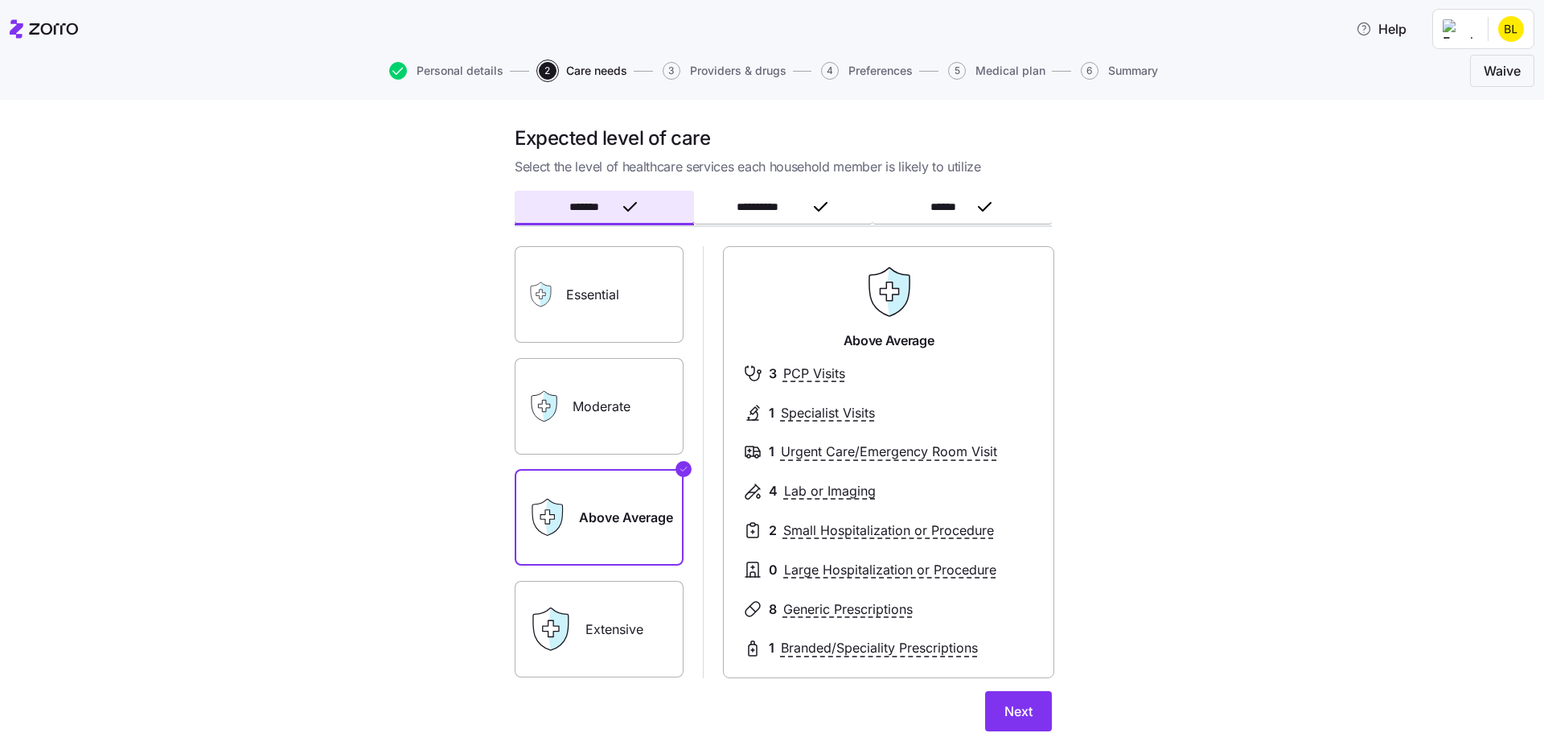
click at [614, 619] on label "Extensive" at bounding box center [599, 629] width 169 height 97
click at [0, 0] on input "Extensive" at bounding box center [0, 0] width 0 height 0
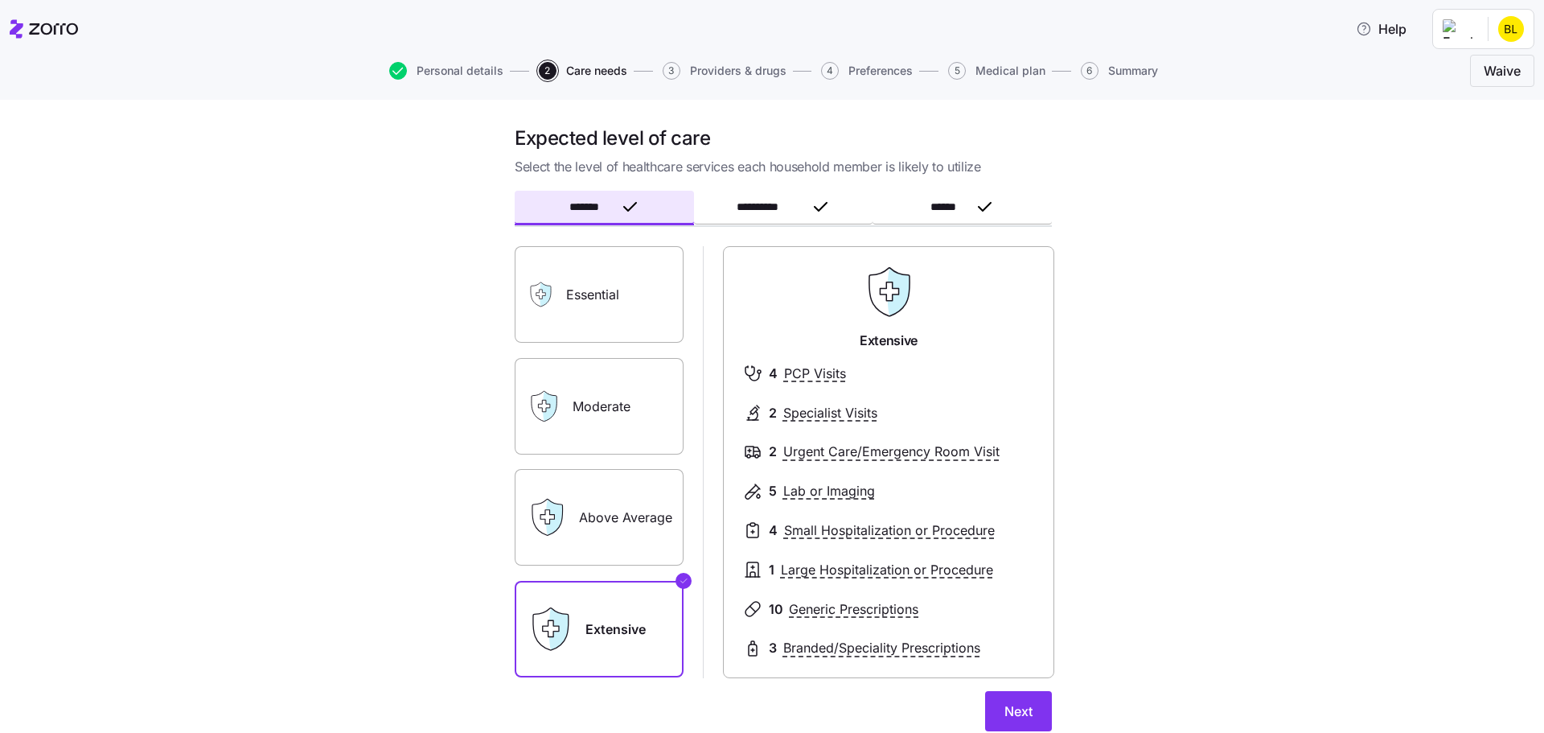
click at [778, 201] on span "**********" at bounding box center [771, 206] width 68 height 11
